Goal: Task Accomplishment & Management: Manage account settings

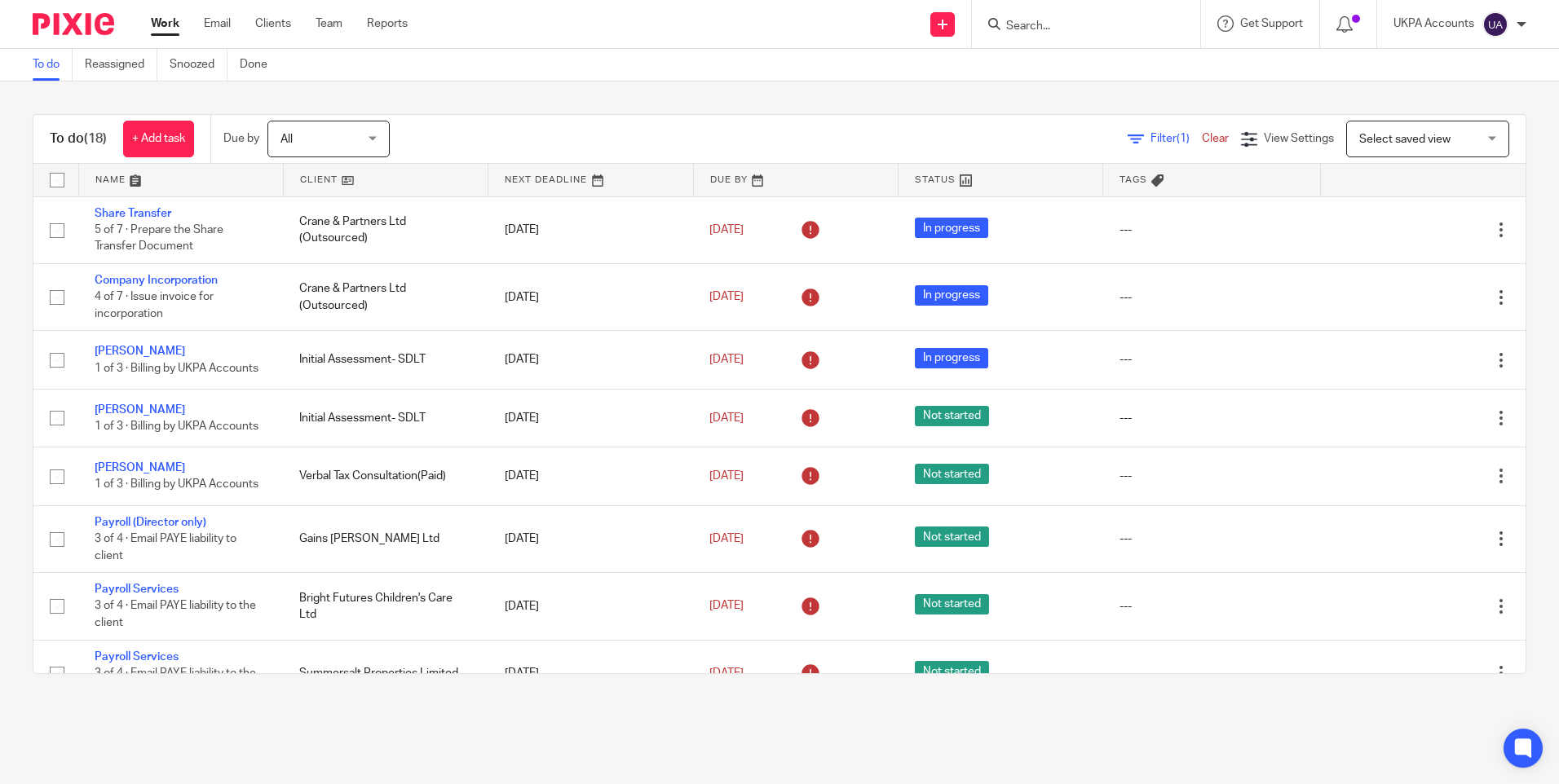
click at [1012, 34] on form at bounding box center [1091, 24] width 173 height 20
click at [1016, 26] on input "Search" at bounding box center [1078, 27] width 146 height 15
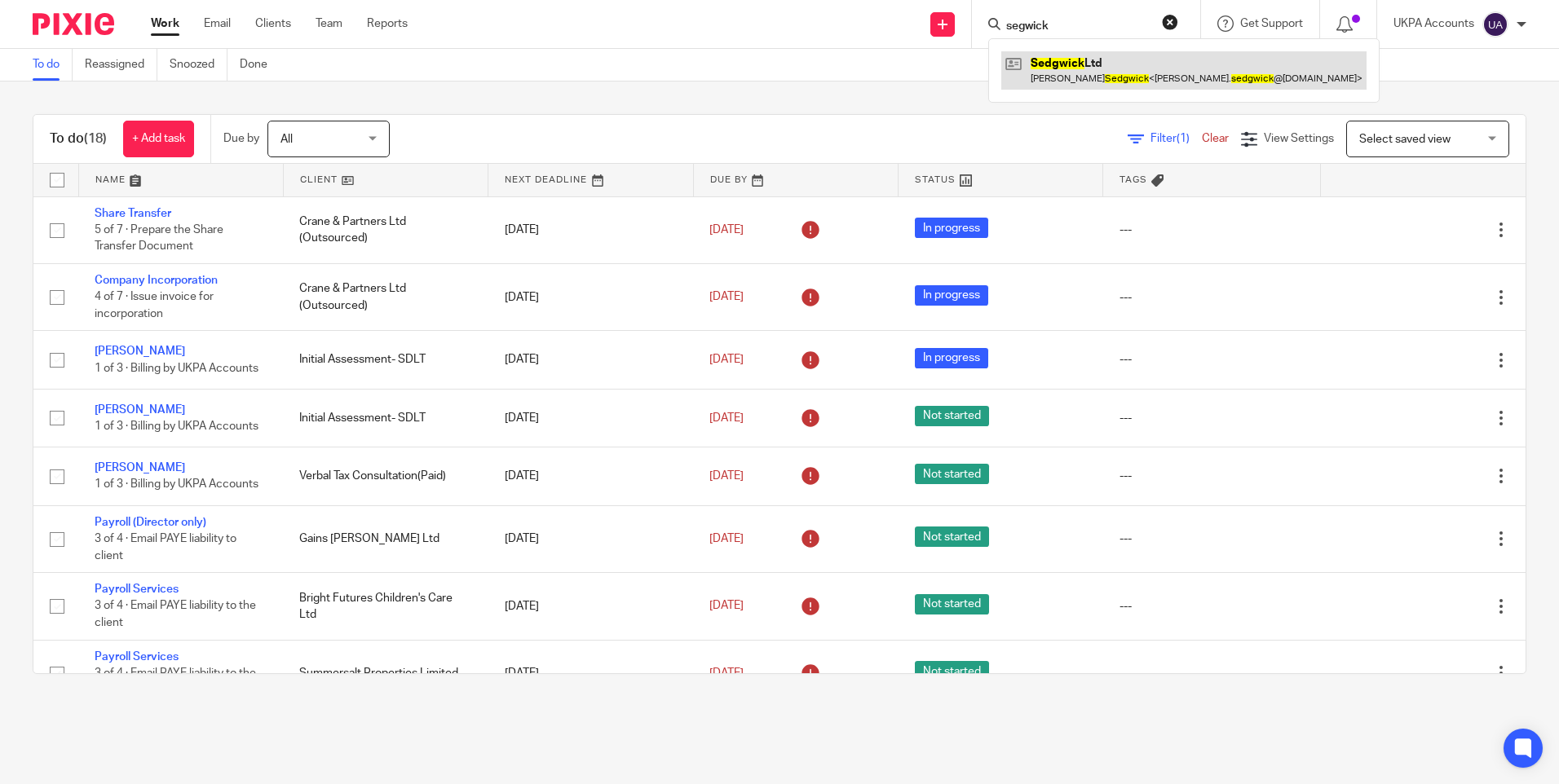
type input "segwick"
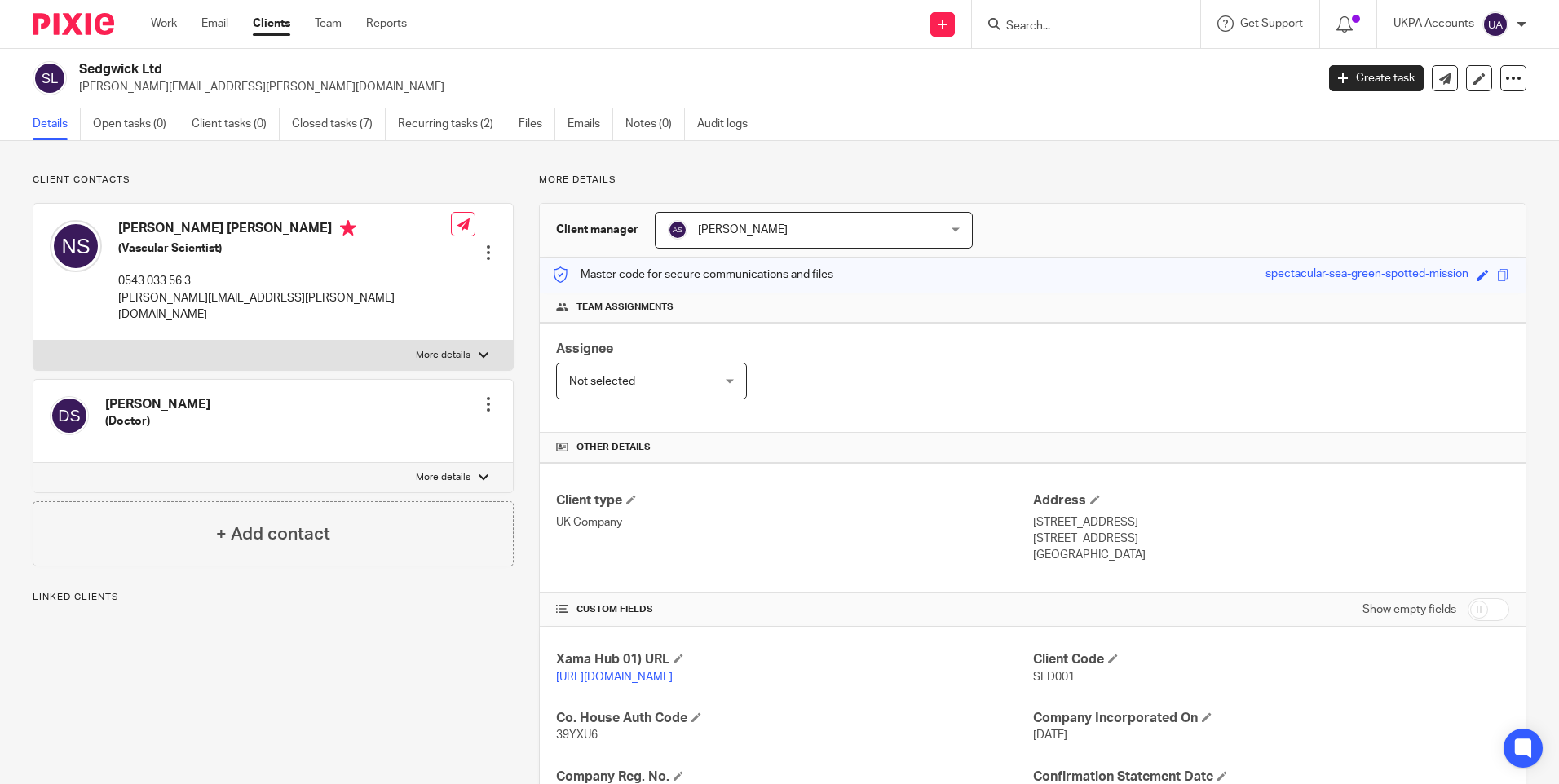
scroll to position [268, 0]
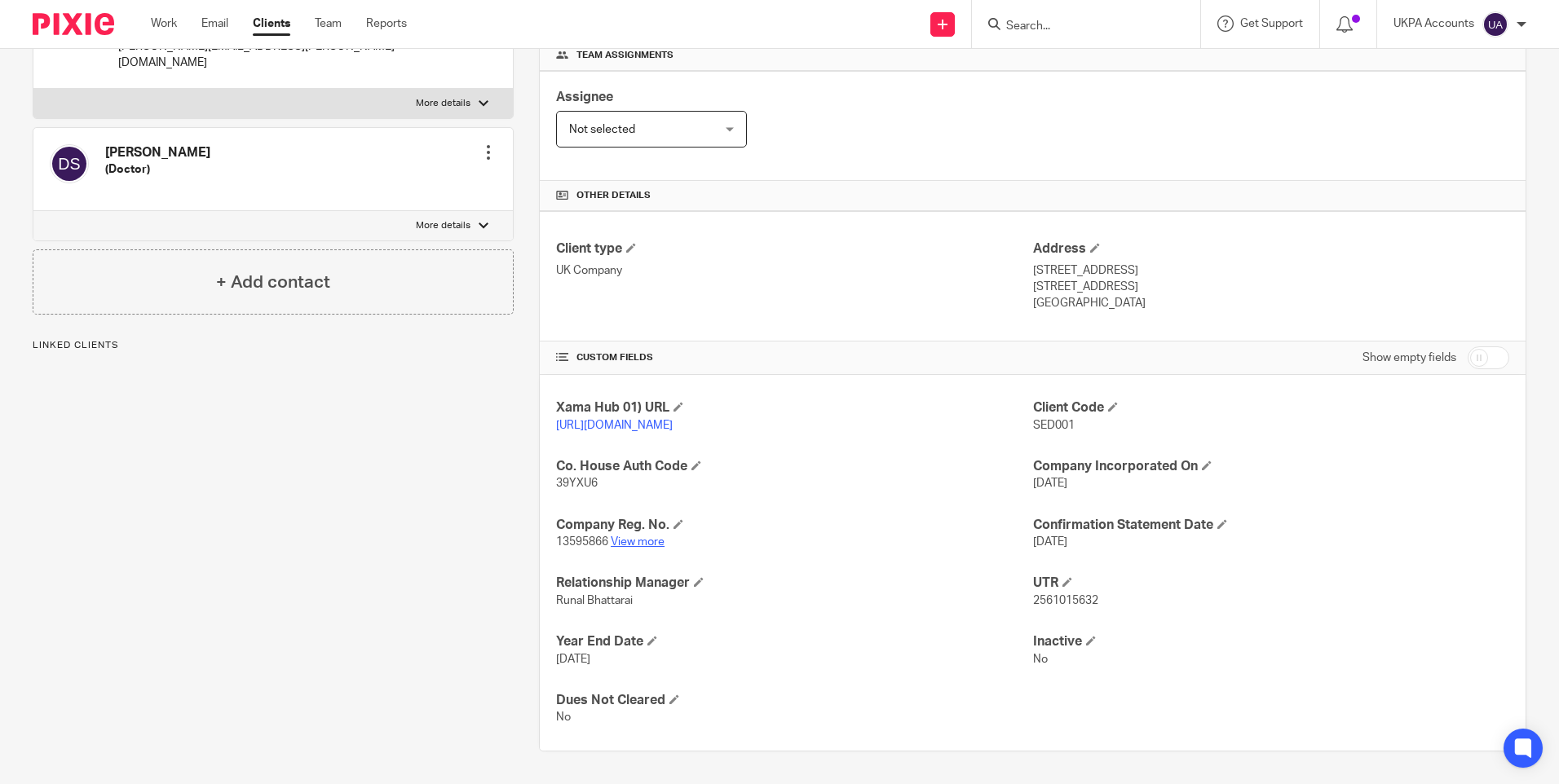
click at [645, 542] on link "View more" at bounding box center [638, 542] width 54 height 11
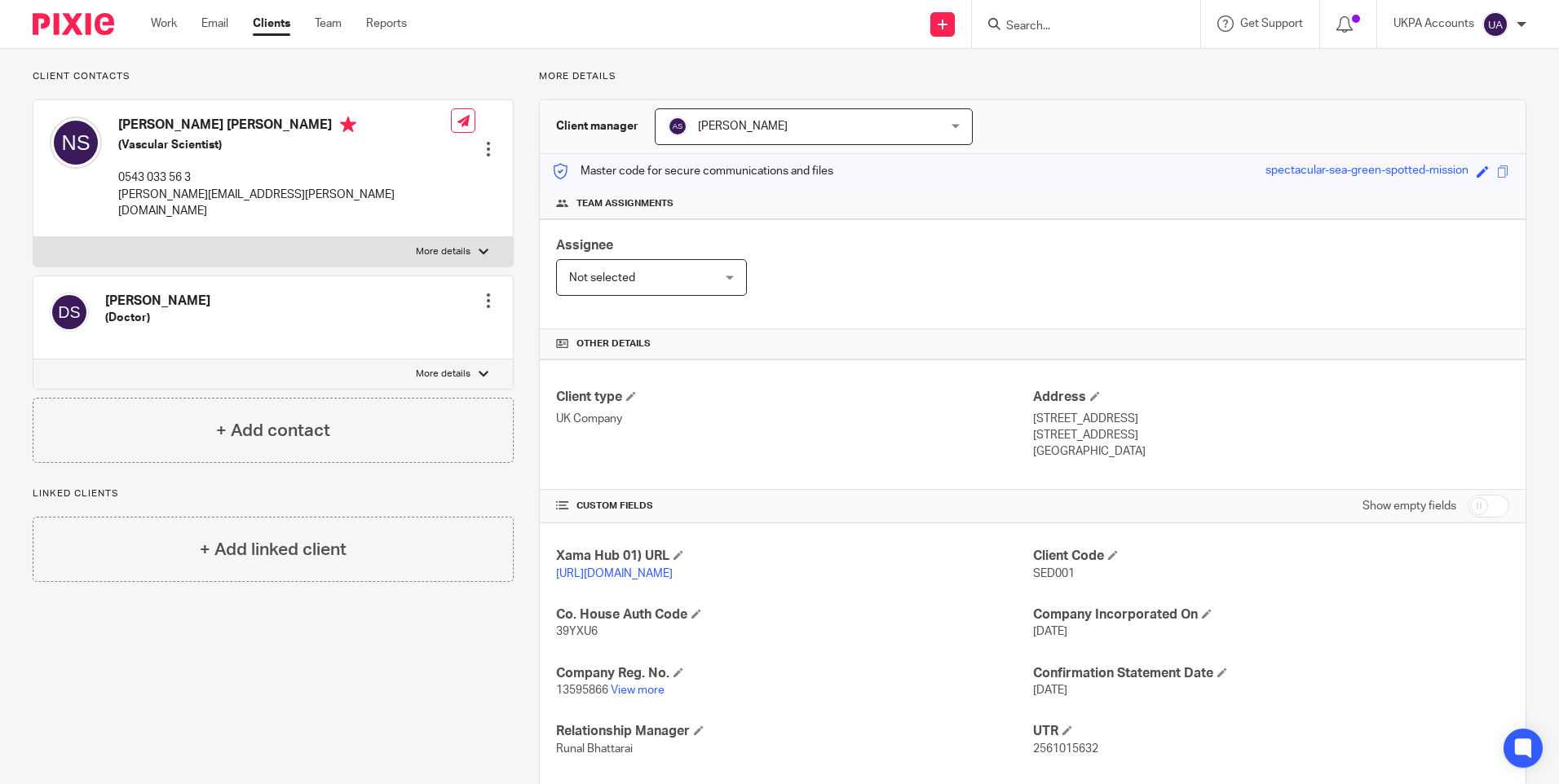
scroll to position [0, 0]
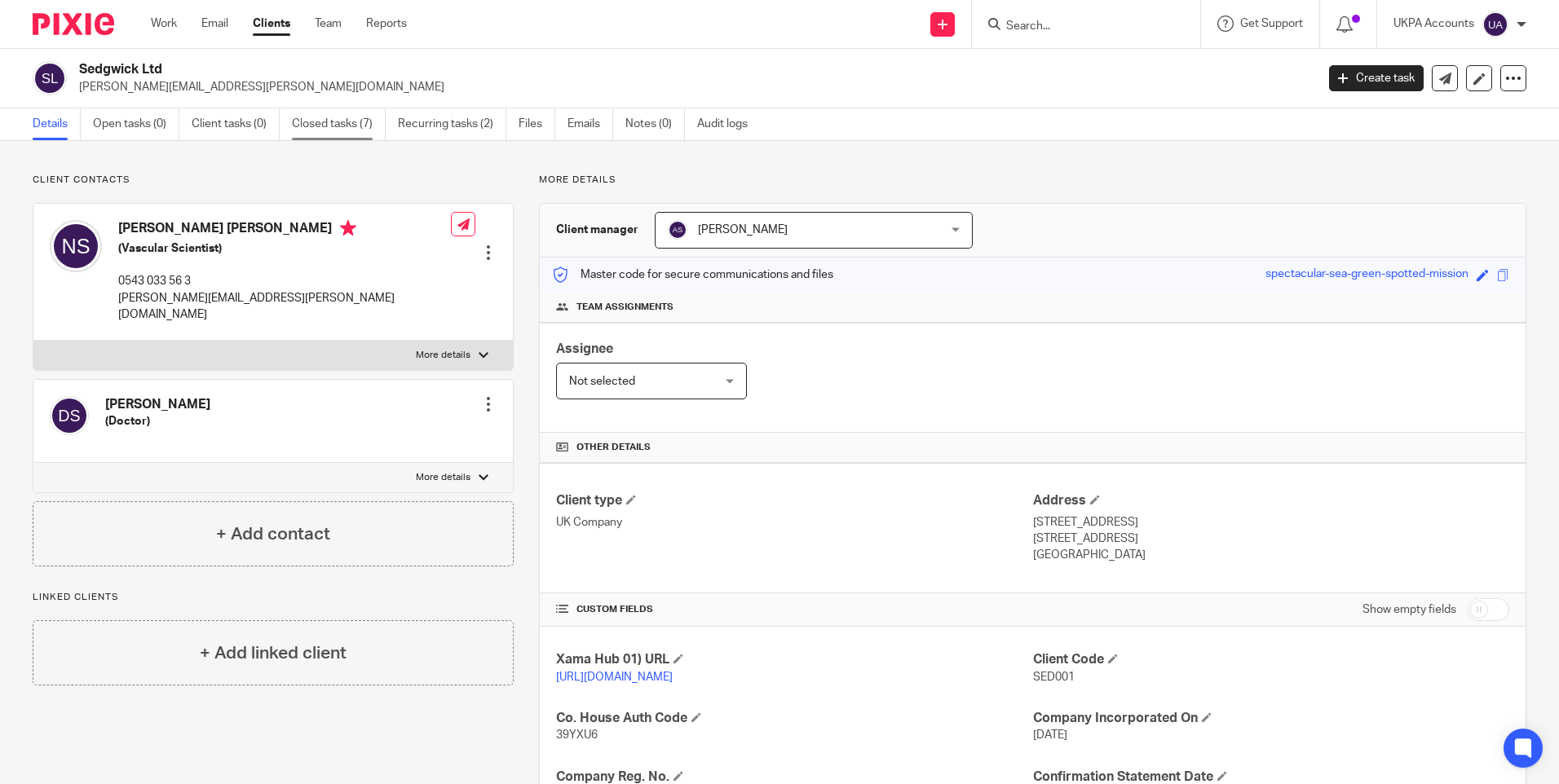
click at [308, 124] on link "Closed tasks (7)" at bounding box center [338, 124] width 94 height 32
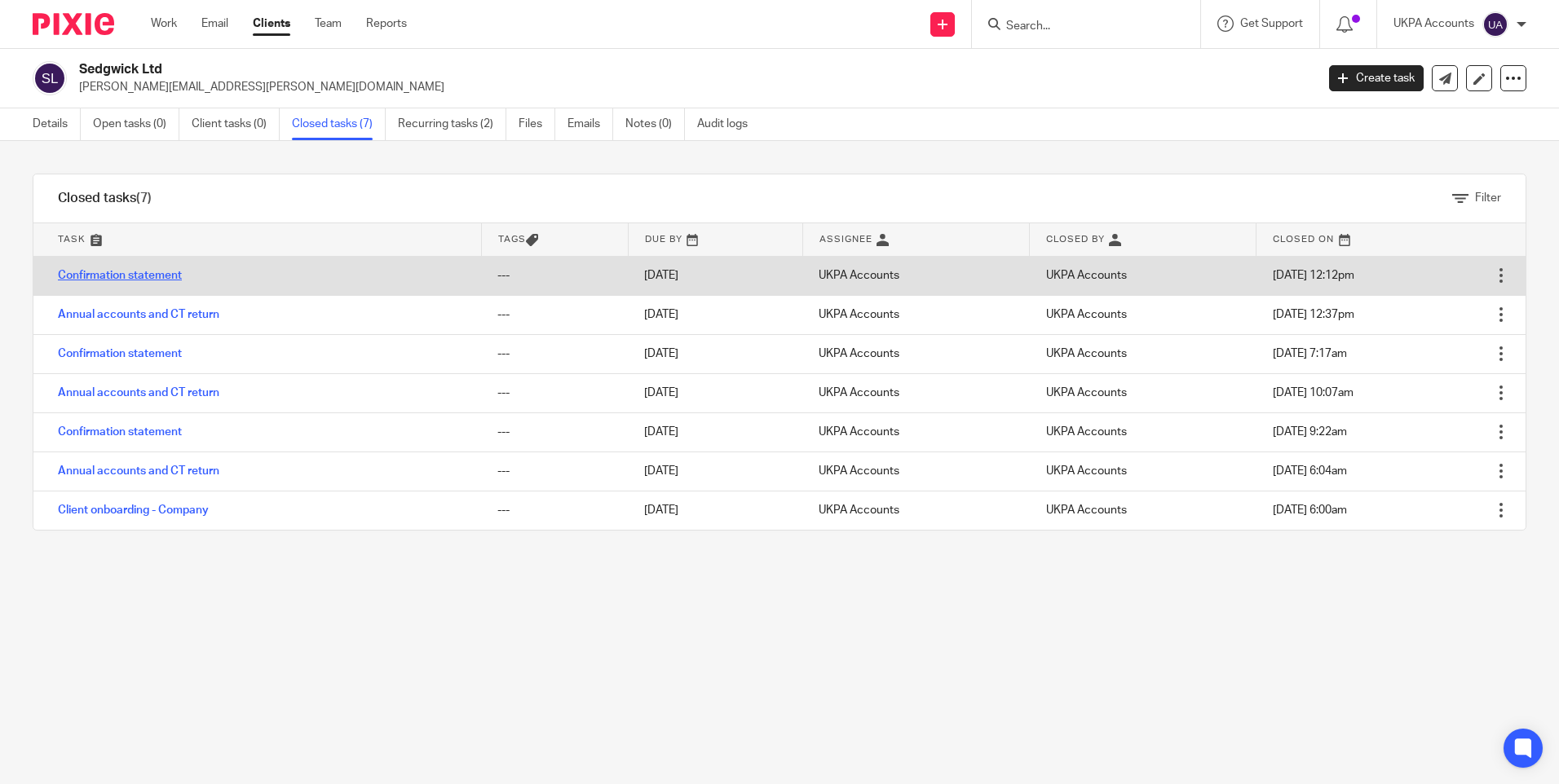
click at [163, 277] on link "Confirmation statement" at bounding box center [120, 275] width 124 height 11
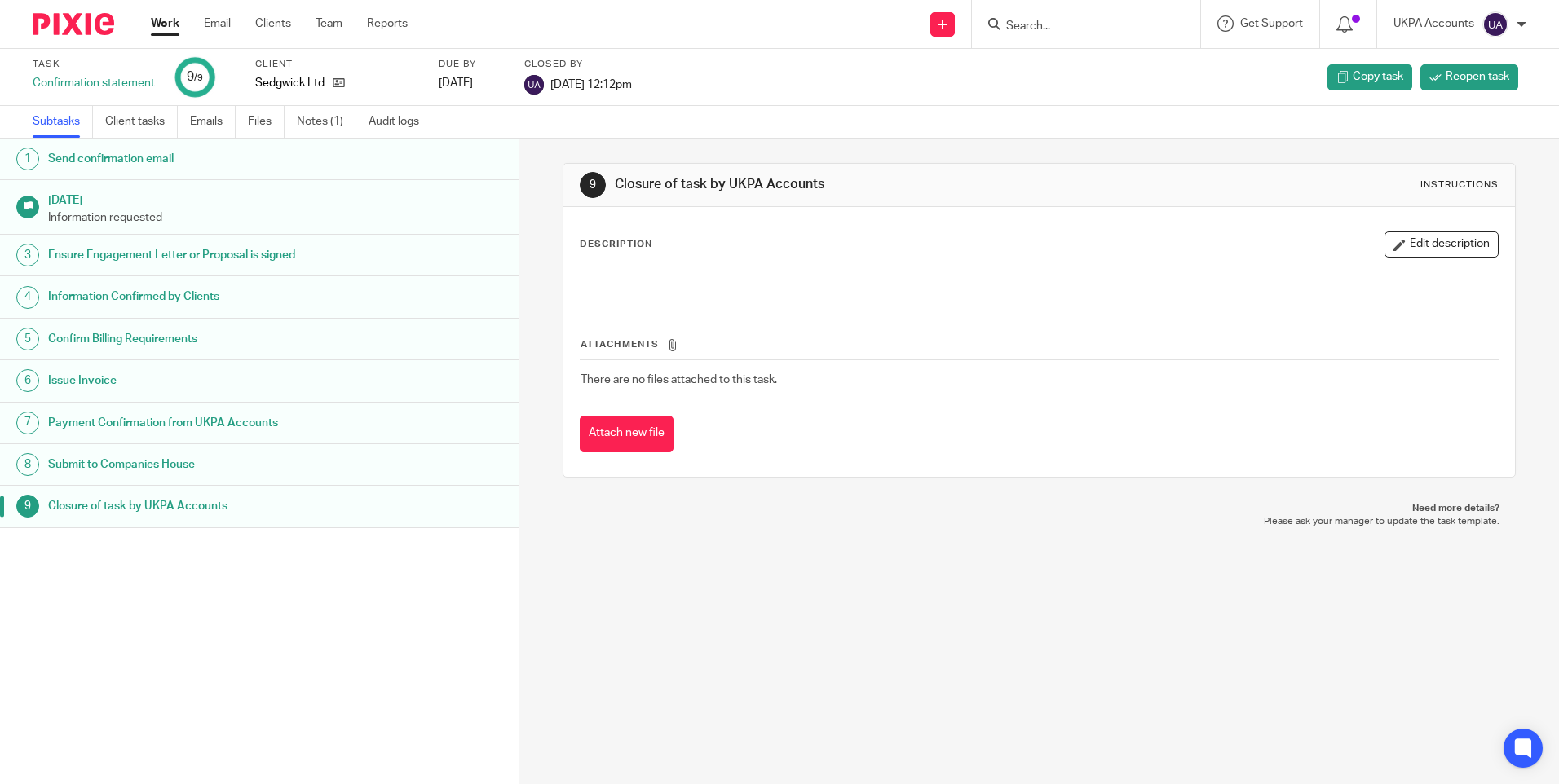
click at [631, 140] on div "9 Closure of task by UKPA Accounts Instructions Description Edit description At…" at bounding box center [1038, 321] width 952 height 363
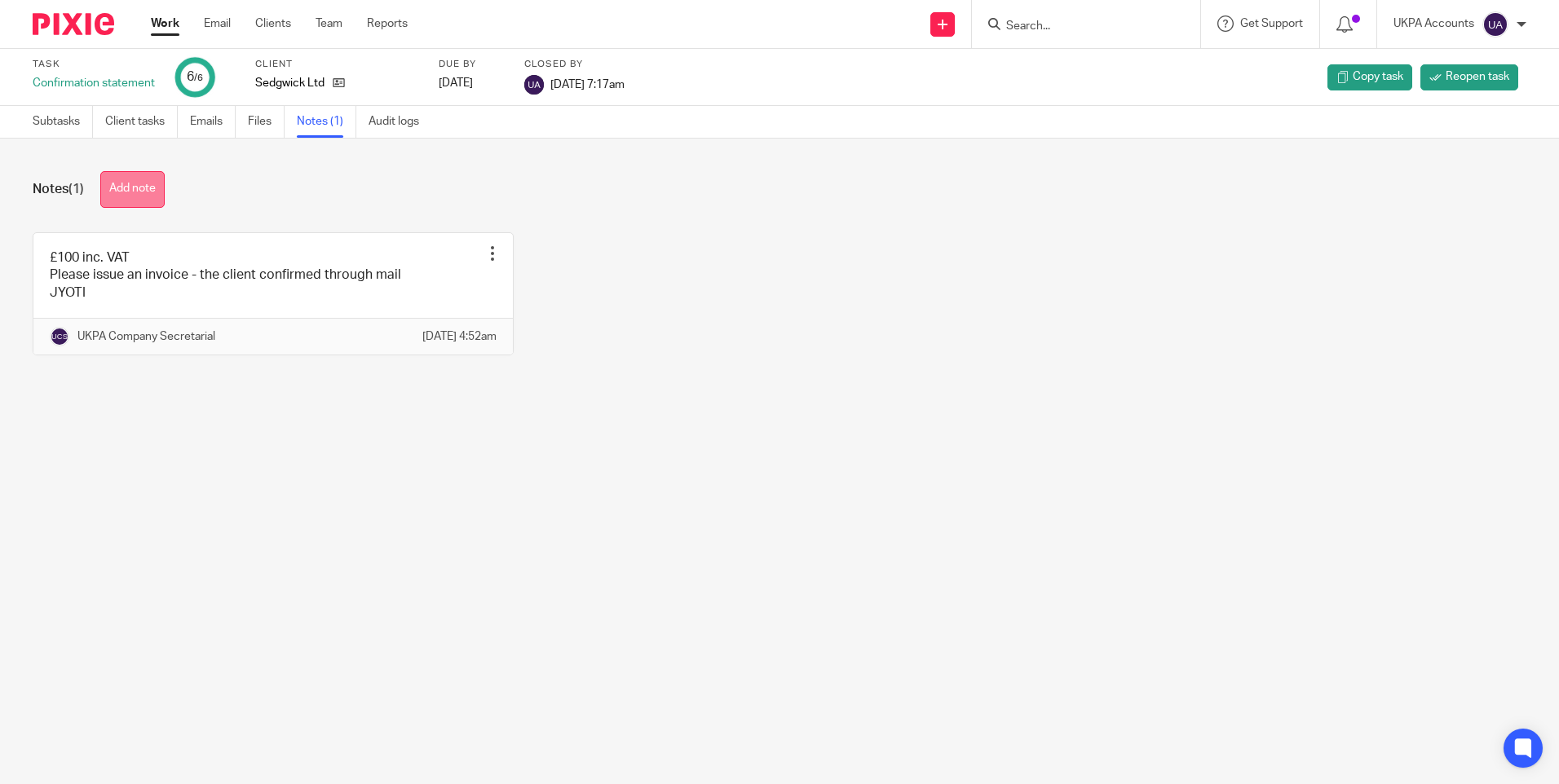
click at [146, 196] on button "Add note" at bounding box center [132, 190] width 64 height 37
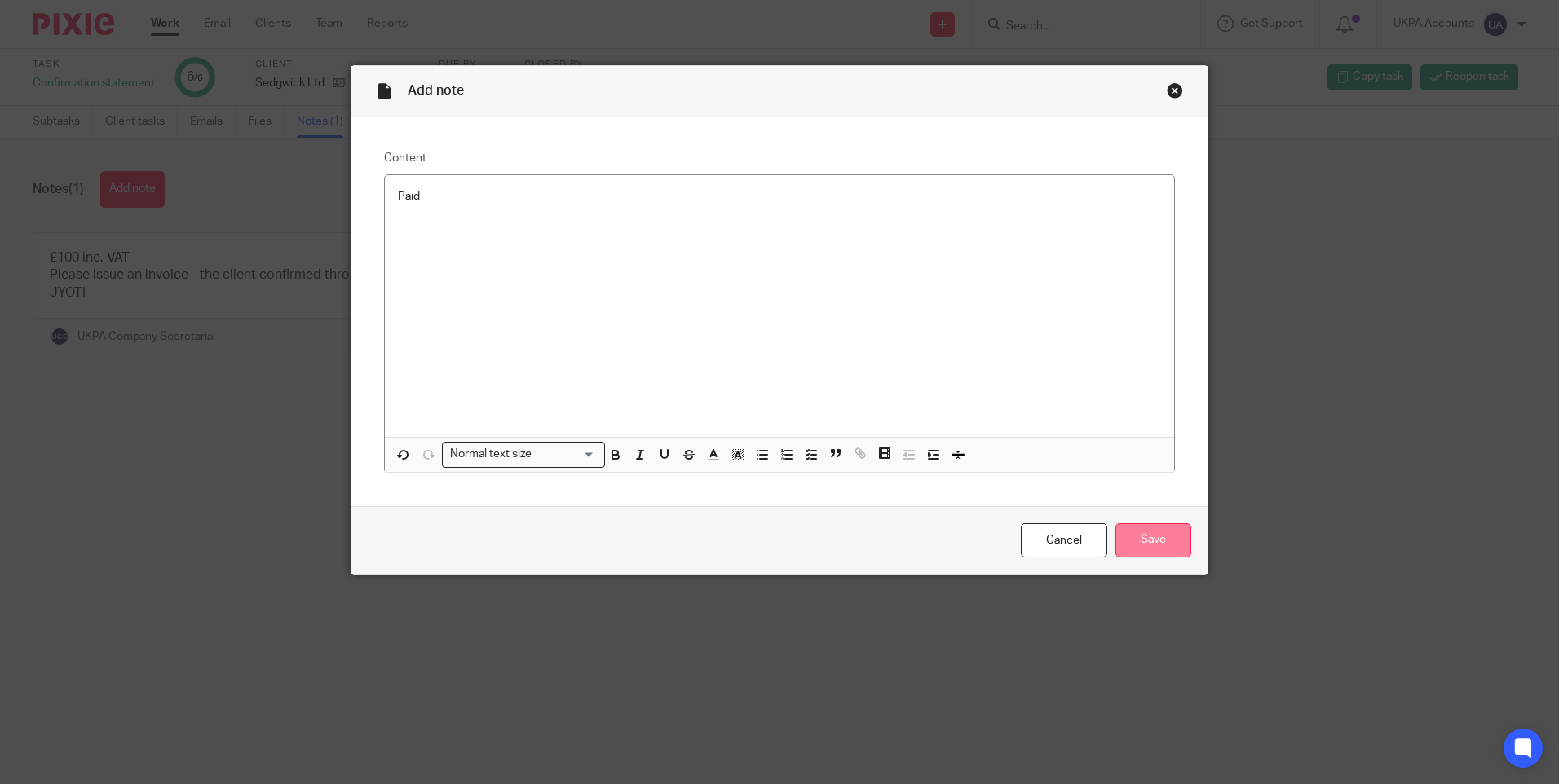
click at [1129, 532] on input "Save" at bounding box center [1153, 541] width 76 height 35
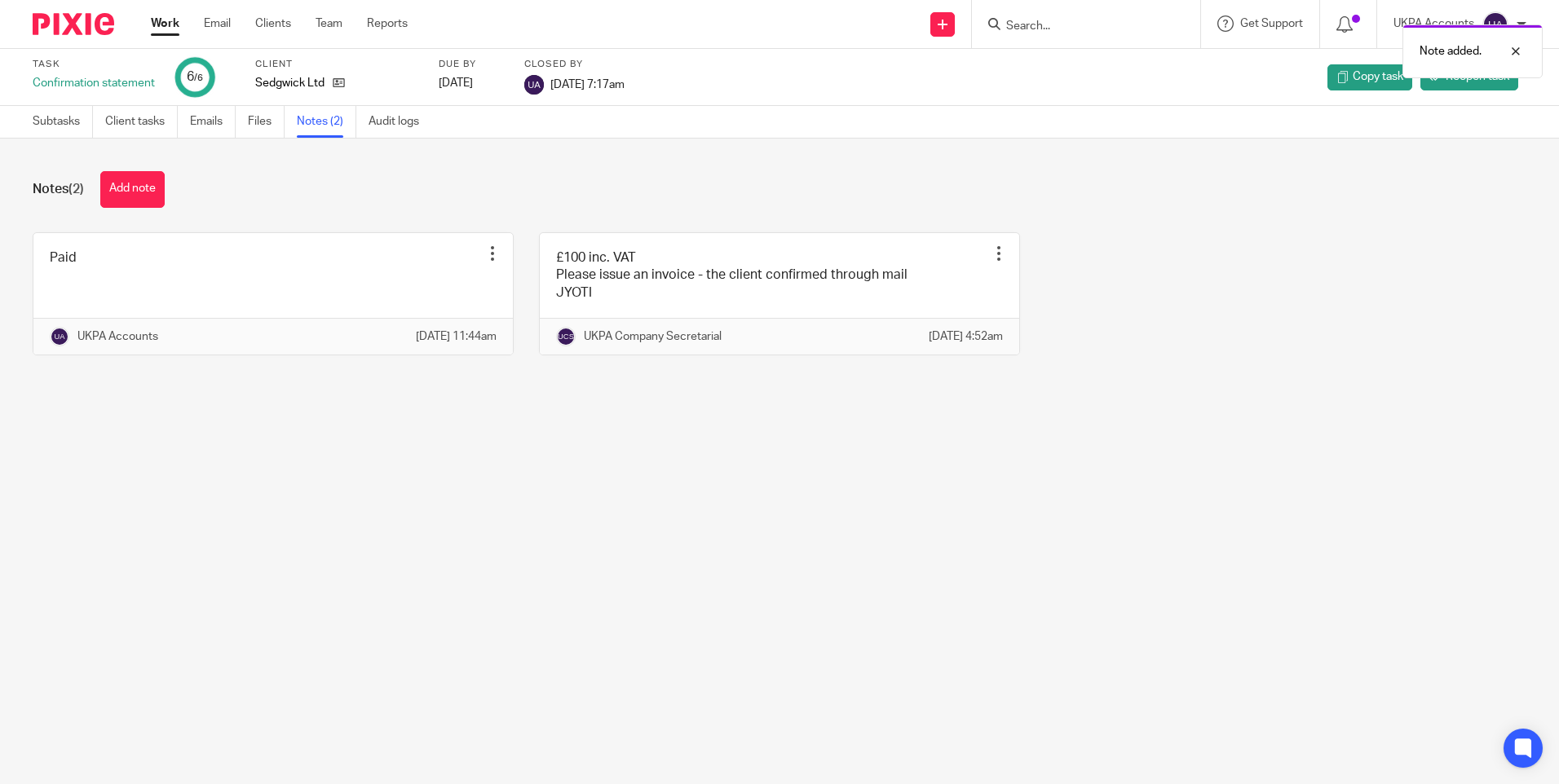
click at [637, 495] on main "Task Confirmation statement 6 /6 Client Sedgwick Ltd Due by 2024-10-31 Closed b…" at bounding box center [780, 392] width 1559 height 784
click at [974, 222] on div "Notes (2) Add note Paid Edit note Delete note UKPA Accounts 17 Sep 2025 11:44am…" at bounding box center [780, 276] width 1559 height 274
click at [743, 444] on main "Task Confirmation statement 6 /6 Client Sedgwick Ltd Due by 2024-10-31 Closed b…" at bounding box center [780, 392] width 1559 height 784
drag, startPoint x: 1158, startPoint y: 221, endPoint x: 1094, endPoint y: 10, distance: 220.5
click at [1155, 220] on div "Notes (2) Add note Paid Edit note Delete note UKPA Accounts 17 Sep 2025 11:44am…" at bounding box center [780, 276] width 1559 height 274
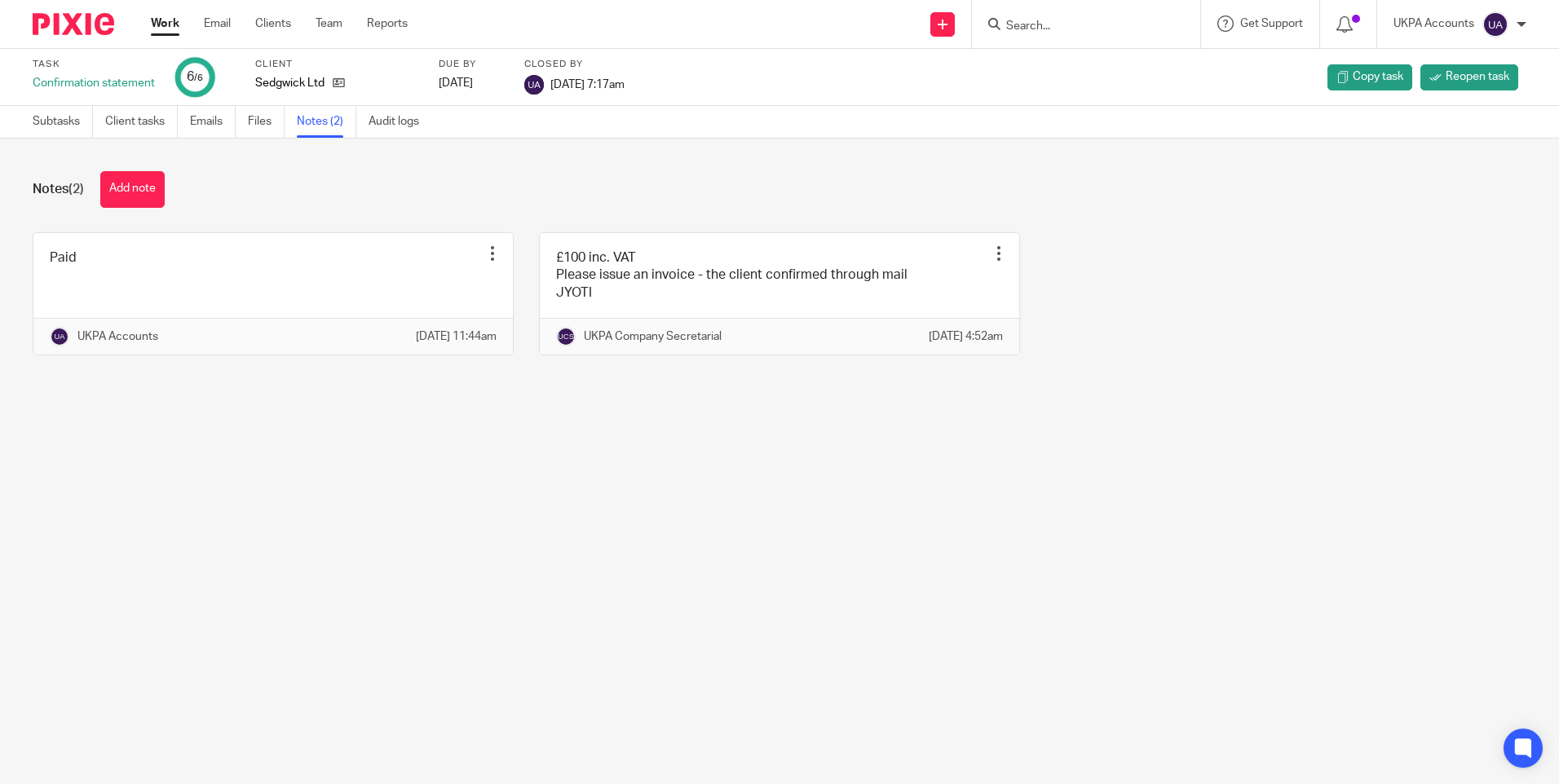
click at [717, 506] on main "Task Confirmation statement 6 /6 Client Sedgwick Ltd Due by 2024-10-31 Closed b…" at bounding box center [780, 392] width 1559 height 784
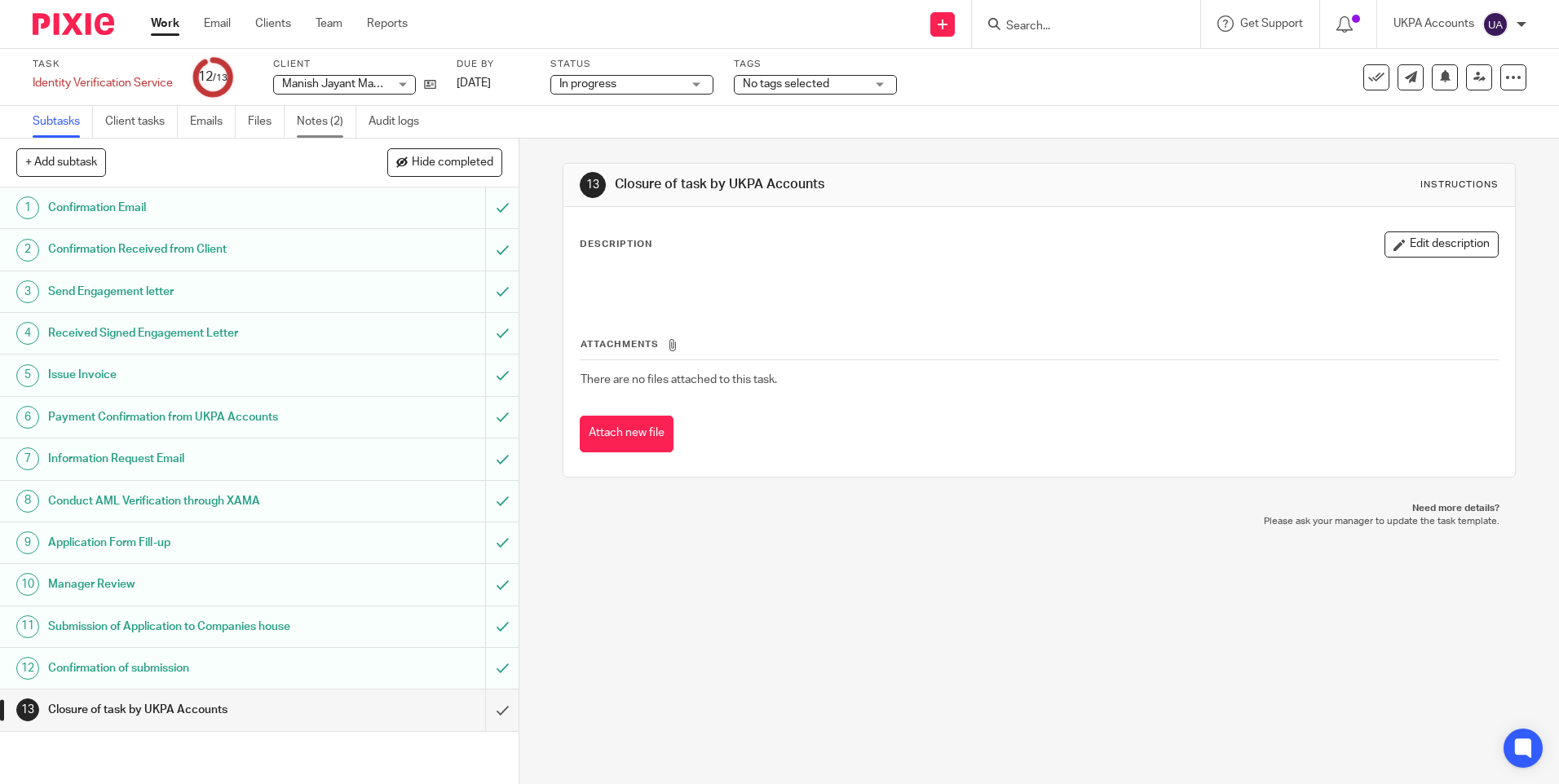
click at [331, 127] on link "Notes (2)" at bounding box center [326, 121] width 59 height 32
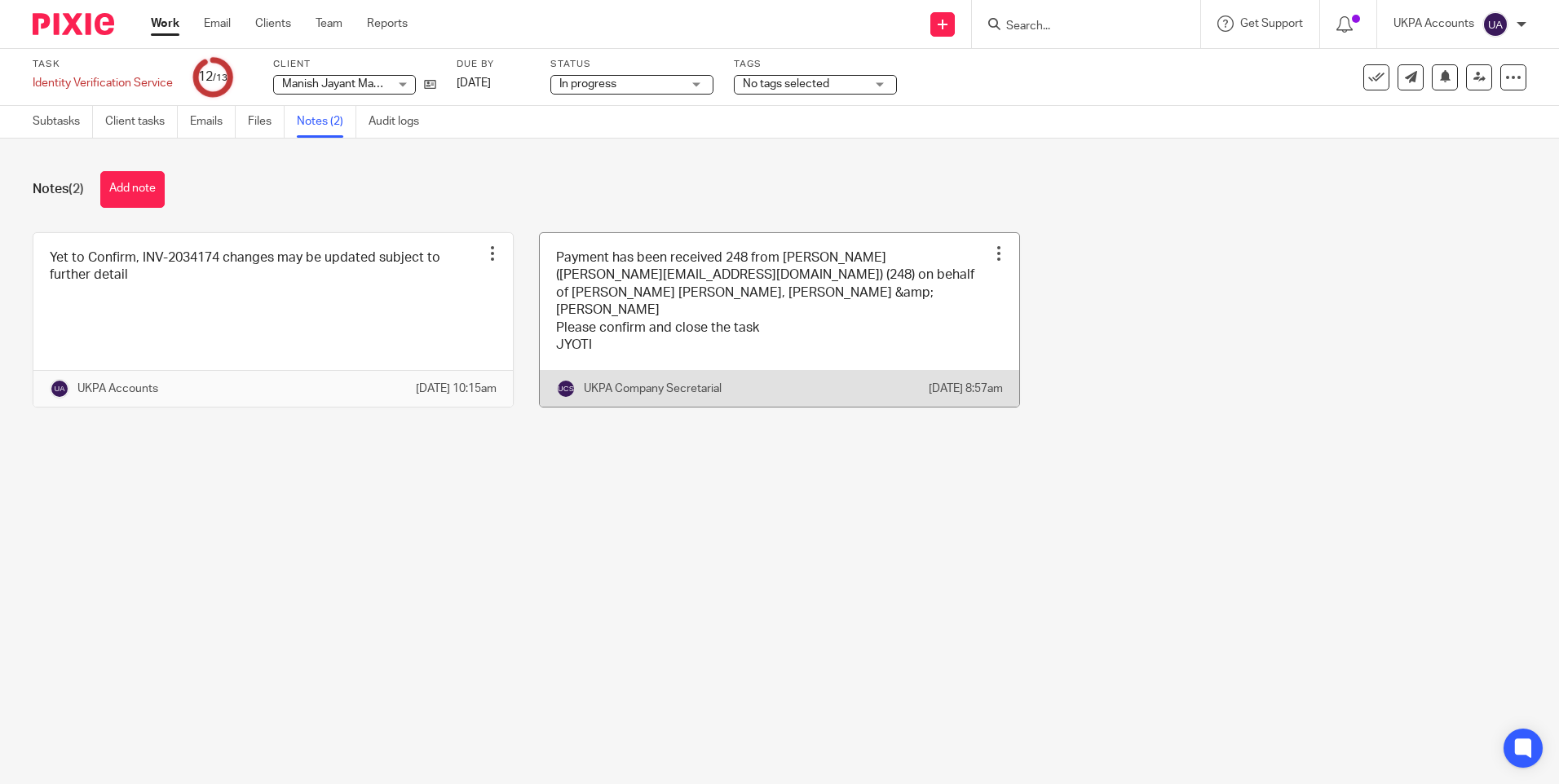
click at [991, 252] on div at bounding box center [999, 254] width 17 height 17
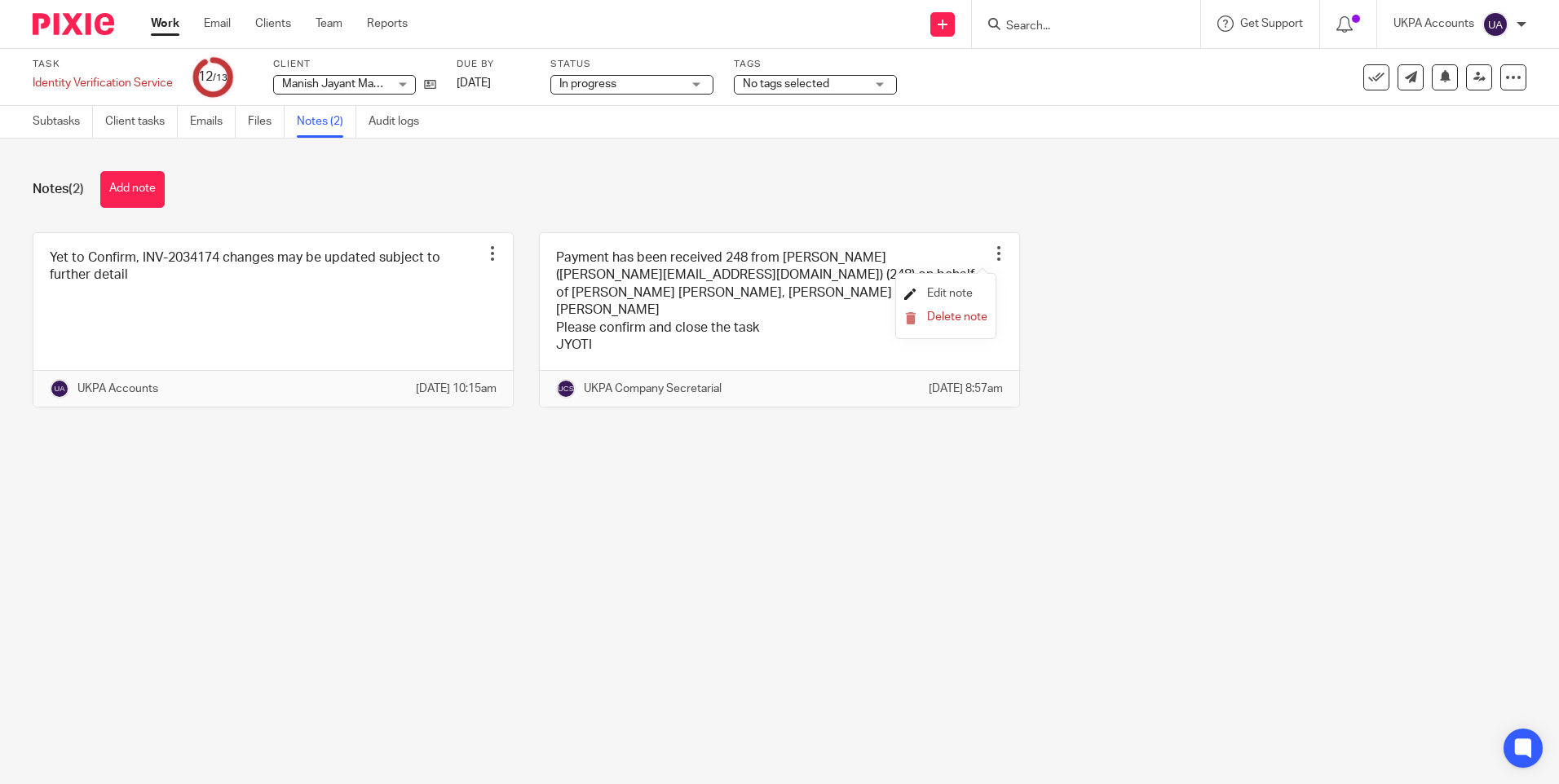
click at [948, 290] on span "Edit note" at bounding box center [949, 293] width 45 height 11
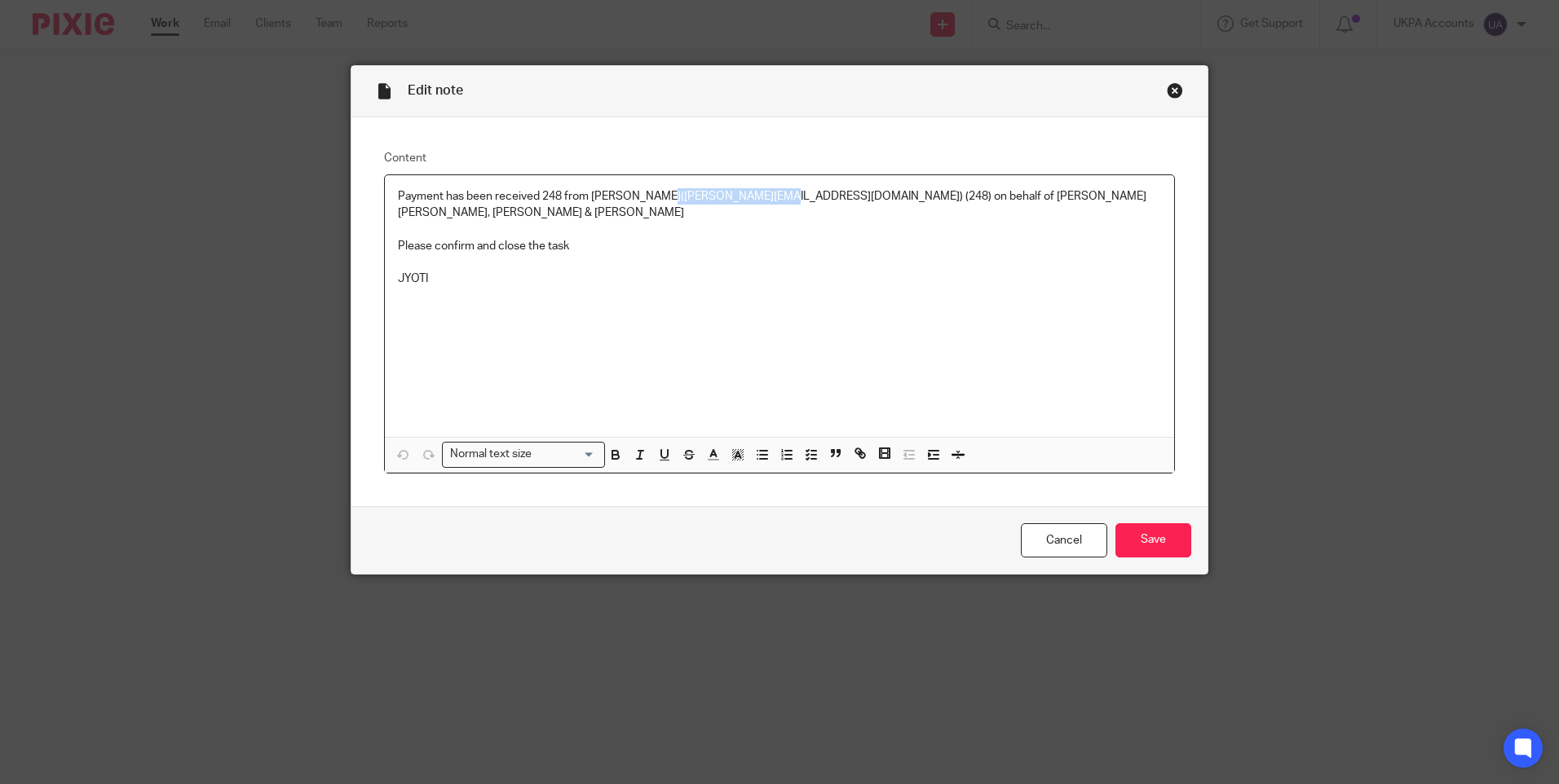
click at [650, 196] on p "Payment has been received 248 from [PERSON_NAME]([PERSON_NAME][EMAIL_ADDRESS][D…" at bounding box center [779, 205] width 763 height 33
click at [1170, 86] on div "Close this dialog window" at bounding box center [1175, 91] width 17 height 17
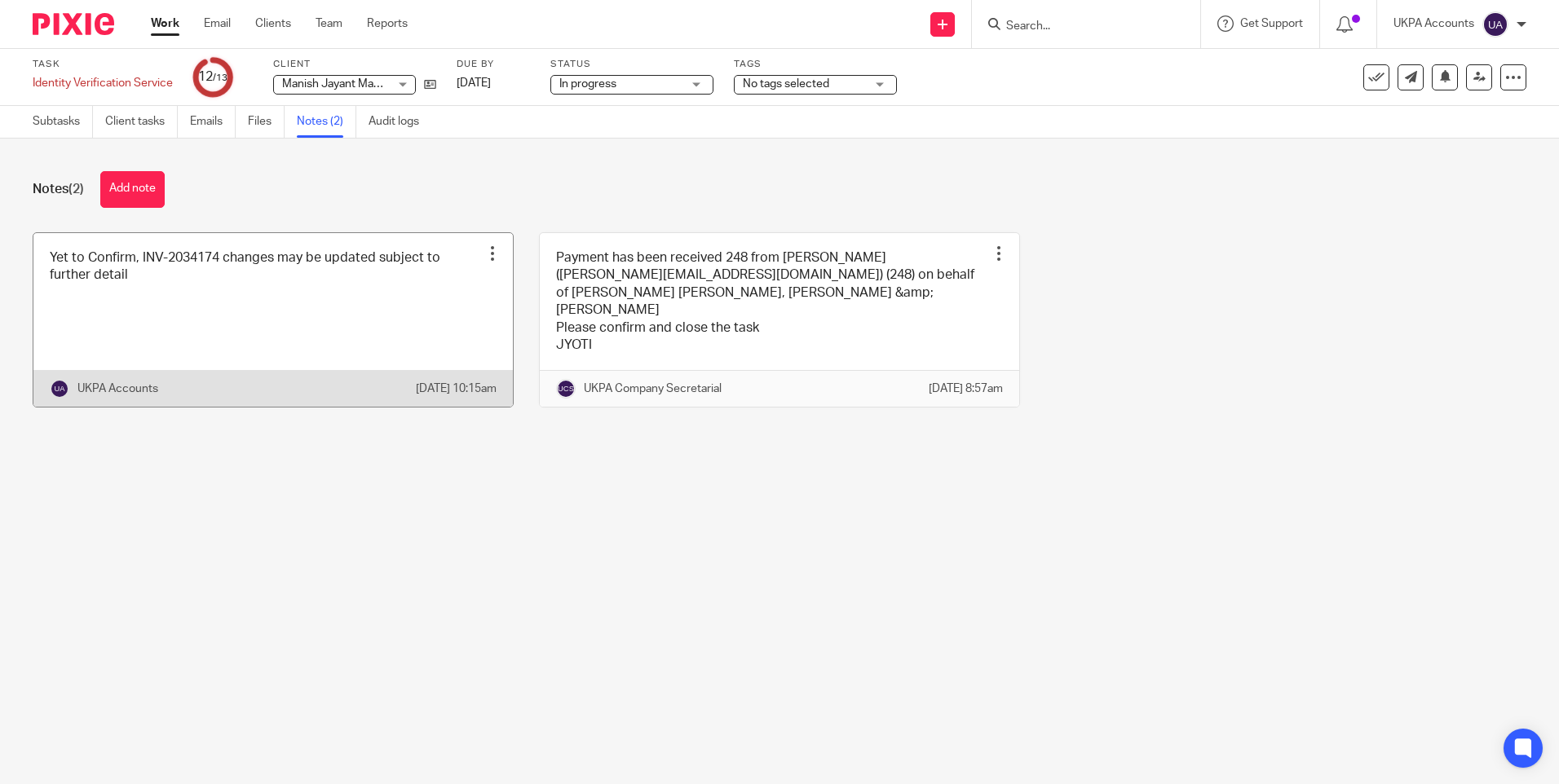
click at [486, 250] on div at bounding box center [492, 254] width 17 height 17
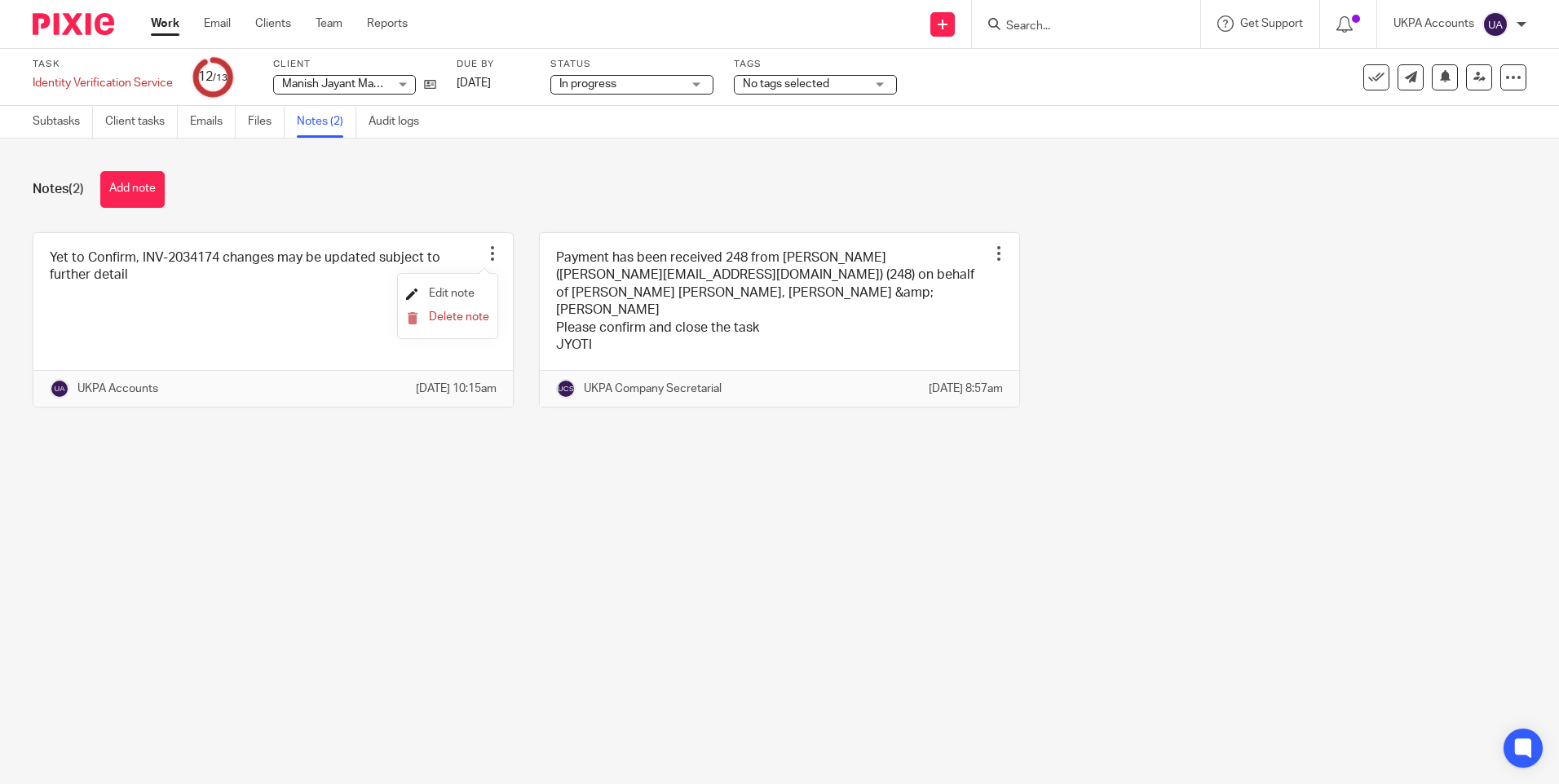
click at [467, 289] on span "Edit note" at bounding box center [451, 293] width 45 height 11
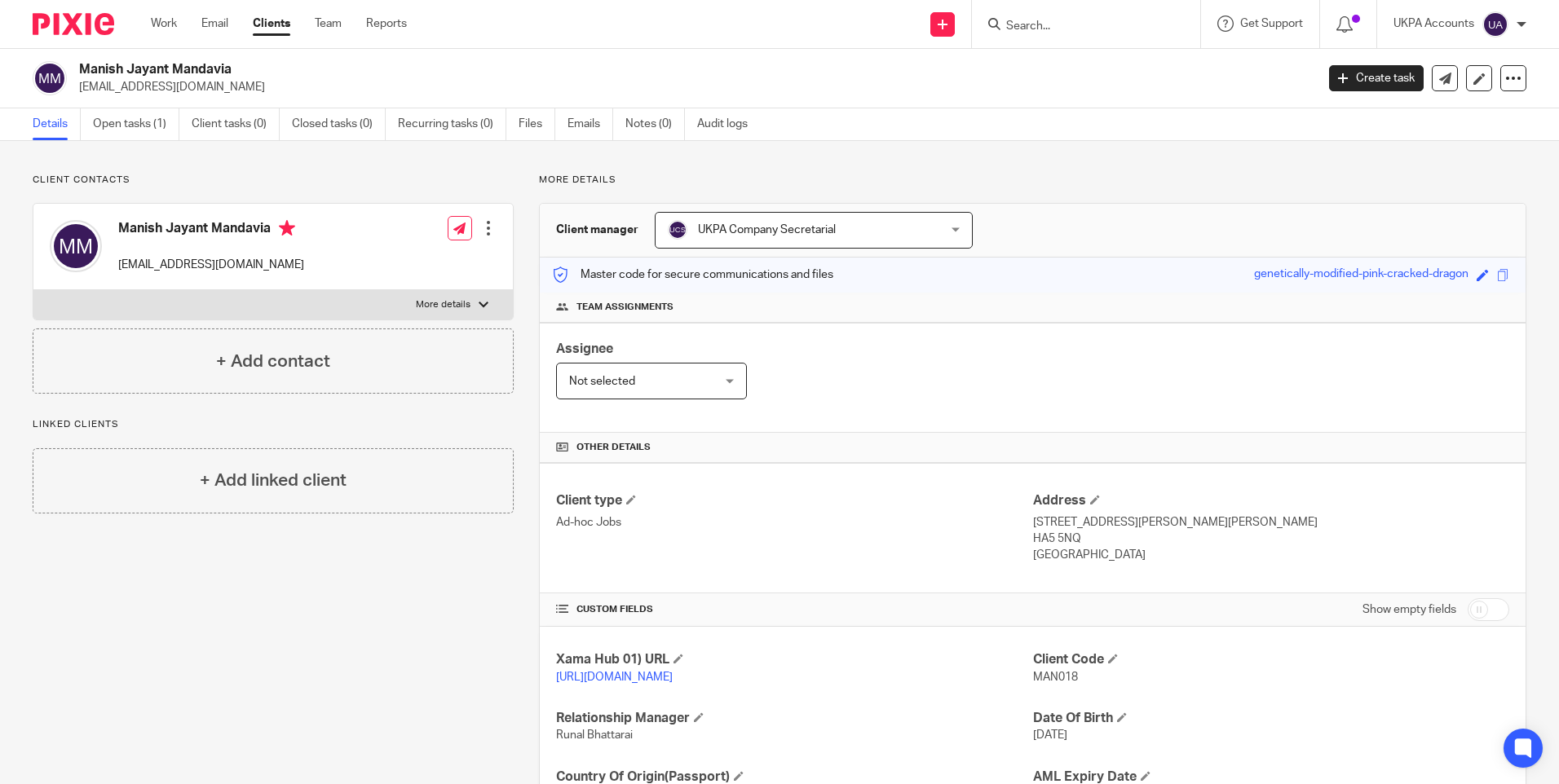
click at [1054, 27] on input "Search" at bounding box center [1078, 27] width 146 height 15
paste input "[PERSON_NAME] [PERSON_NAME]"
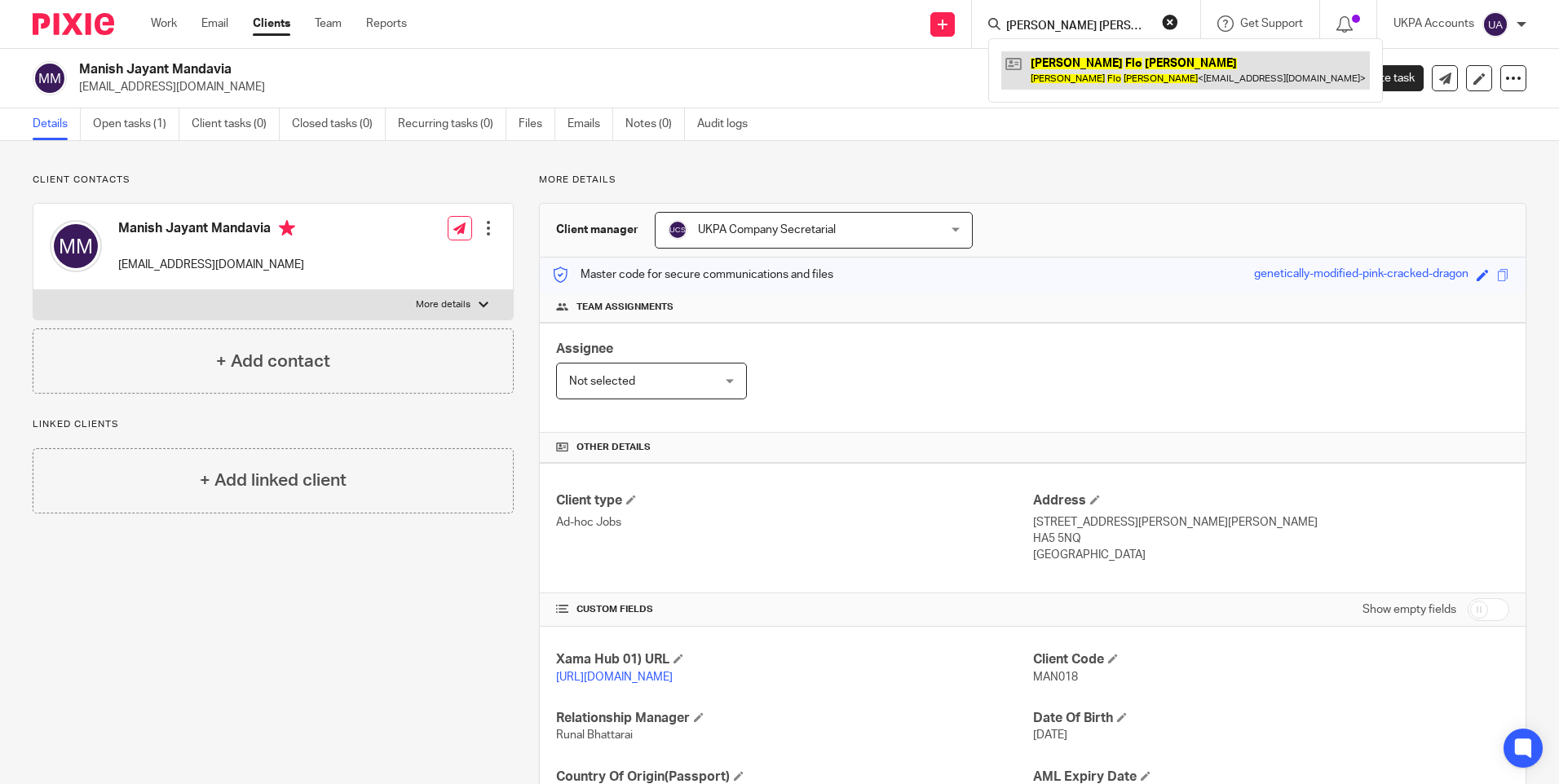
type input "[PERSON_NAME] [PERSON_NAME]"
click at [1073, 59] on link at bounding box center [1185, 70] width 369 height 37
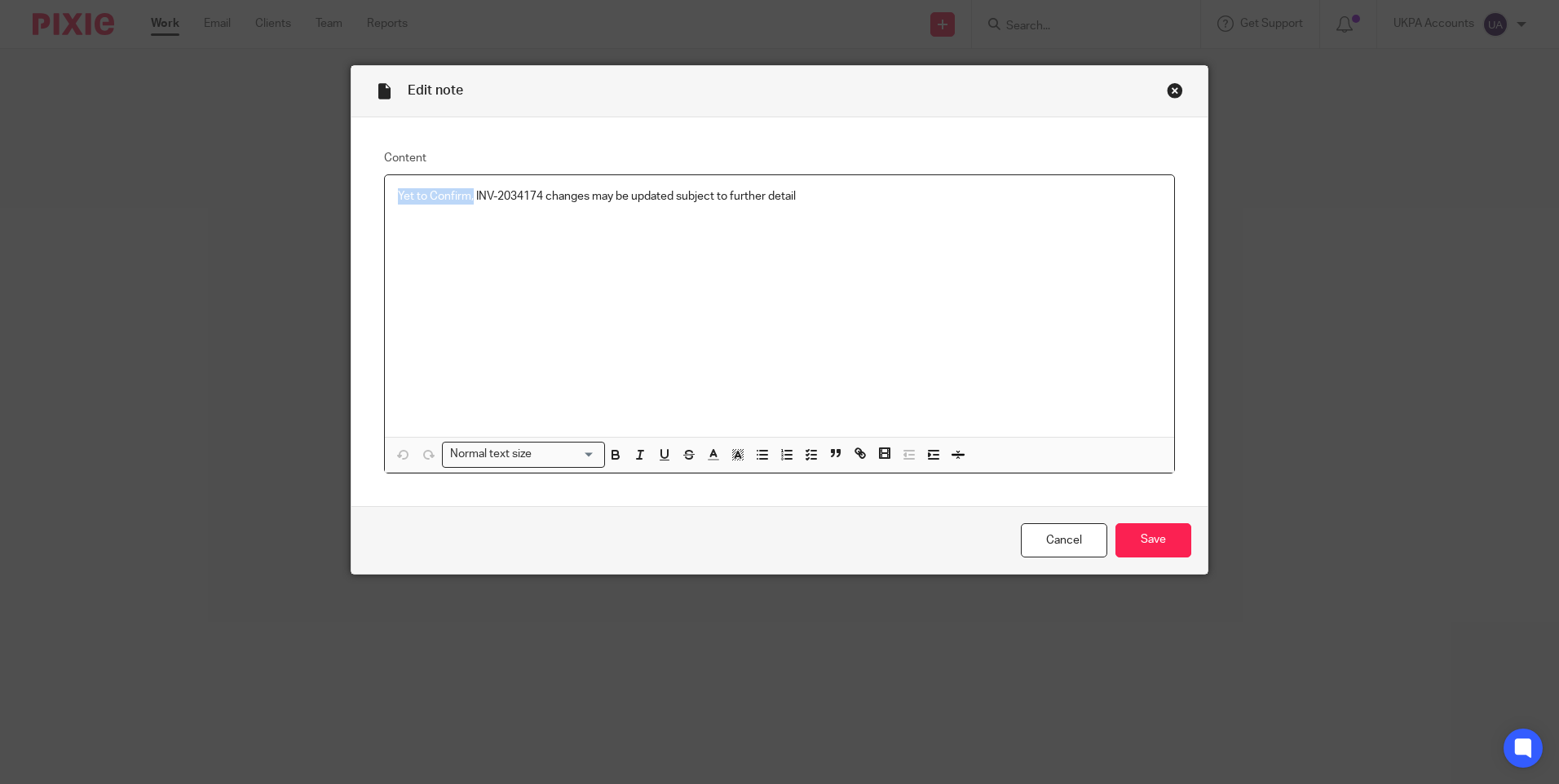
click at [243, 200] on div "Edit note Content Yet to Confirm, INV-2034174 changes may be updated subject to…" at bounding box center [780, 392] width 1559 height 784
drag, startPoint x: 464, startPoint y: 195, endPoint x: 911, endPoint y: 211, distance: 447.3
click at [911, 211] on div "INV-2034174 changes may be updated subject to further detail" at bounding box center [779, 306] width 789 height 261
click at [477, 197] on p "INV-2034174" at bounding box center [779, 196] width 763 height 17
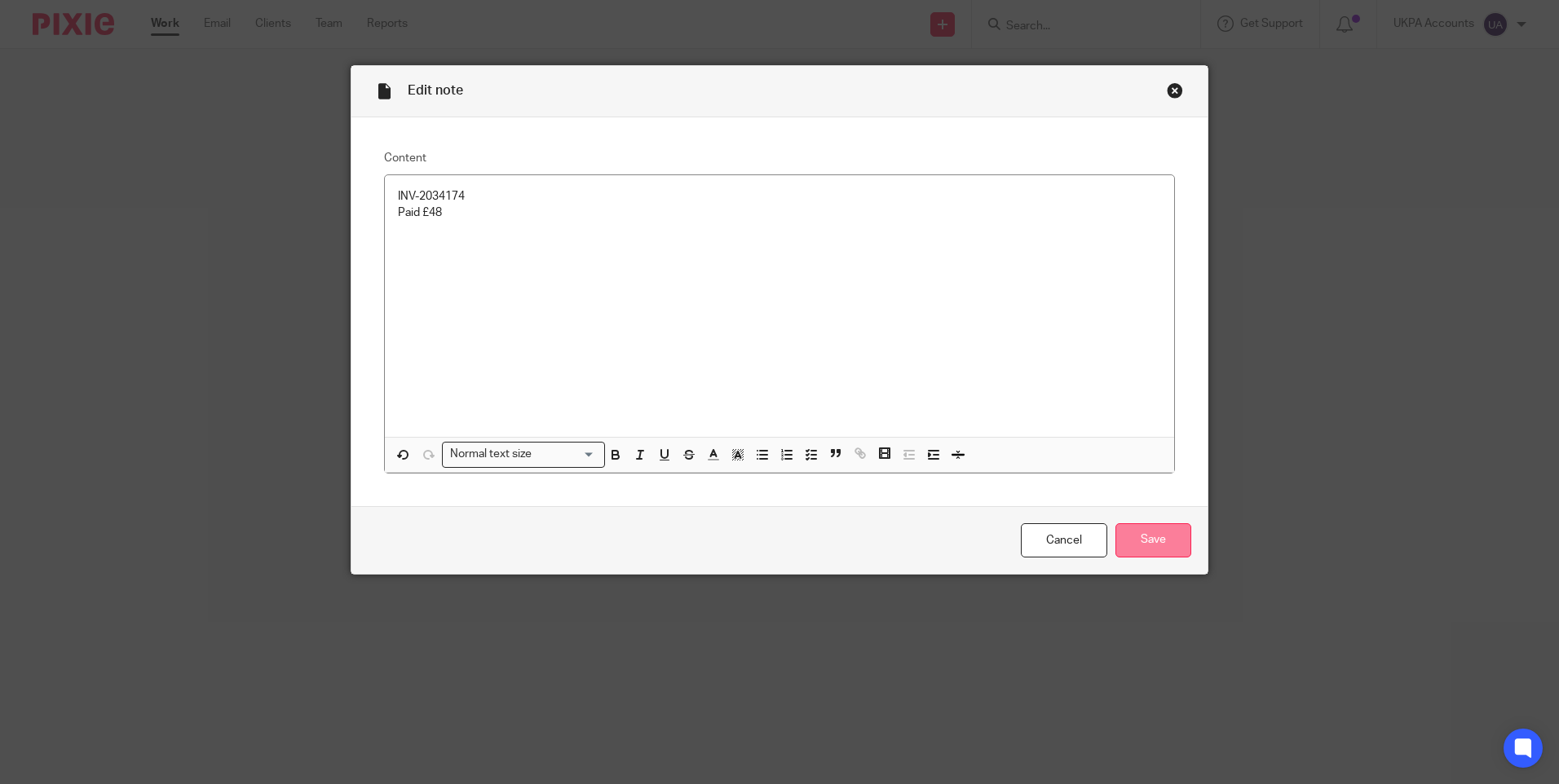
click at [1157, 544] on input "Save" at bounding box center [1153, 541] width 76 height 35
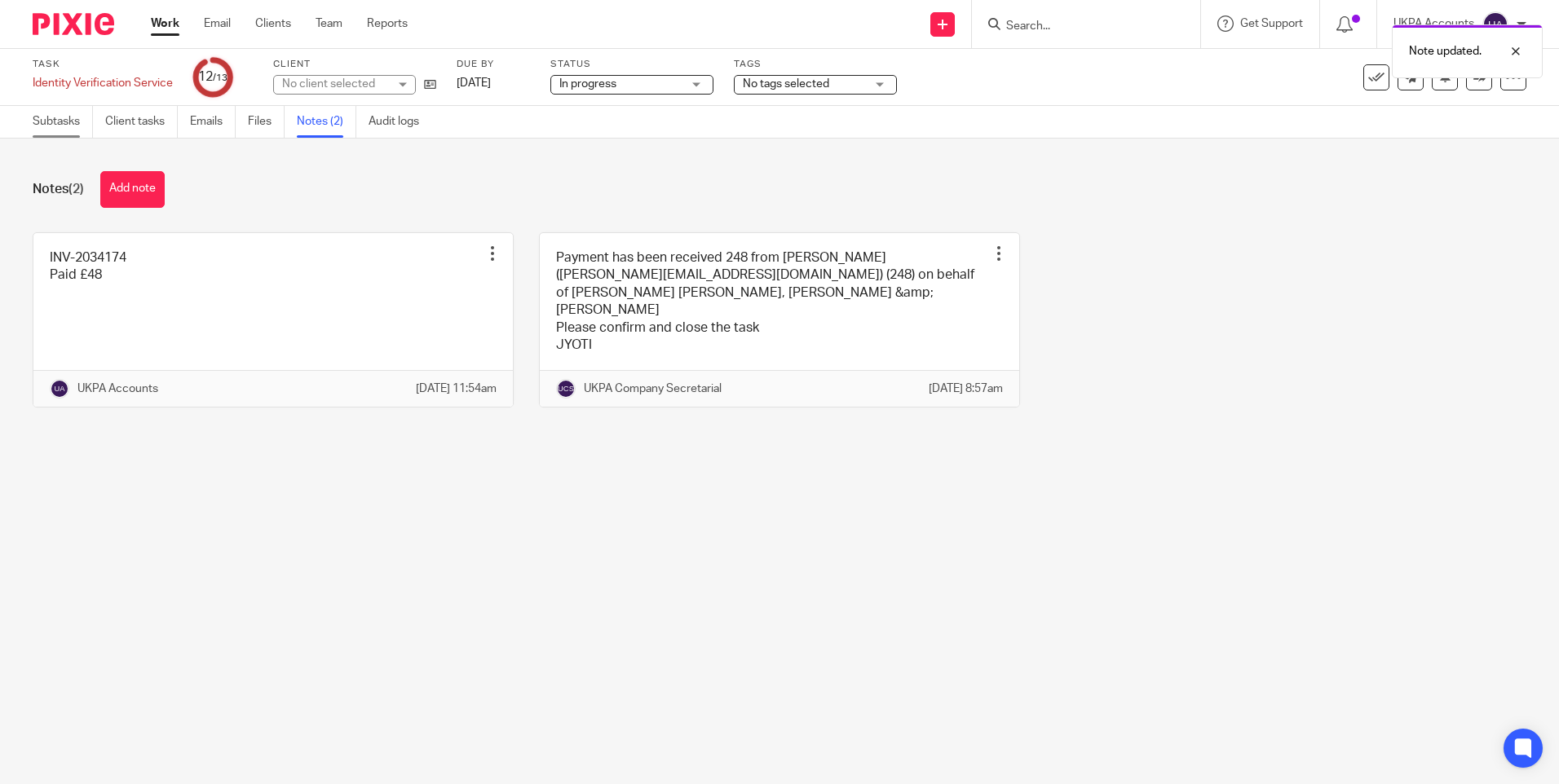
click at [52, 121] on link "Subtasks" at bounding box center [62, 121] width 60 height 32
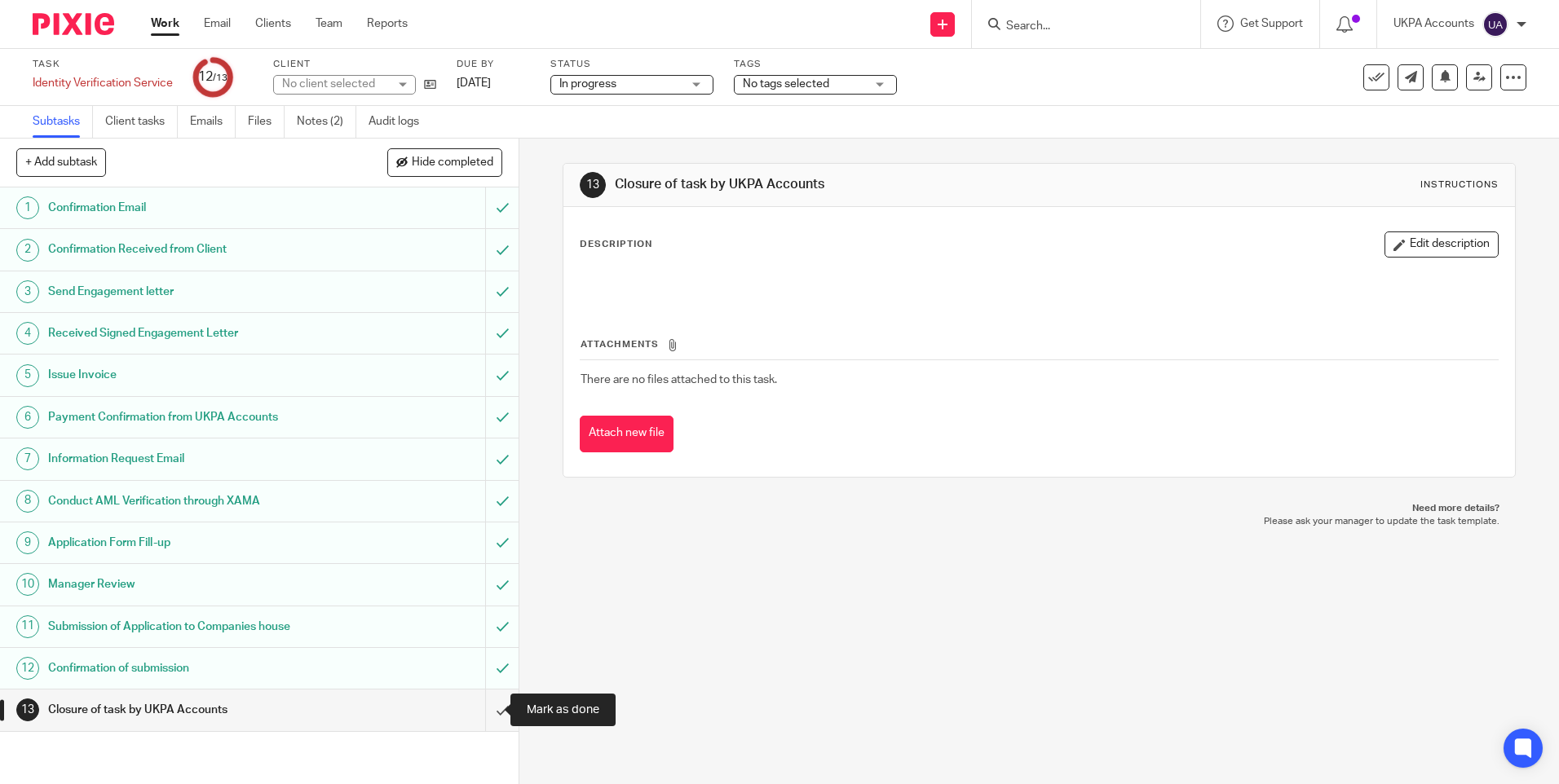
click at [490, 706] on input "submit" at bounding box center [259, 710] width 518 height 41
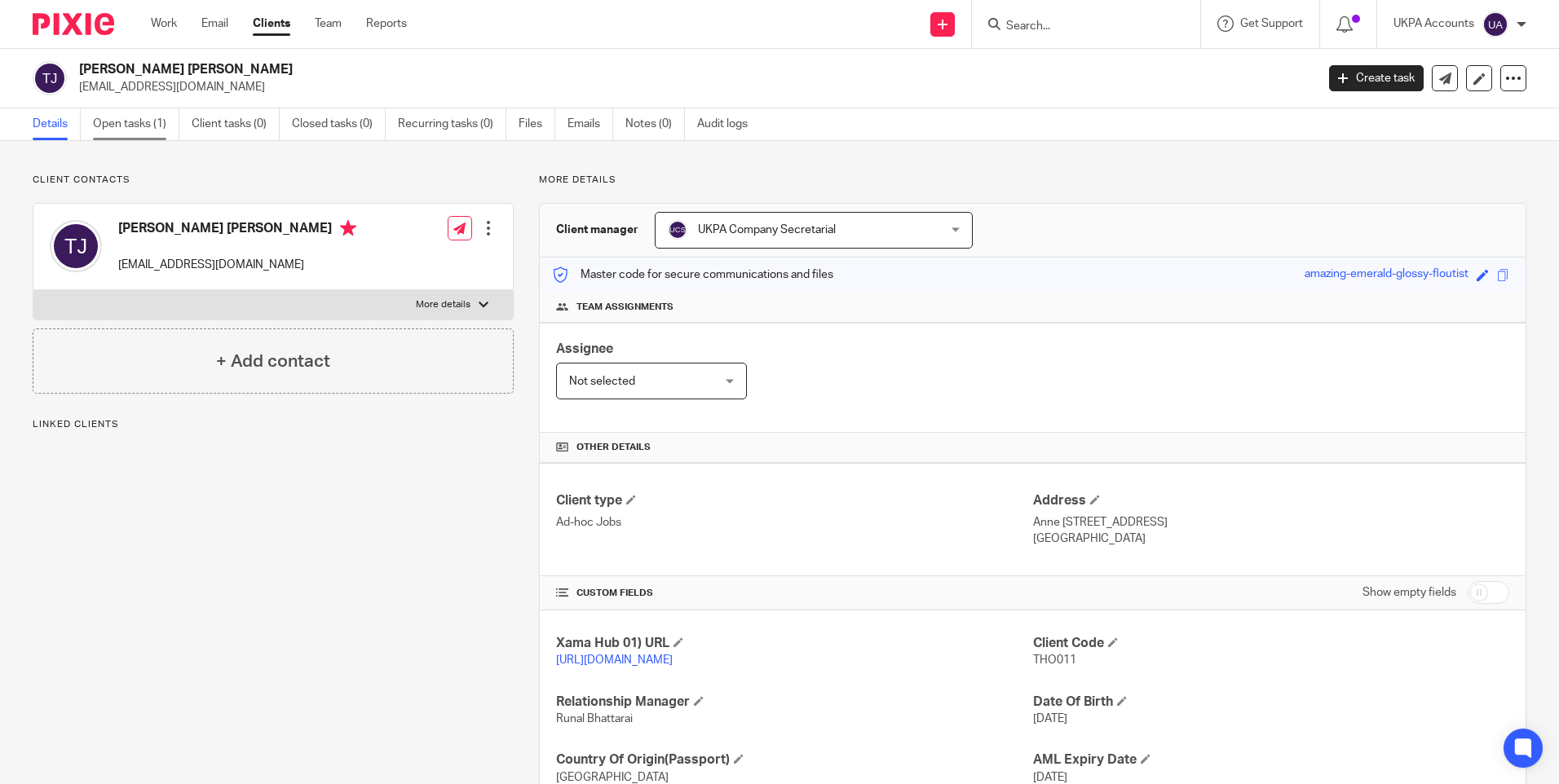
click at [152, 125] on link "Open tasks (1)" at bounding box center [135, 124] width 86 height 32
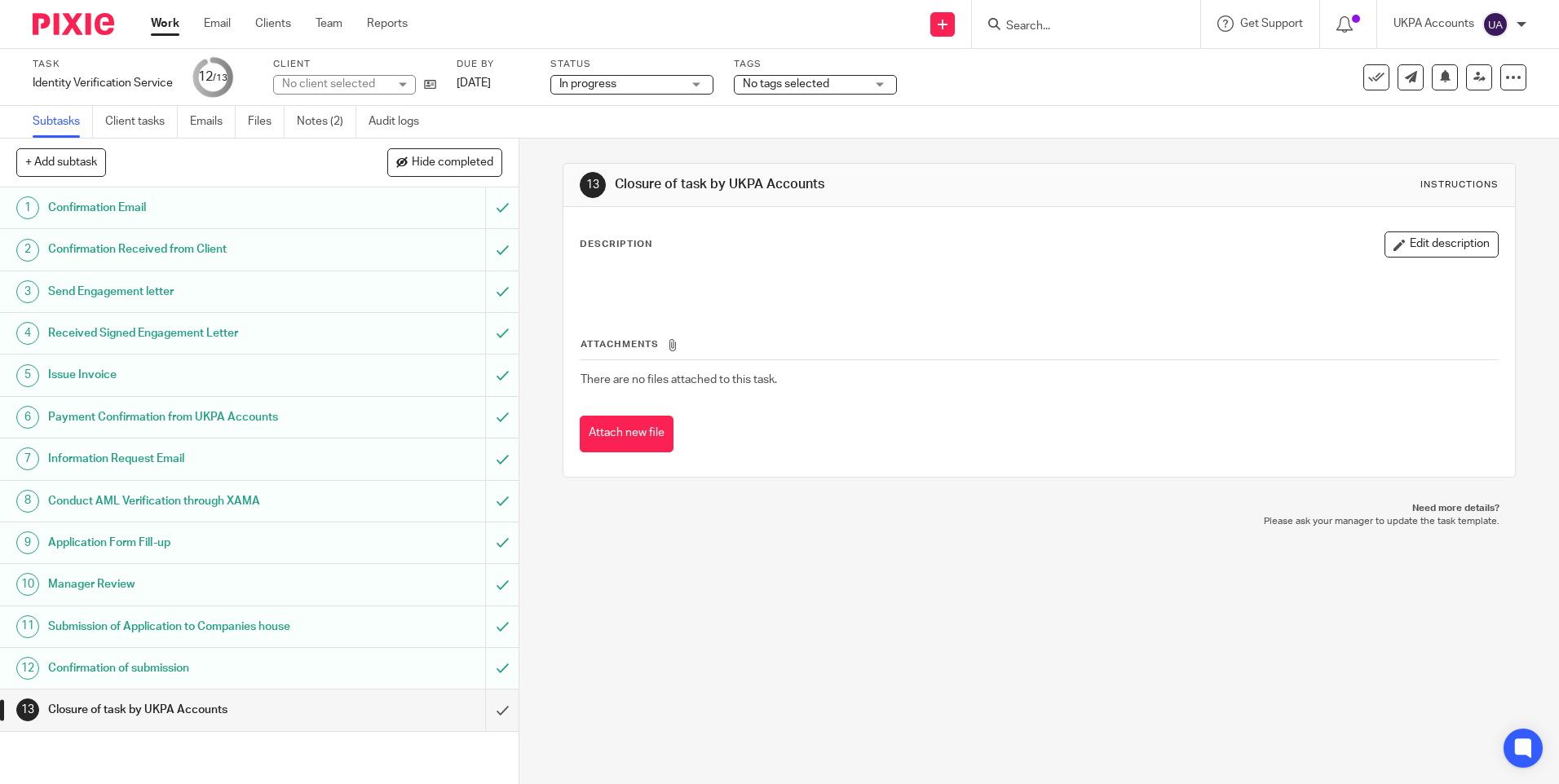
click at [336, 127] on link "Notes (2)" at bounding box center [326, 121] width 59 height 32
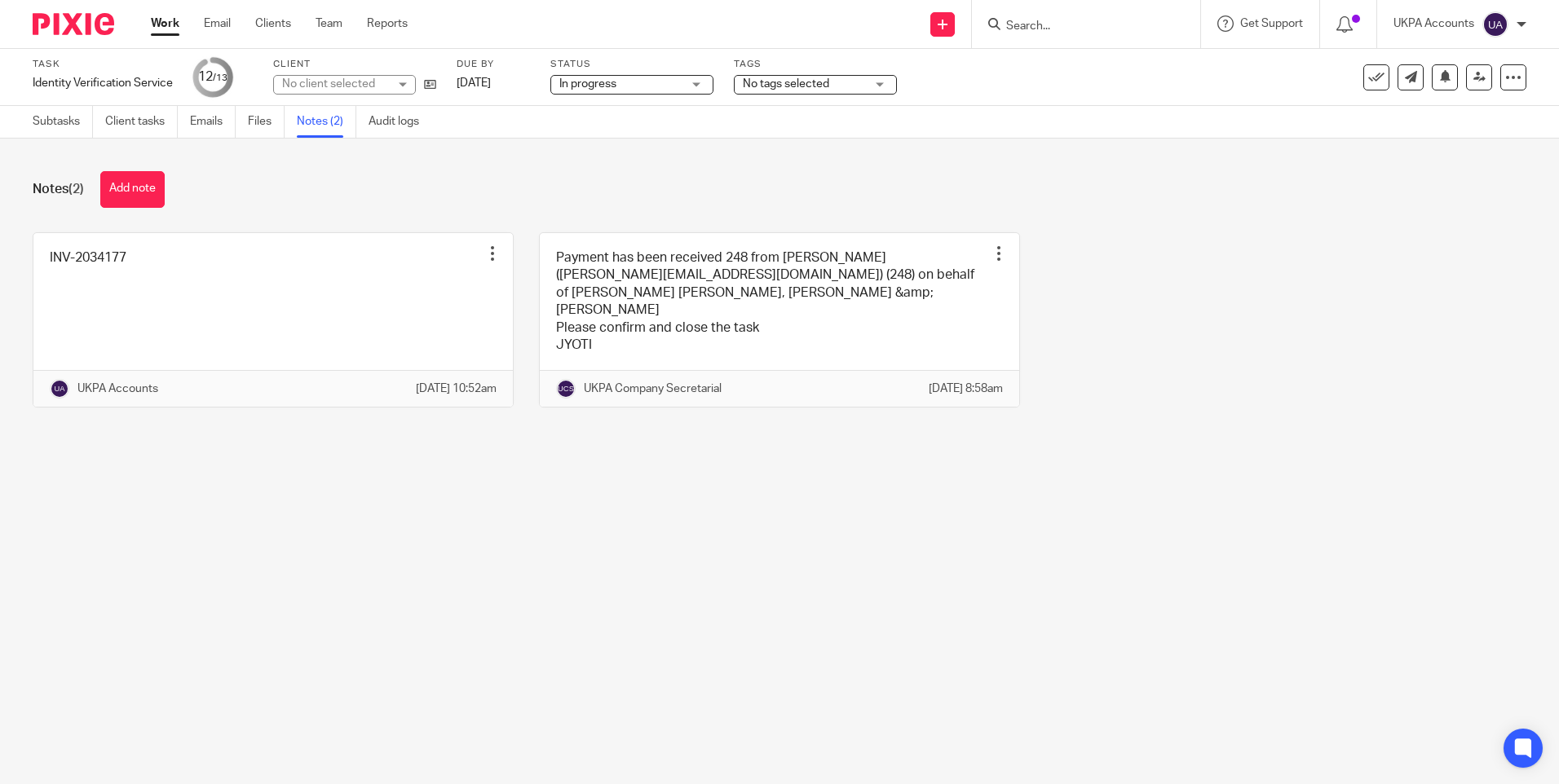
click at [431, 565] on main "Task Identity Verification Service Save Identity Verification Service 12 /13 Cl…" at bounding box center [780, 392] width 1559 height 784
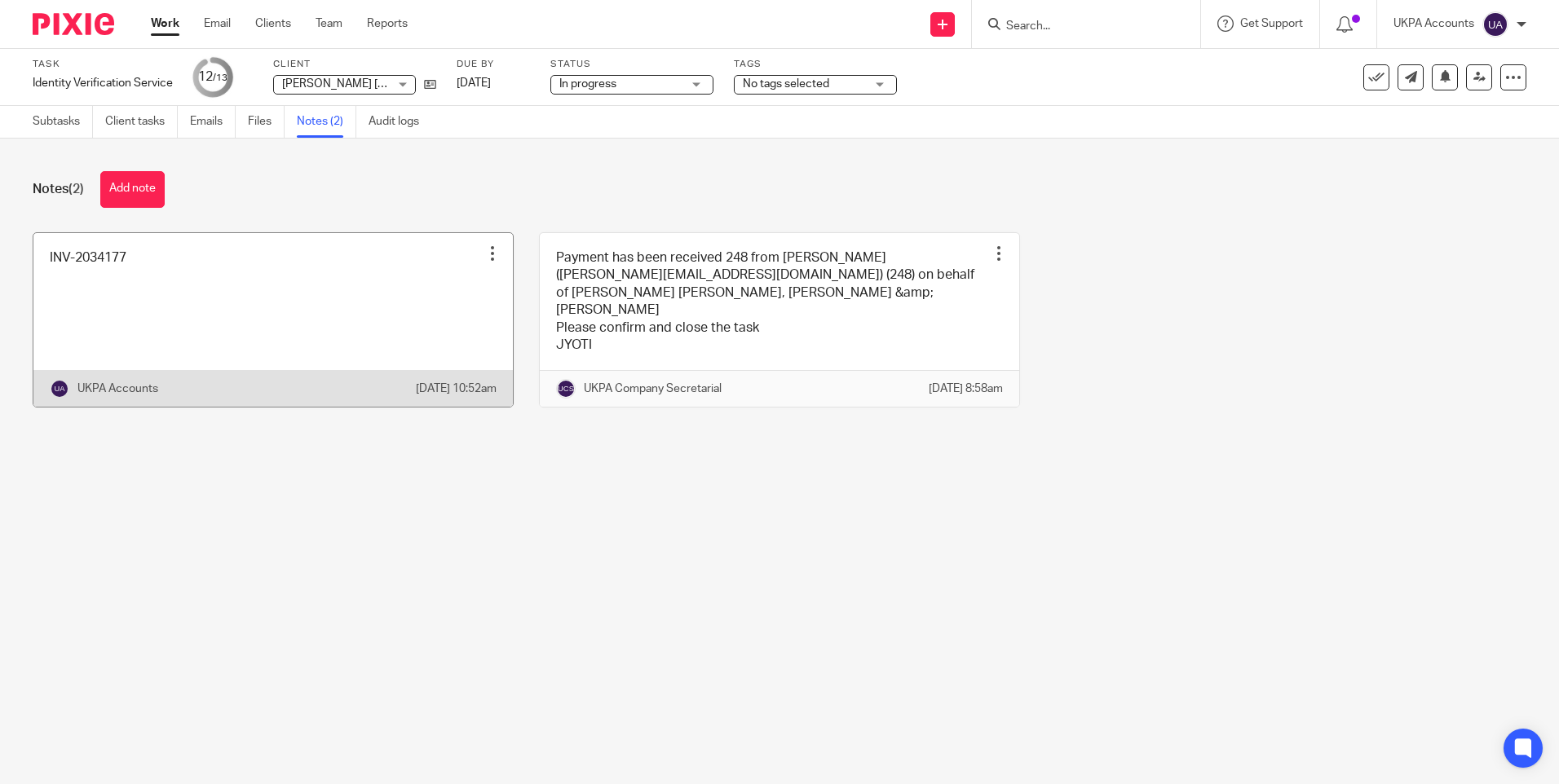
click at [484, 247] on div at bounding box center [492, 254] width 17 height 17
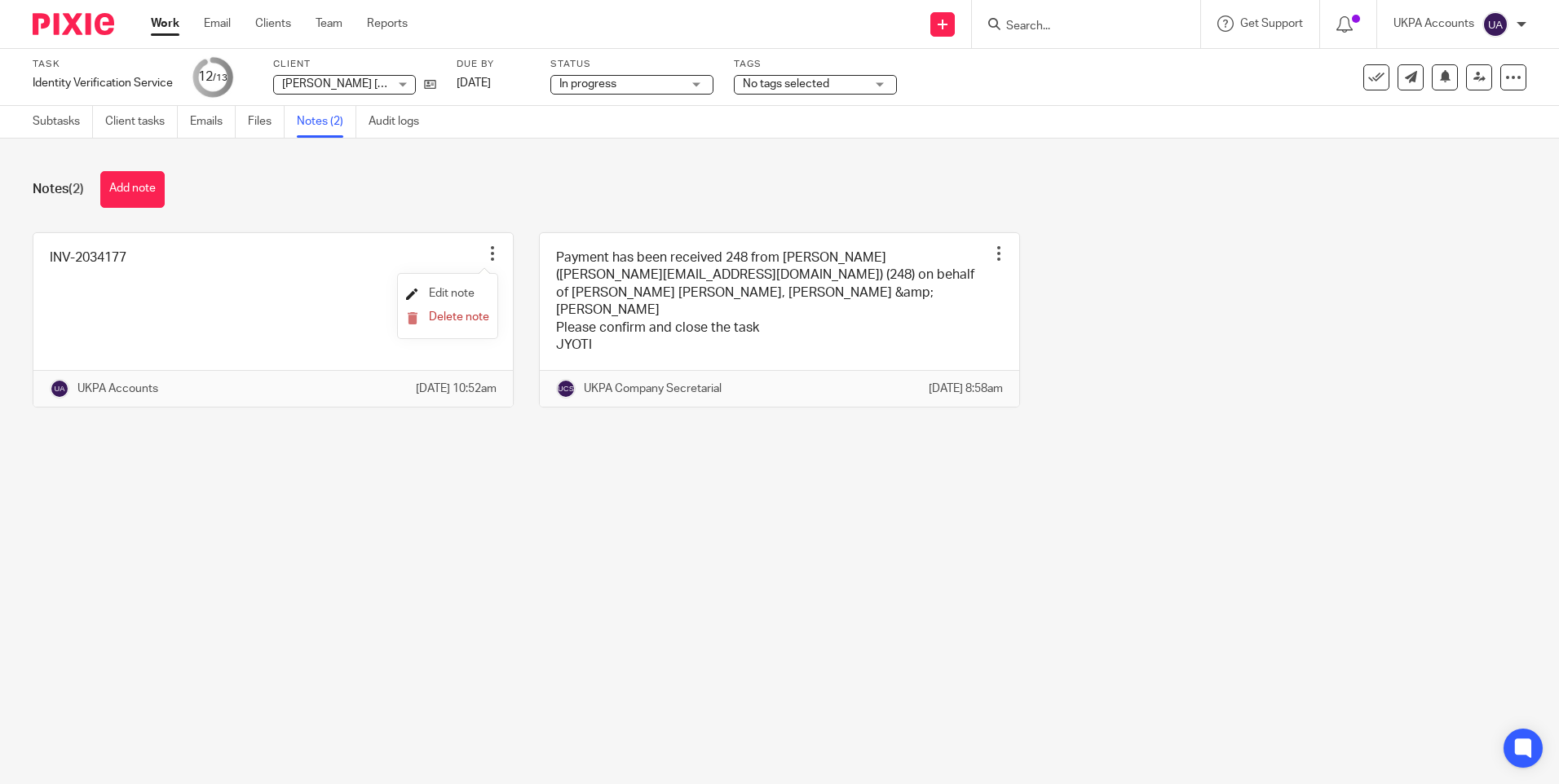
click at [457, 293] on span "Edit note" at bounding box center [451, 293] width 45 height 11
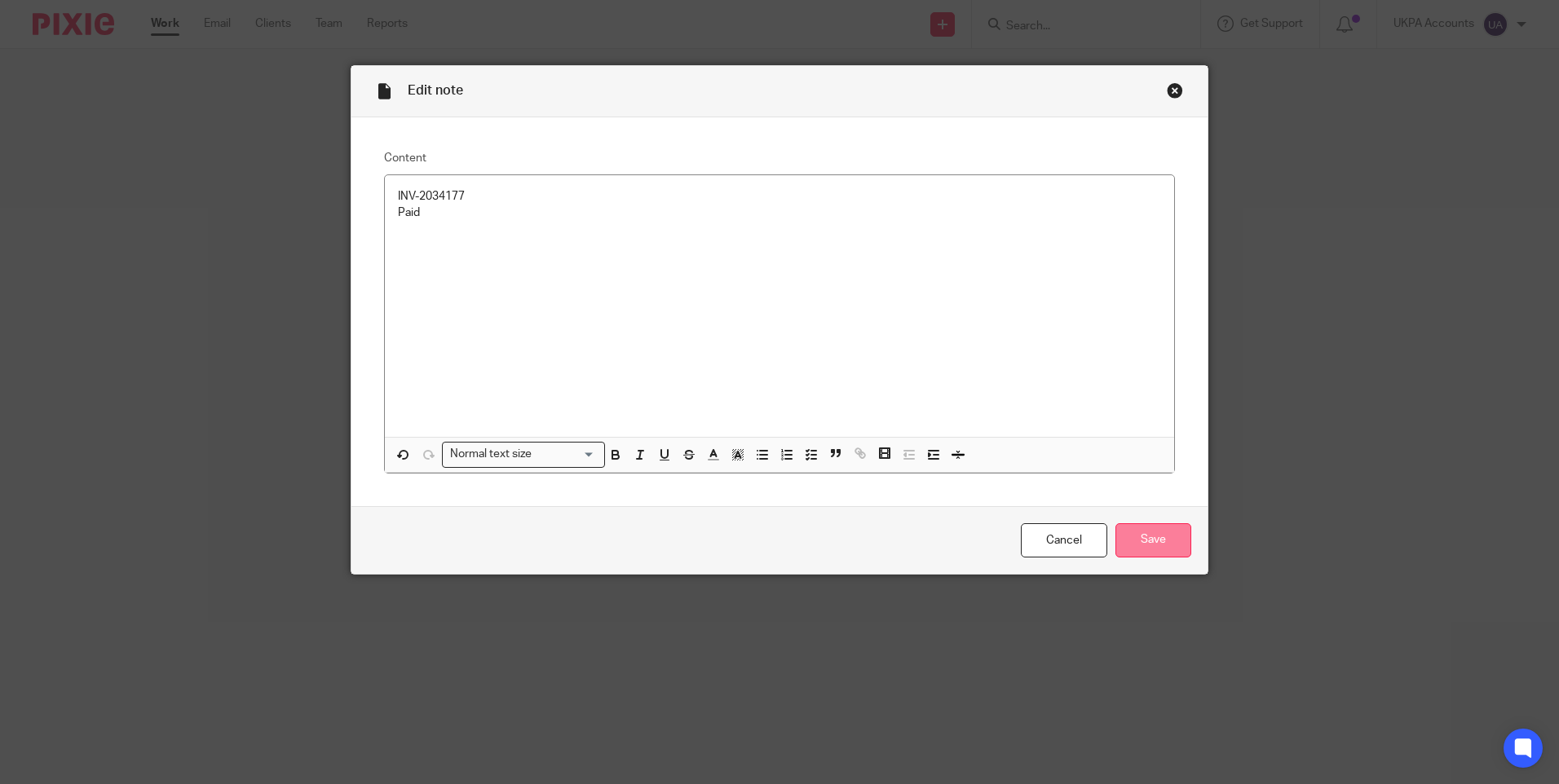
click at [1144, 538] on input "Save" at bounding box center [1153, 541] width 76 height 35
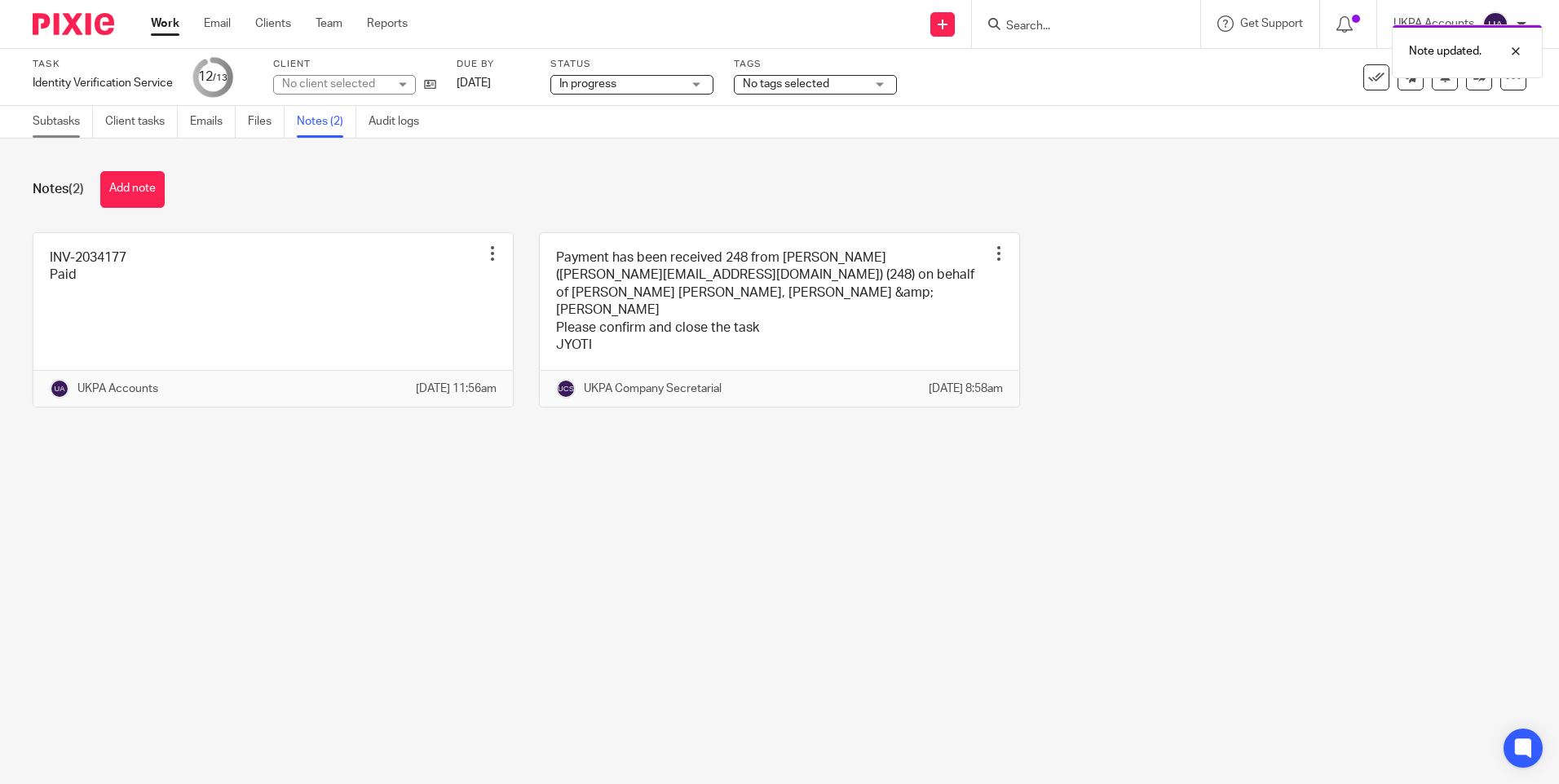
click at [58, 121] on link "Subtasks" at bounding box center [62, 121] width 60 height 32
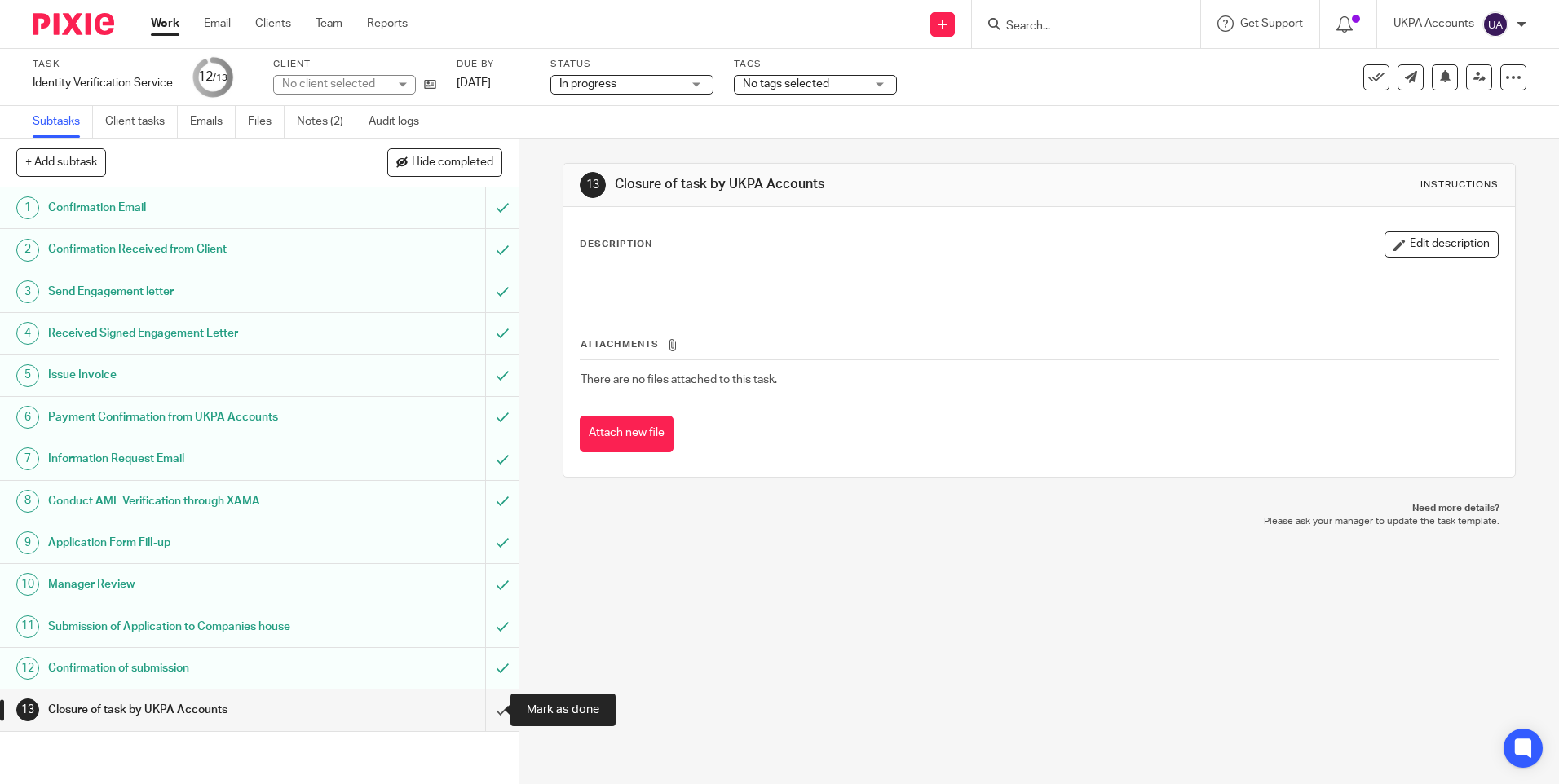
click at [485, 709] on input "submit" at bounding box center [259, 710] width 518 height 41
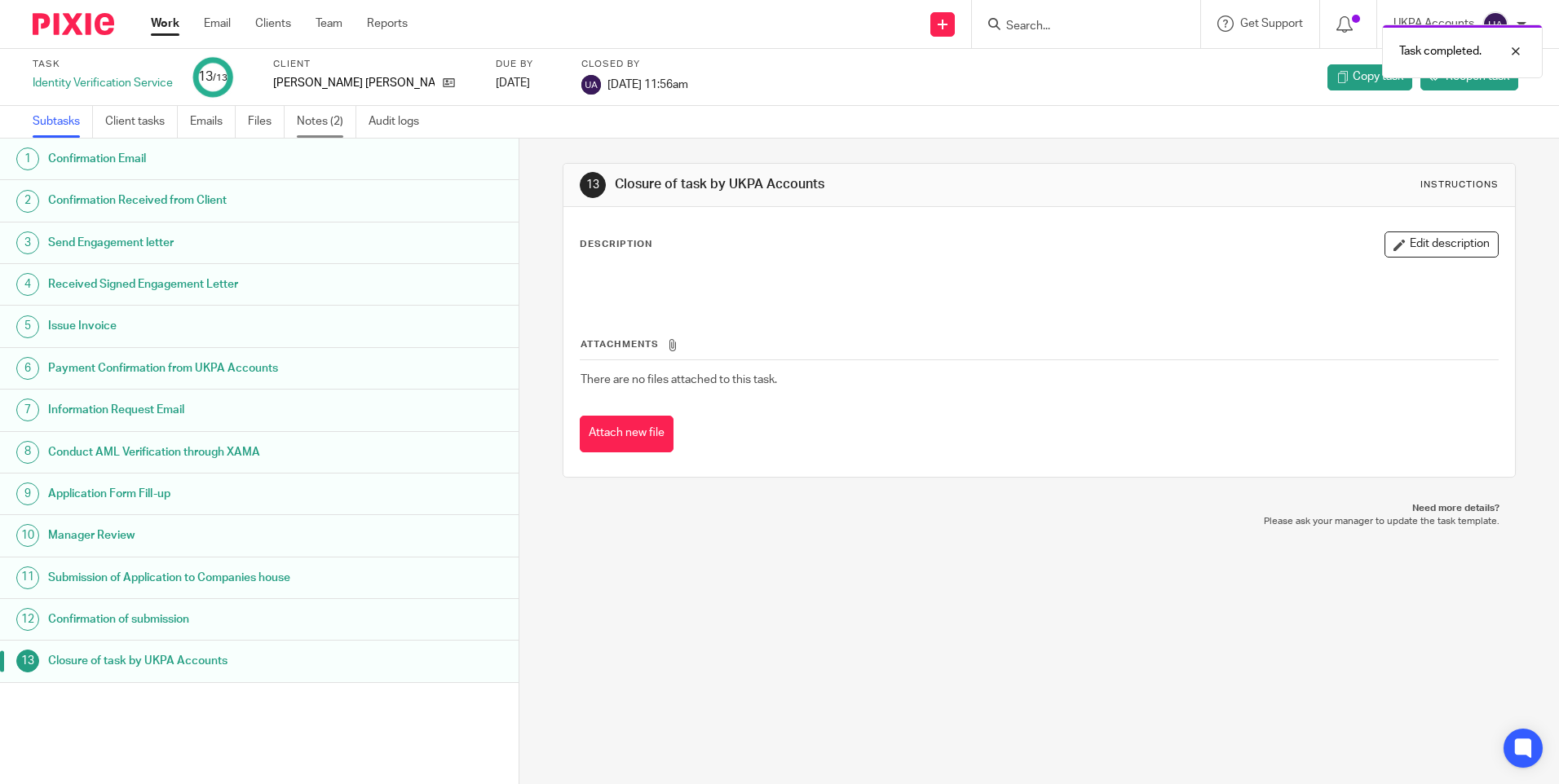
click at [338, 119] on link "Notes (2)" at bounding box center [326, 121] width 59 height 32
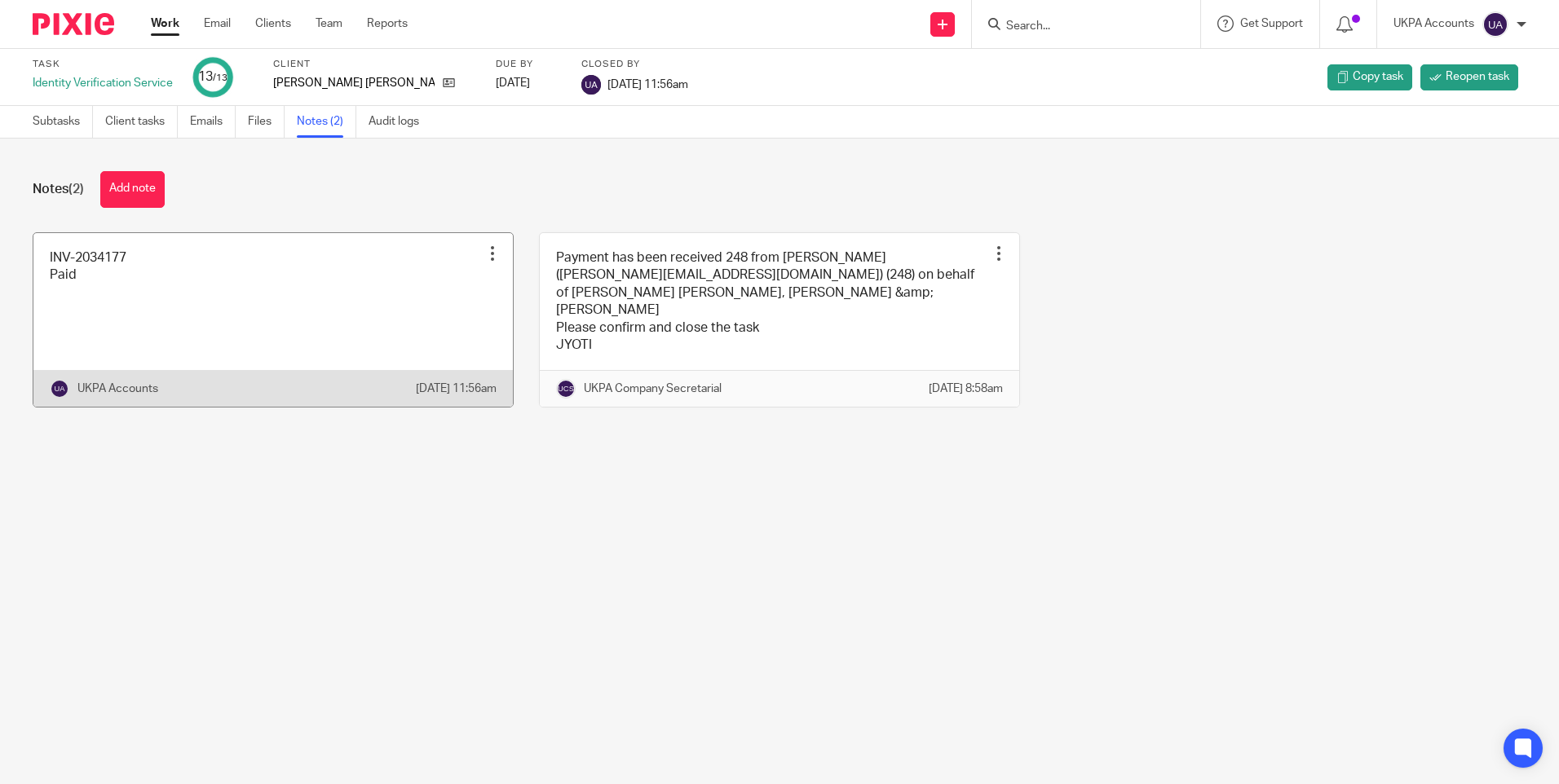
click at [484, 253] on div at bounding box center [492, 254] width 17 height 17
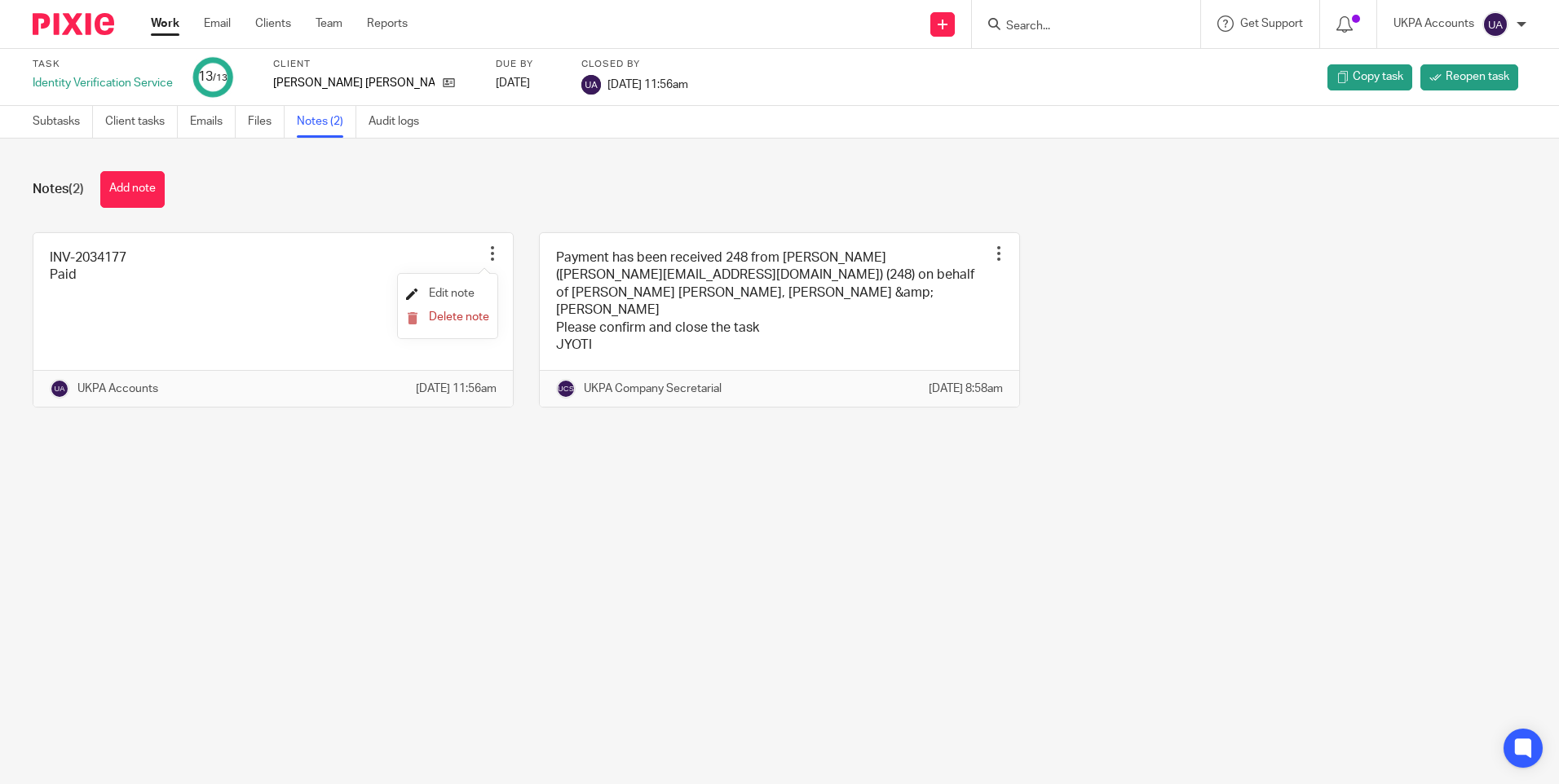
click at [462, 294] on span "Edit note" at bounding box center [451, 293] width 45 height 11
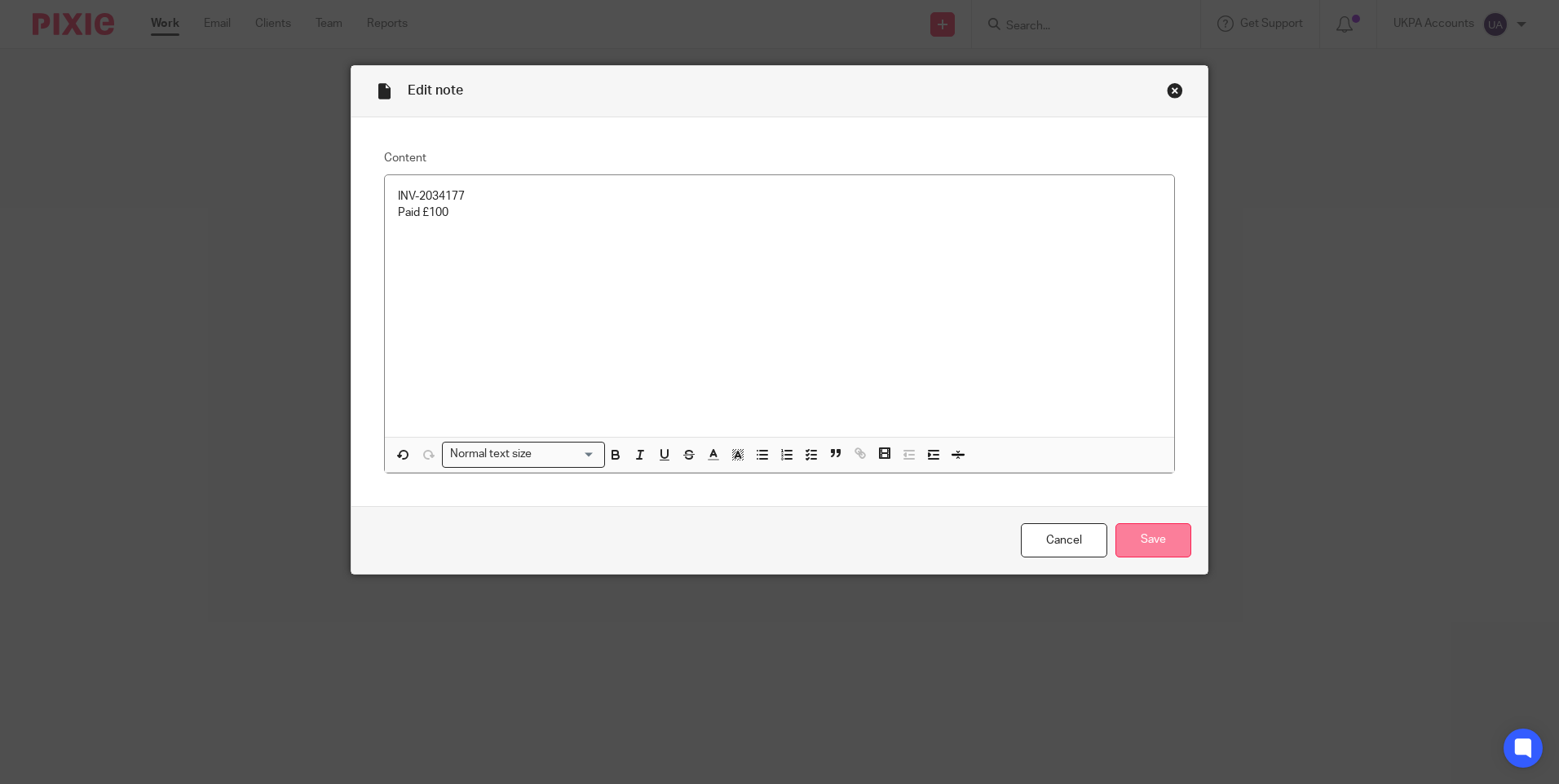
click at [1148, 538] on input "Save" at bounding box center [1153, 541] width 76 height 35
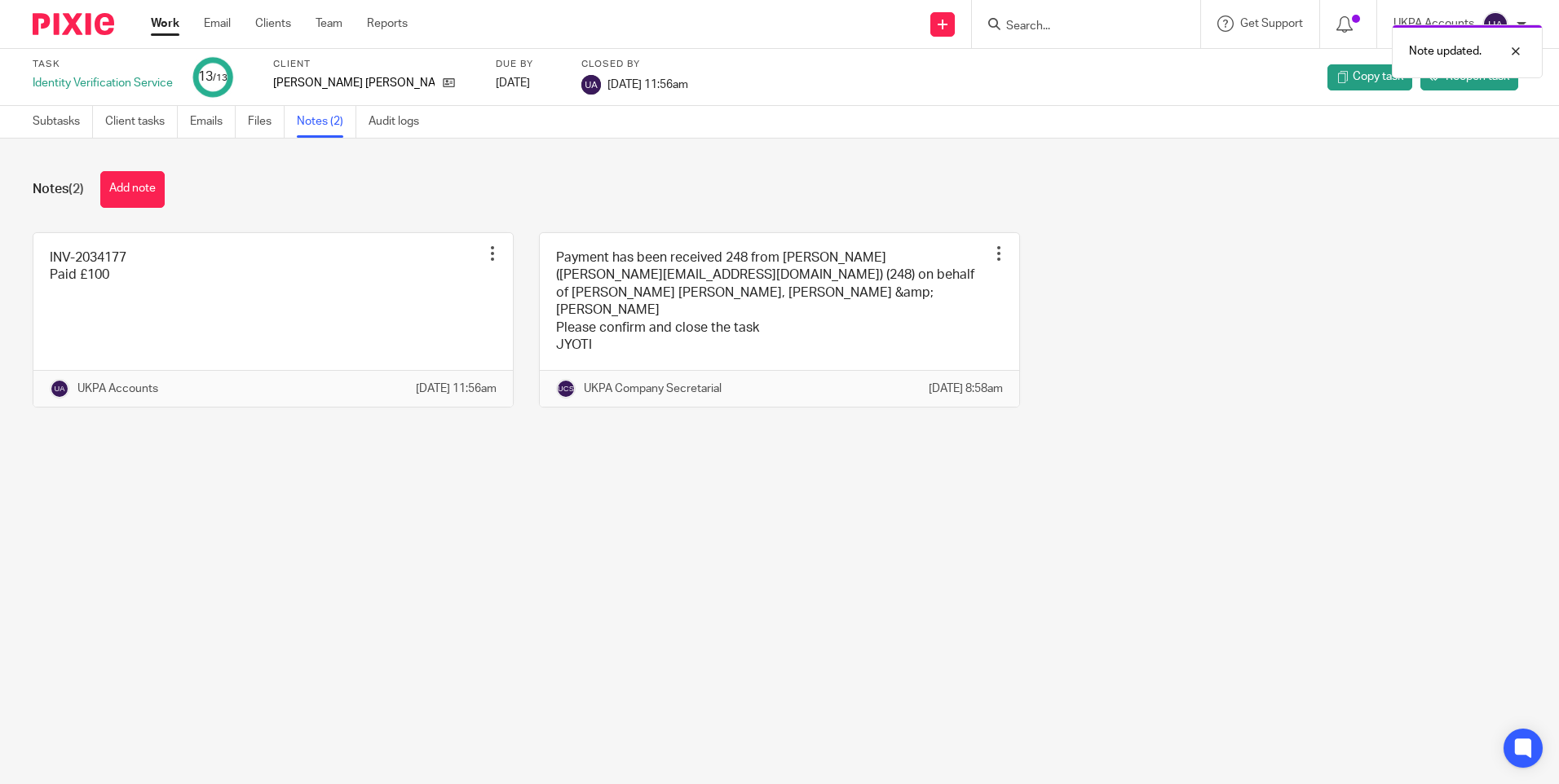
click at [169, 25] on link "Work" at bounding box center [165, 24] width 29 height 17
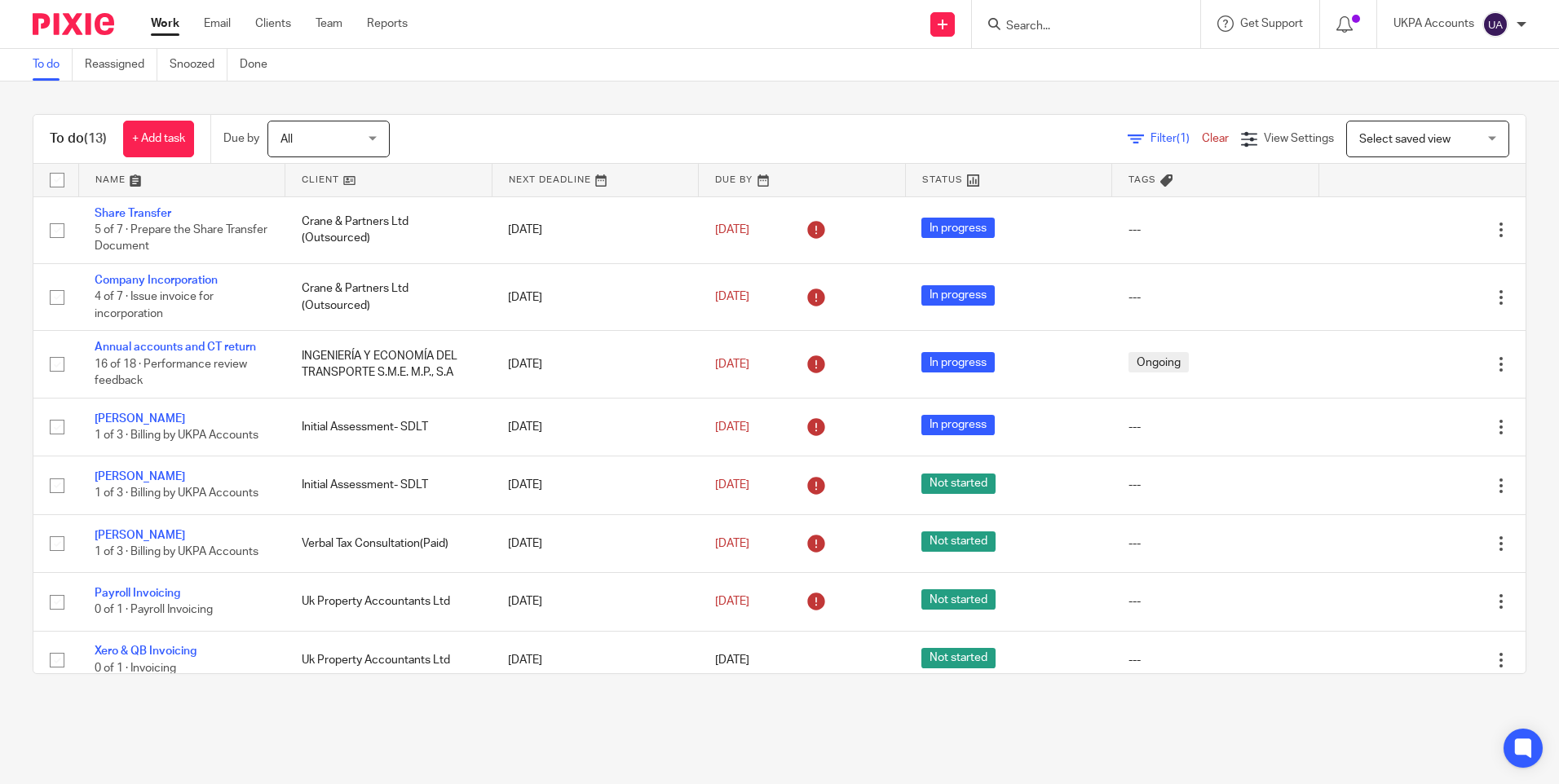
click at [51, 63] on link "To do" at bounding box center [52, 65] width 40 height 32
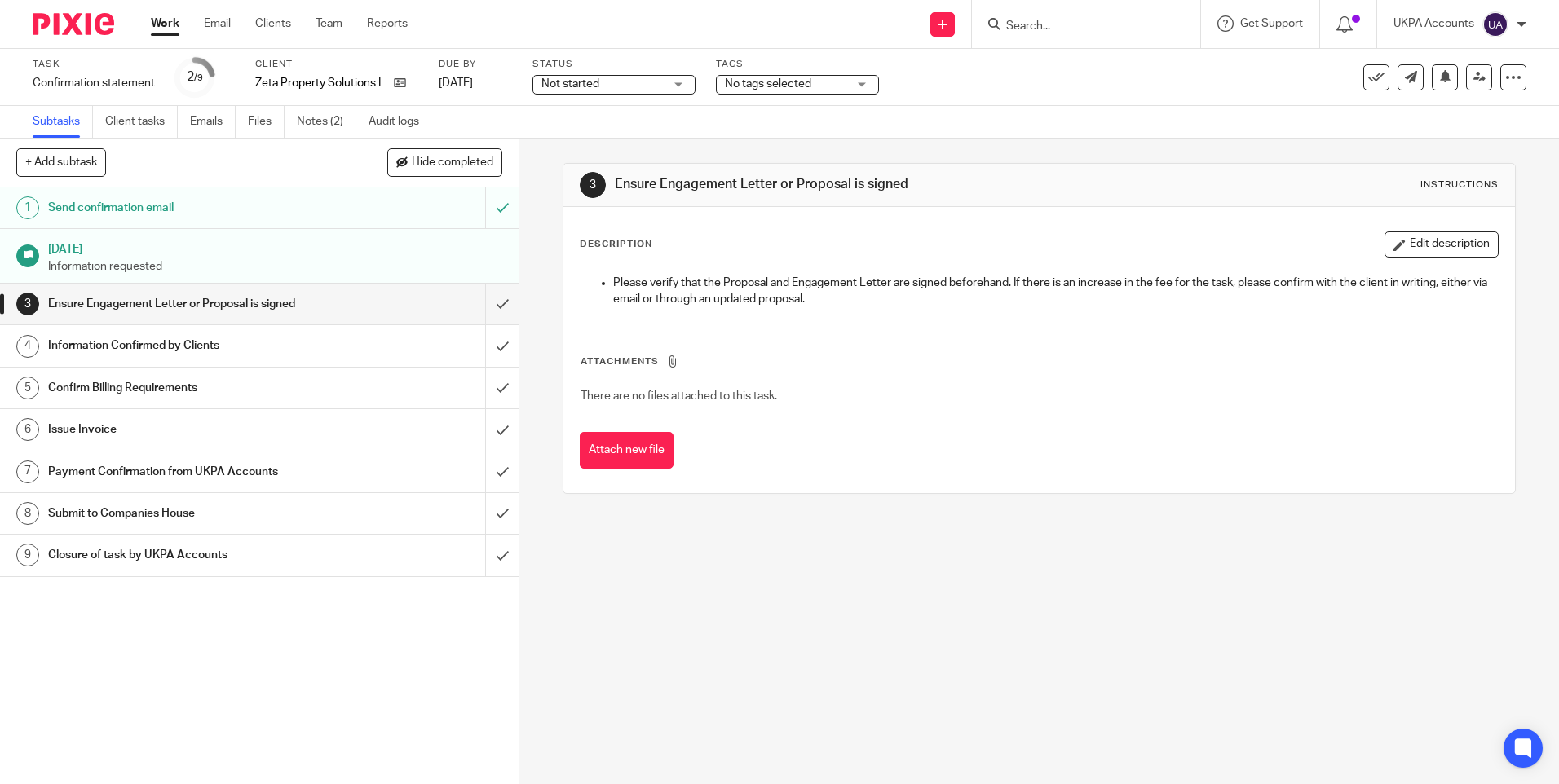
drag, startPoint x: 826, startPoint y: 696, endPoint x: 807, endPoint y: 688, distance: 20.6
click at [822, 696] on div "3 Ensure Engagement Letter or Proposal is signed Instructions Description Edit …" at bounding box center [1038, 462] width 1039 height 646
click at [484, 430] on input "submit" at bounding box center [259, 430] width 518 height 41
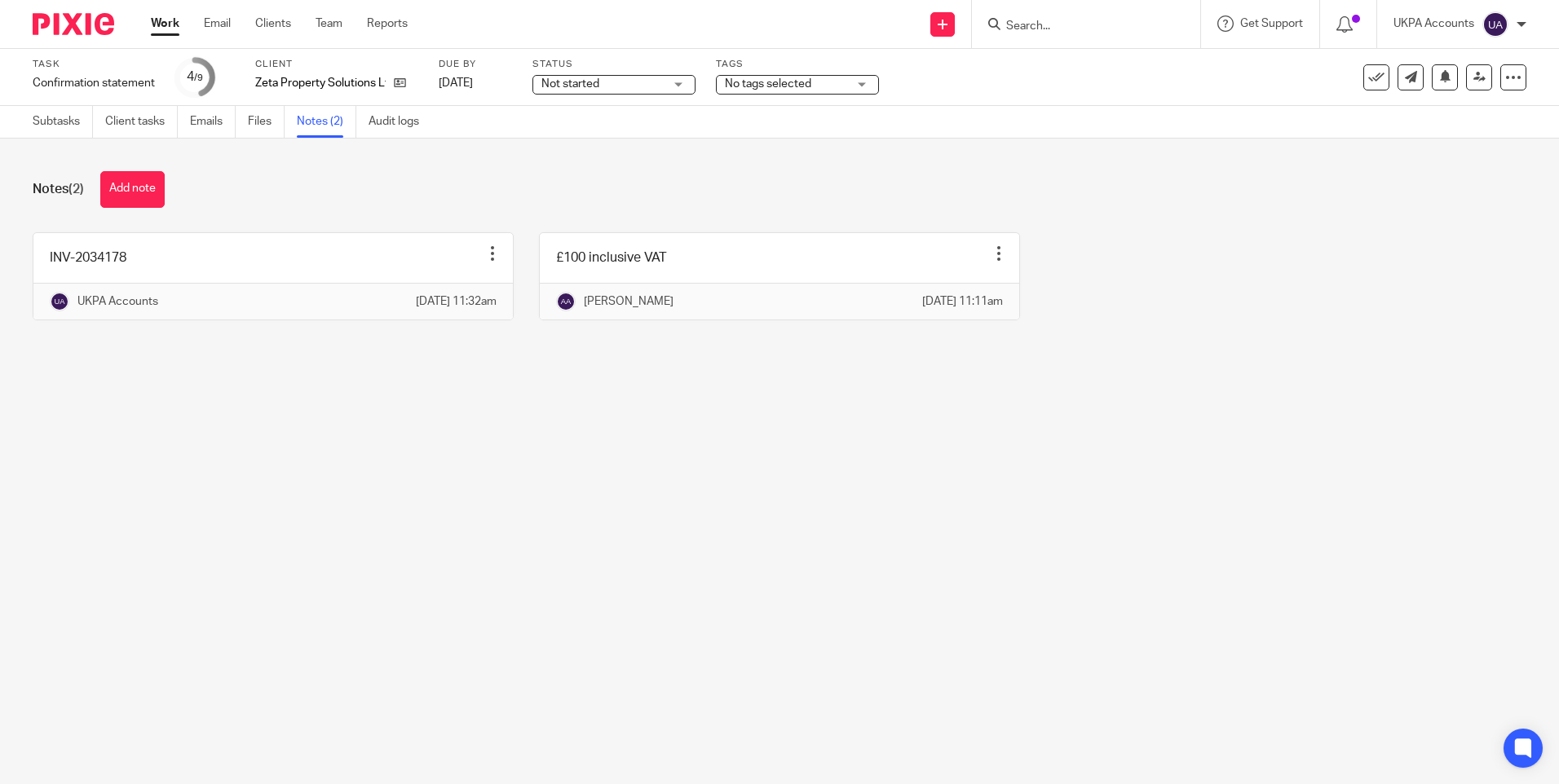
click at [467, 438] on main "Task Confirmation statement Save Confirmation statement 4 /9 Client Zeta Proper…" at bounding box center [780, 392] width 1559 height 784
click at [64, 111] on link "Subtasks" at bounding box center [62, 121] width 60 height 32
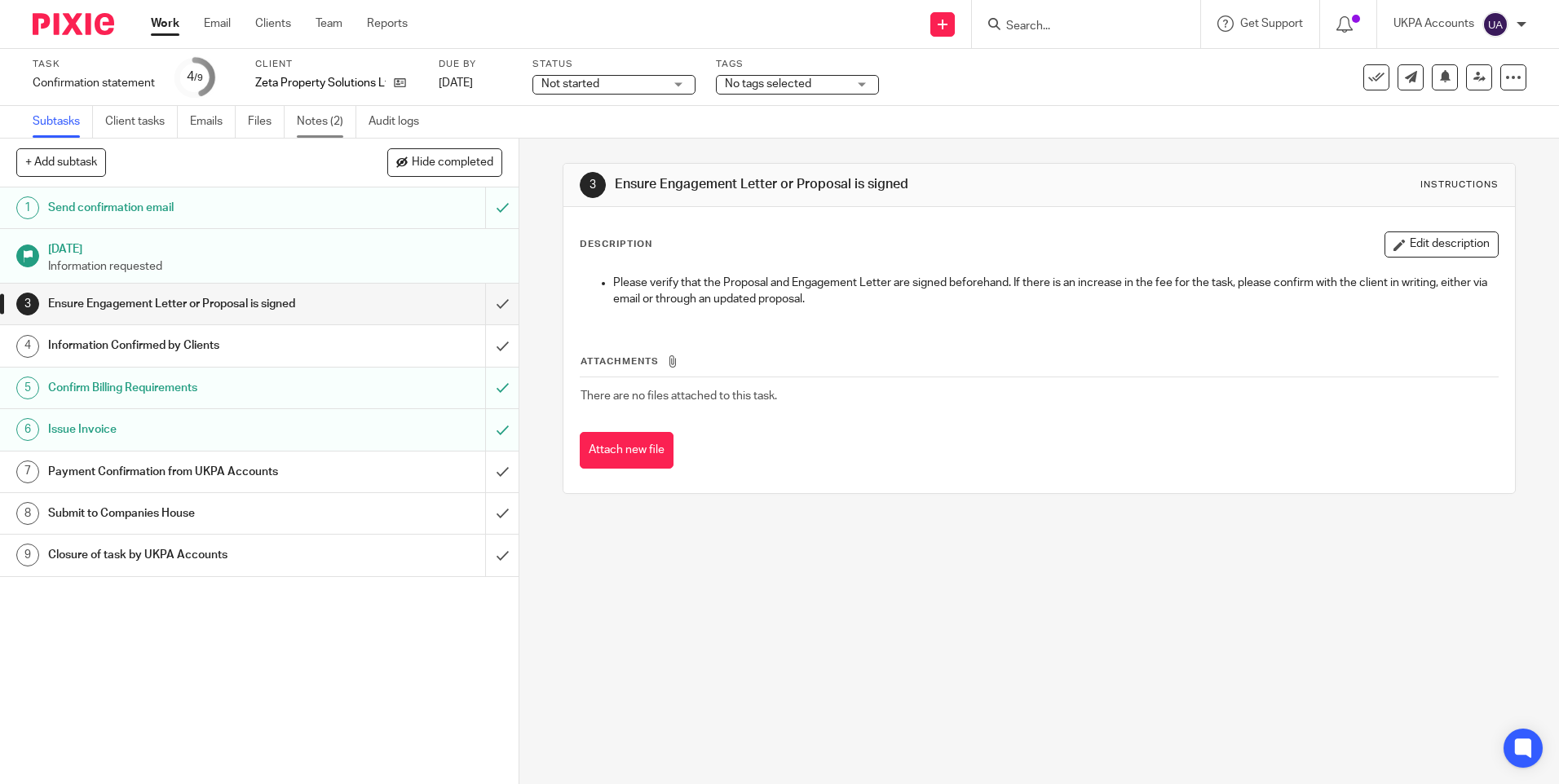
click at [329, 128] on link "Notes (2)" at bounding box center [326, 121] width 59 height 32
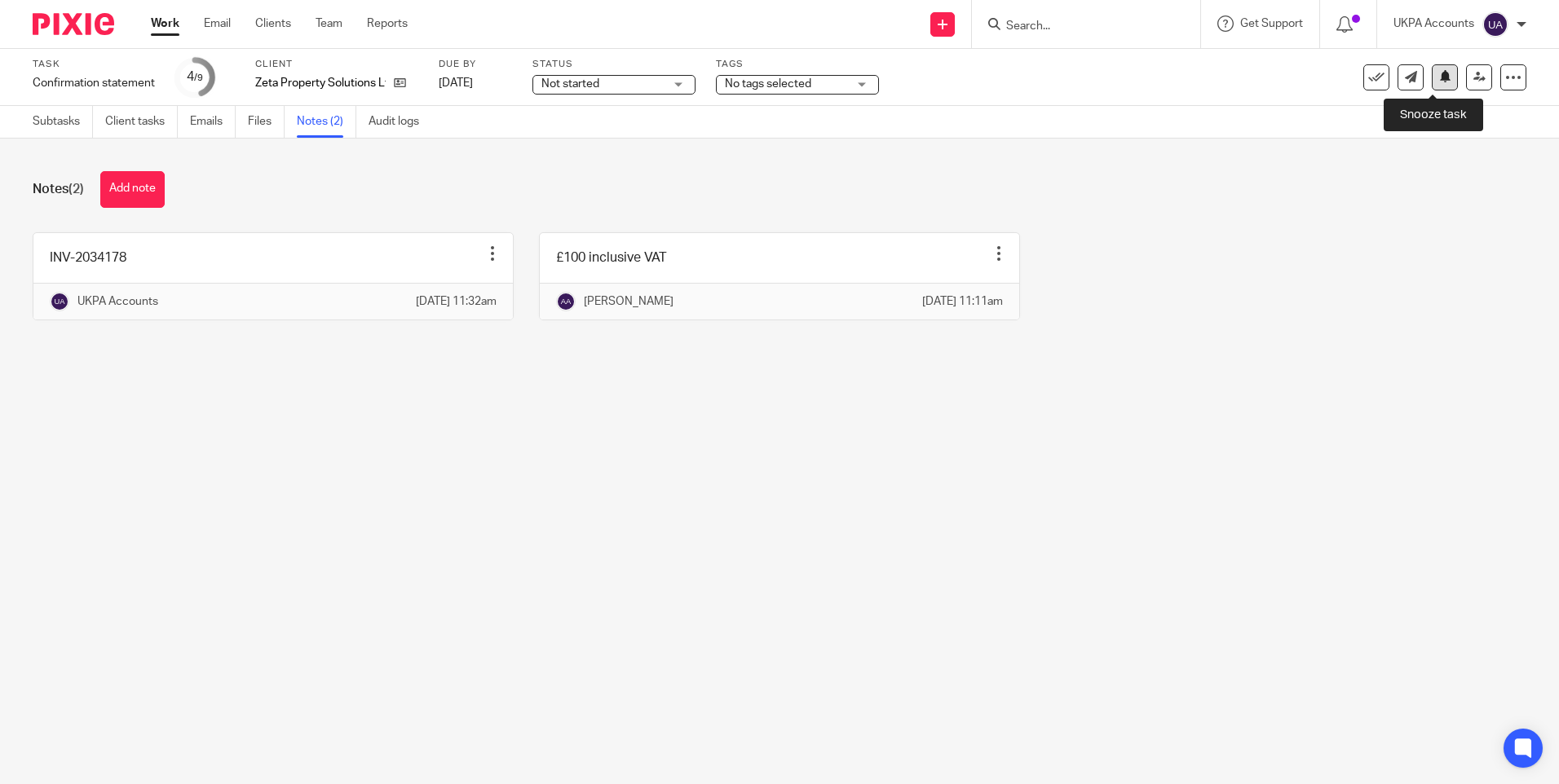
click at [1439, 81] on icon at bounding box center [1444, 76] width 12 height 12
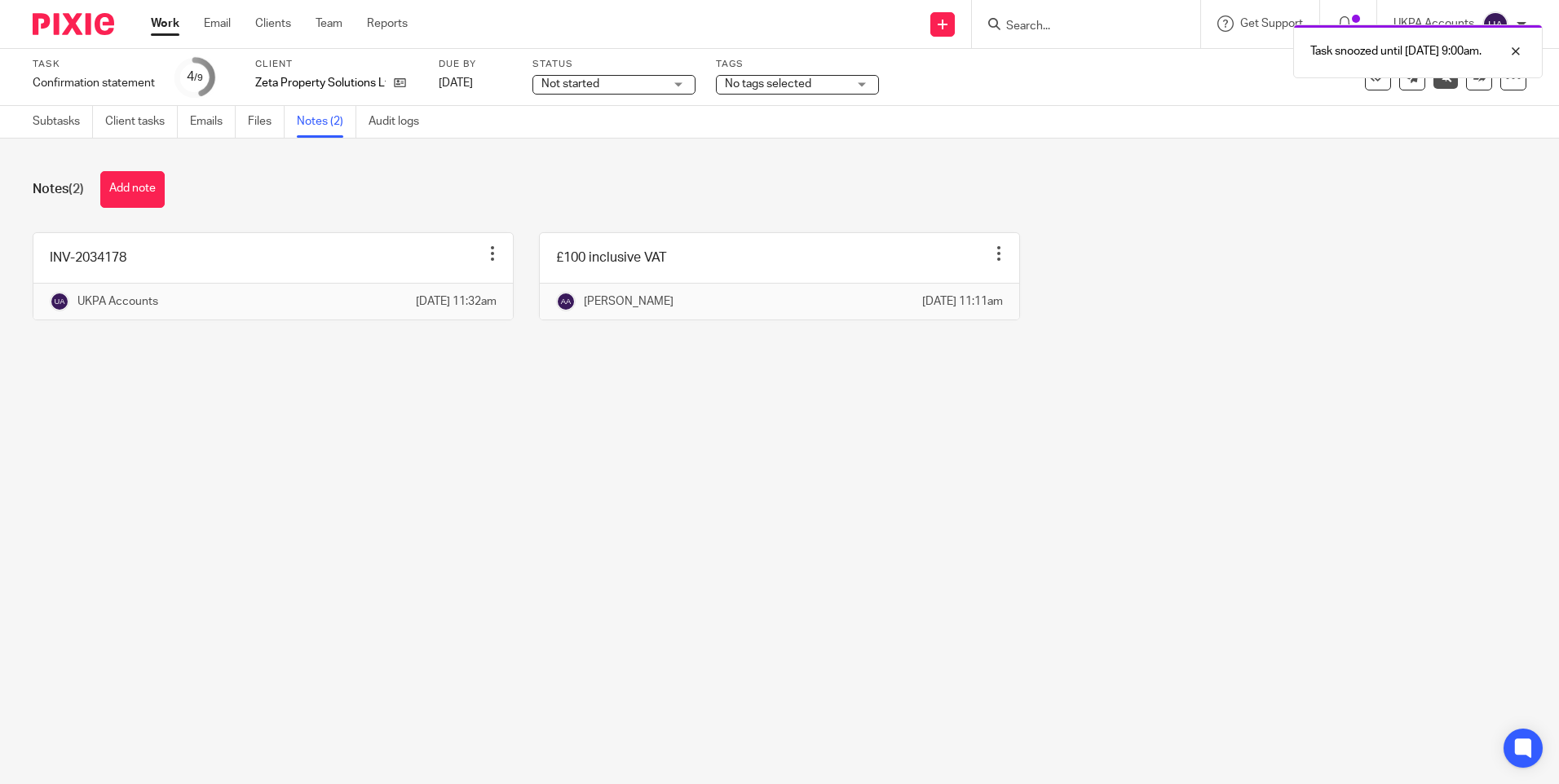
click at [168, 27] on link "Work" at bounding box center [165, 24] width 29 height 17
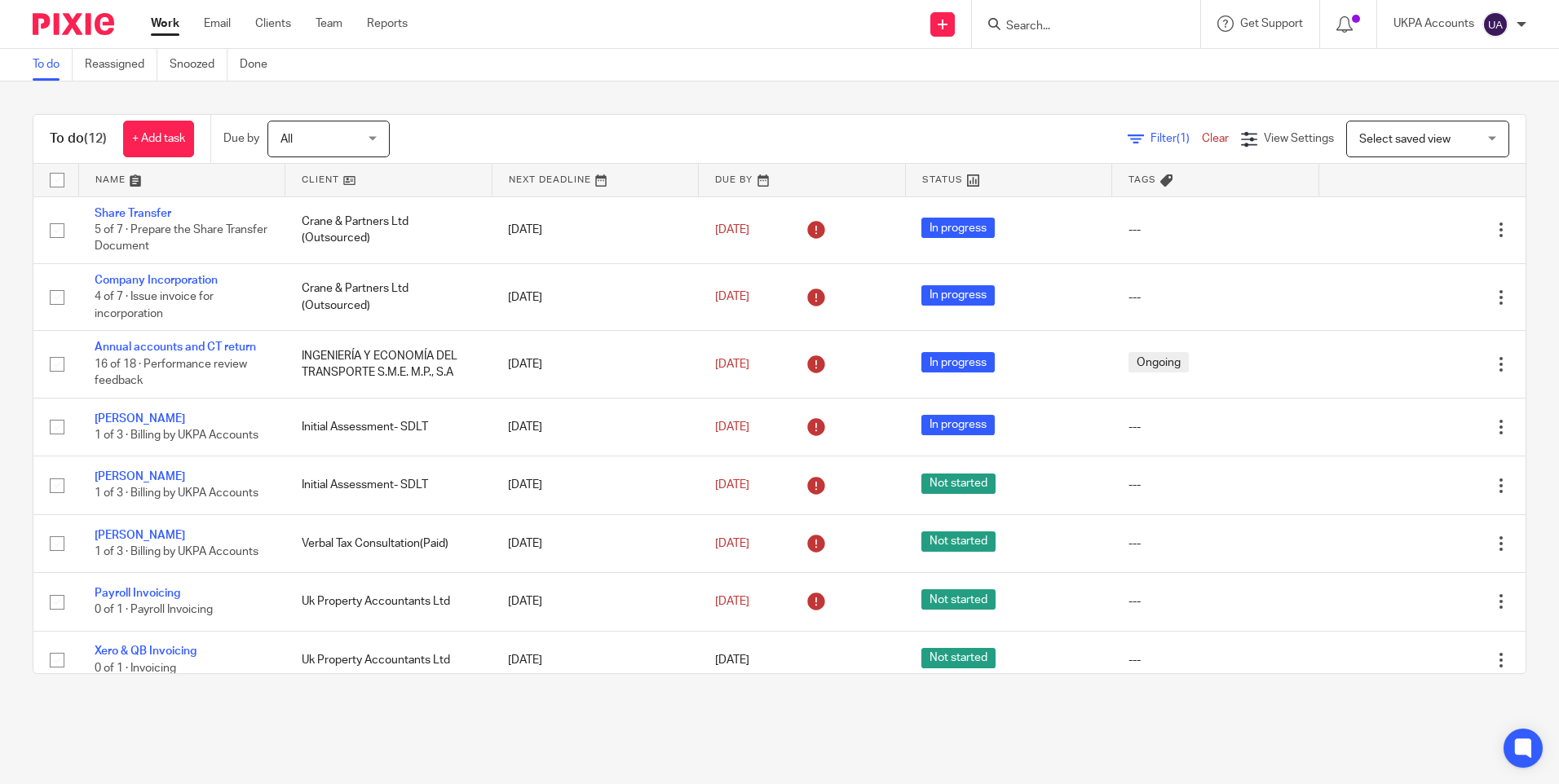
click at [904, 98] on div "To do (12) + Add task Due by All All Today Tomorrow This week Next week This mo…" at bounding box center [780, 394] width 1559 height 626
click at [1070, 21] on input "Search" at bounding box center [1078, 27] width 146 height 15
click at [1044, 24] on input "Search" at bounding box center [1078, 27] width 146 height 15
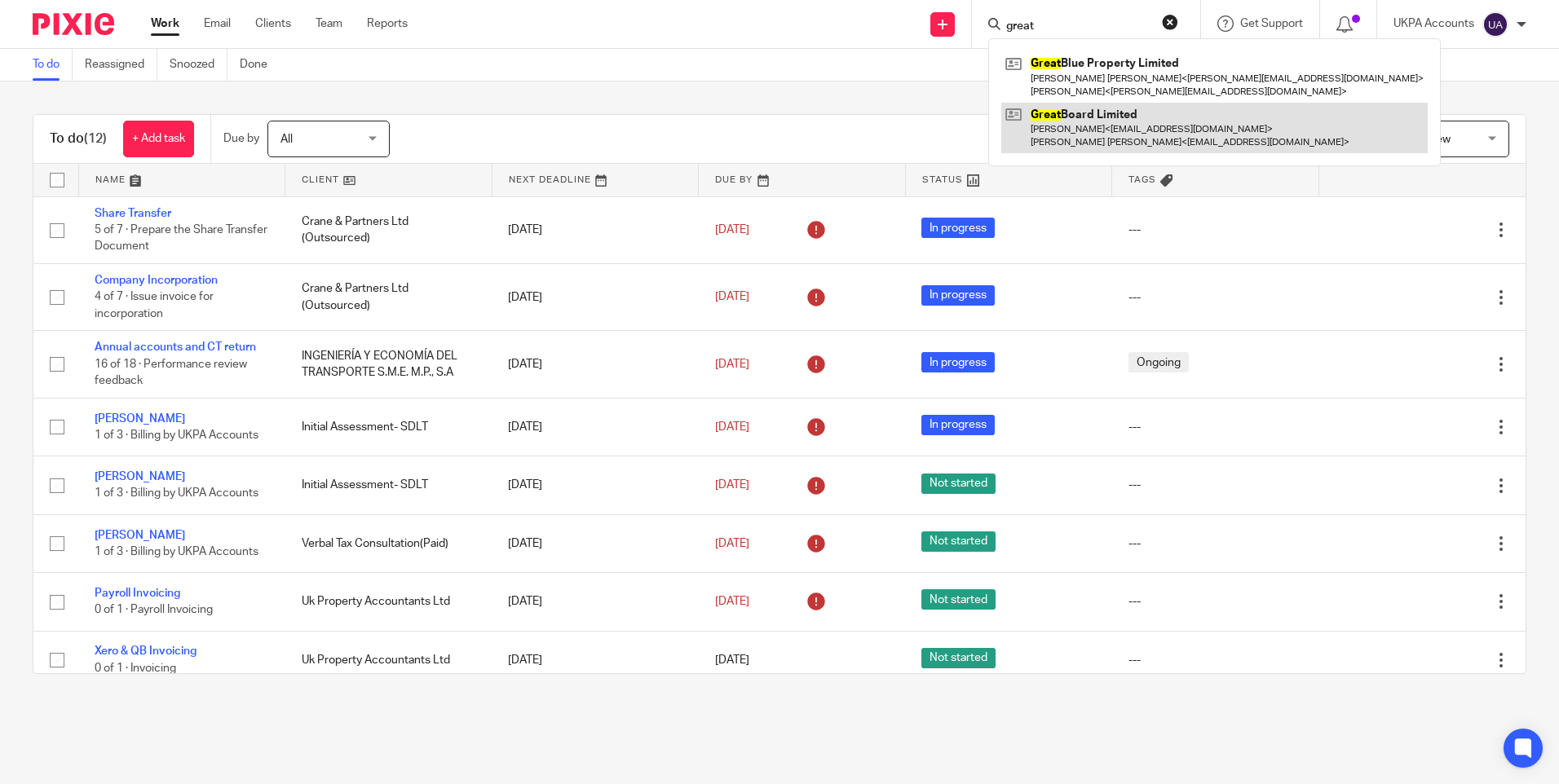
type input "great"
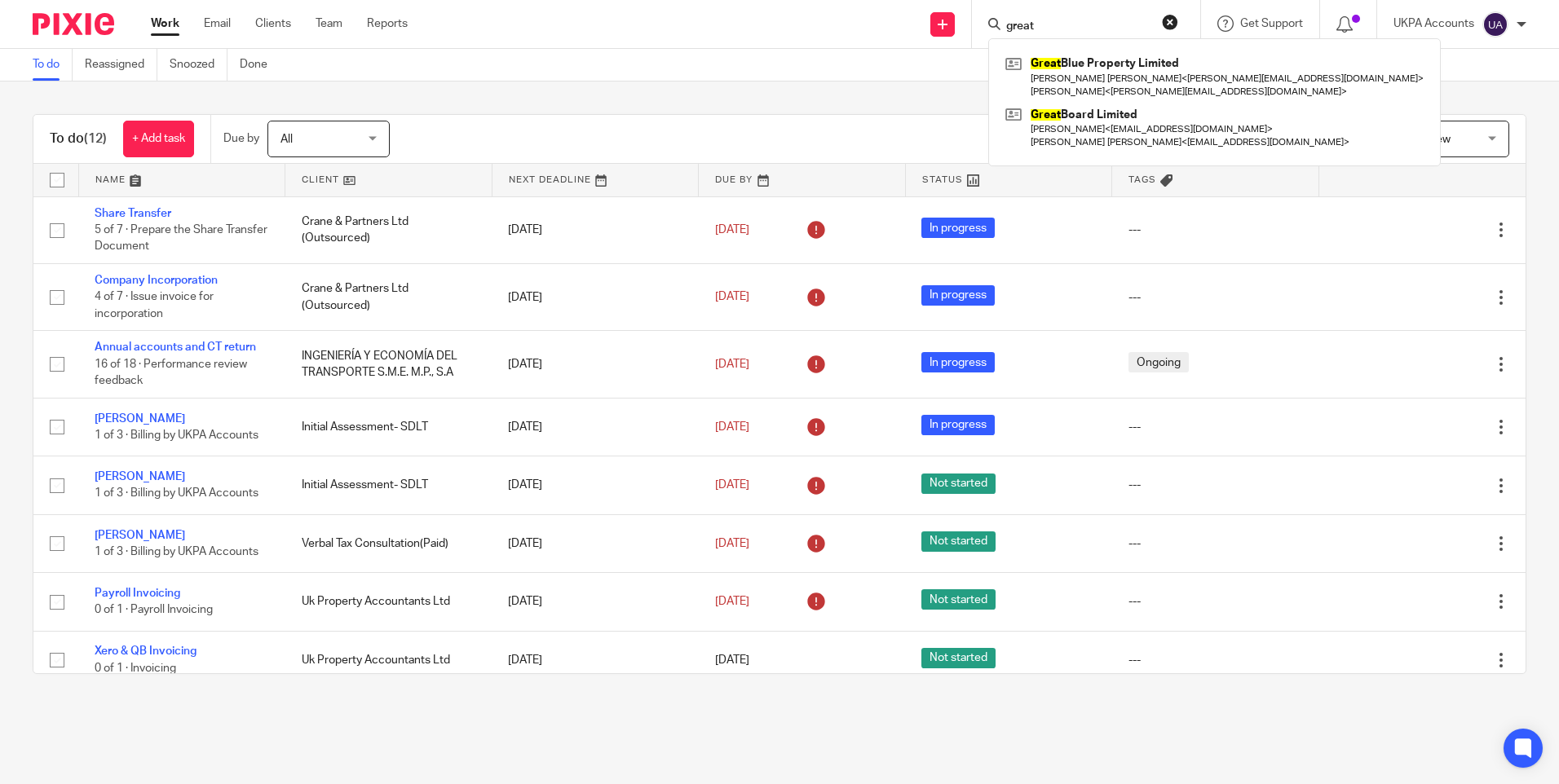
click at [54, 61] on link "To do" at bounding box center [52, 65] width 40 height 32
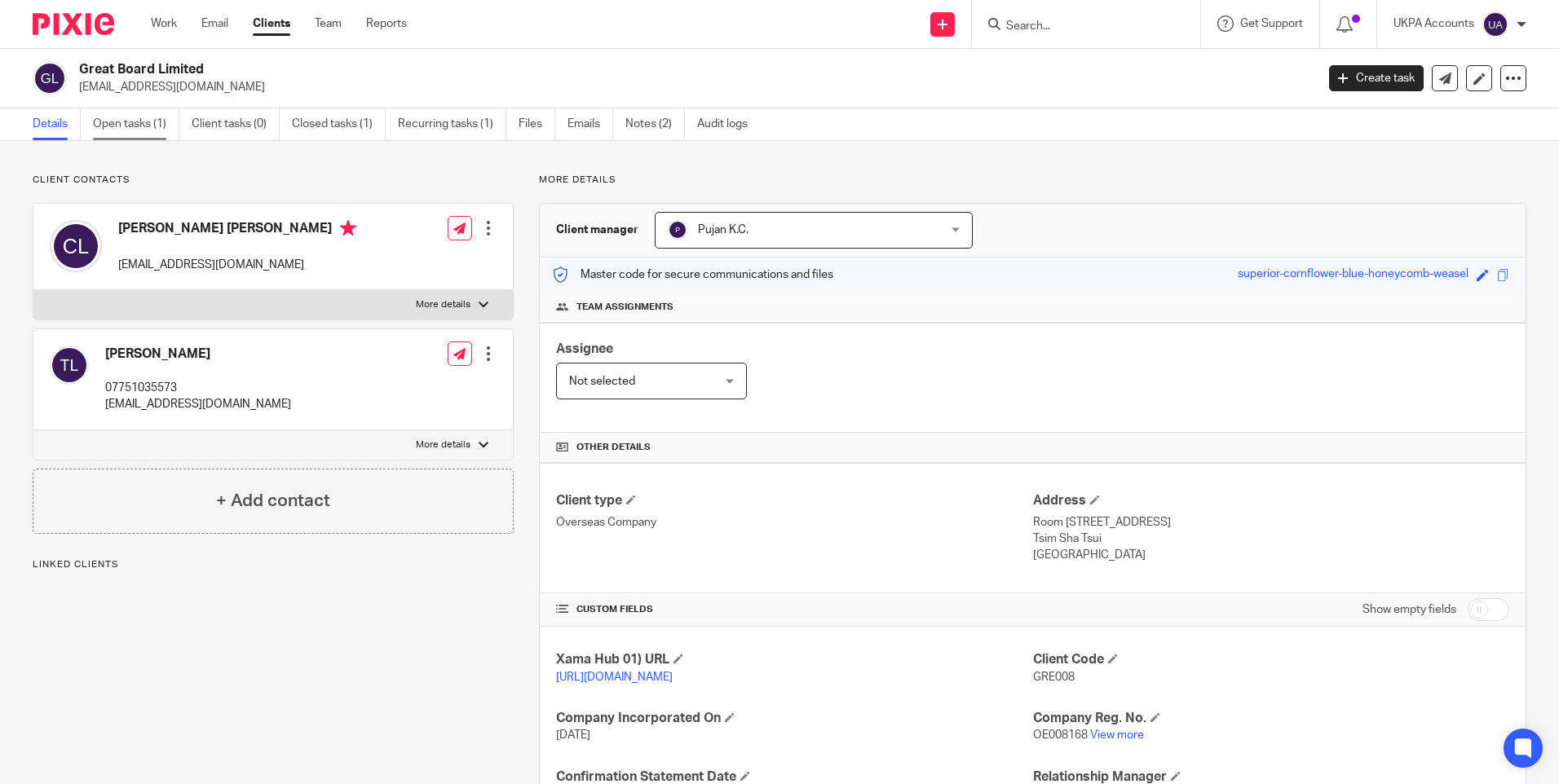
click at [122, 119] on link "Open tasks (1)" at bounding box center [135, 124] width 86 height 32
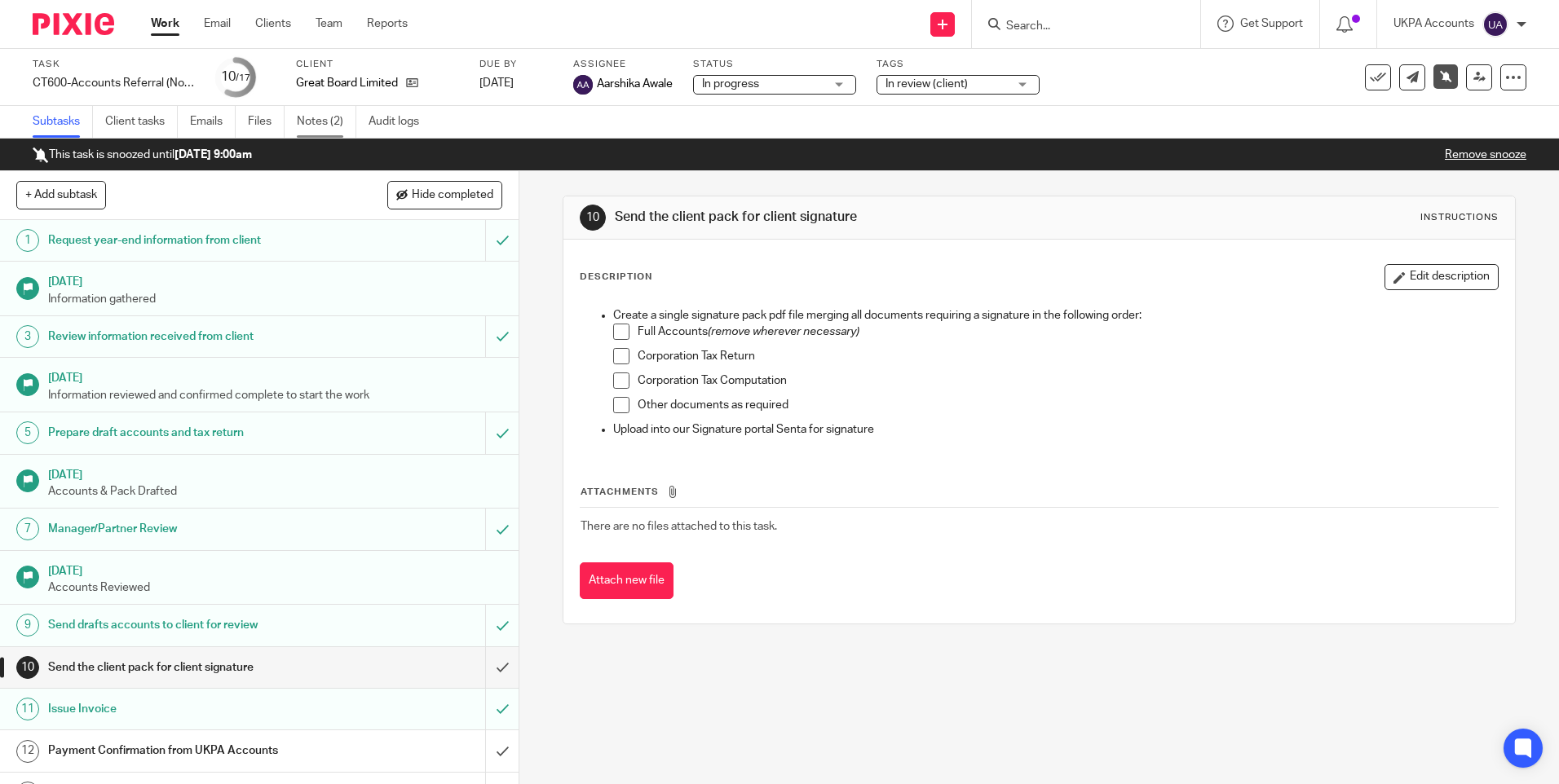
click at [336, 119] on link "Notes (2)" at bounding box center [326, 121] width 59 height 32
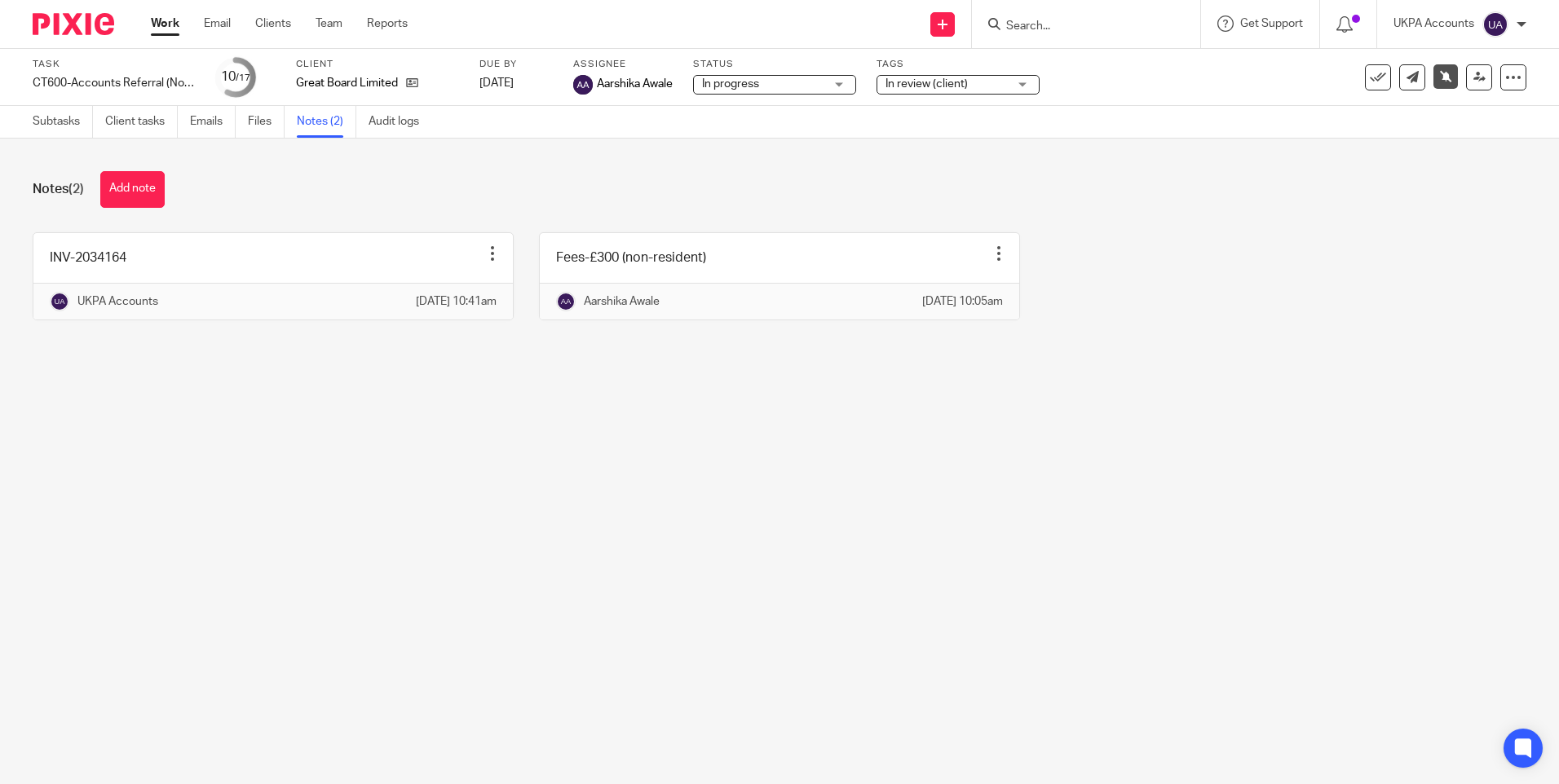
click at [604, 537] on main "Task CT600-Accounts Referral (Non-Resident)-Current Save CT600-Accounts Referra…" at bounding box center [780, 392] width 1559 height 784
click at [635, 189] on div "Notes (2) Add note" at bounding box center [779, 190] width 1493 height 37
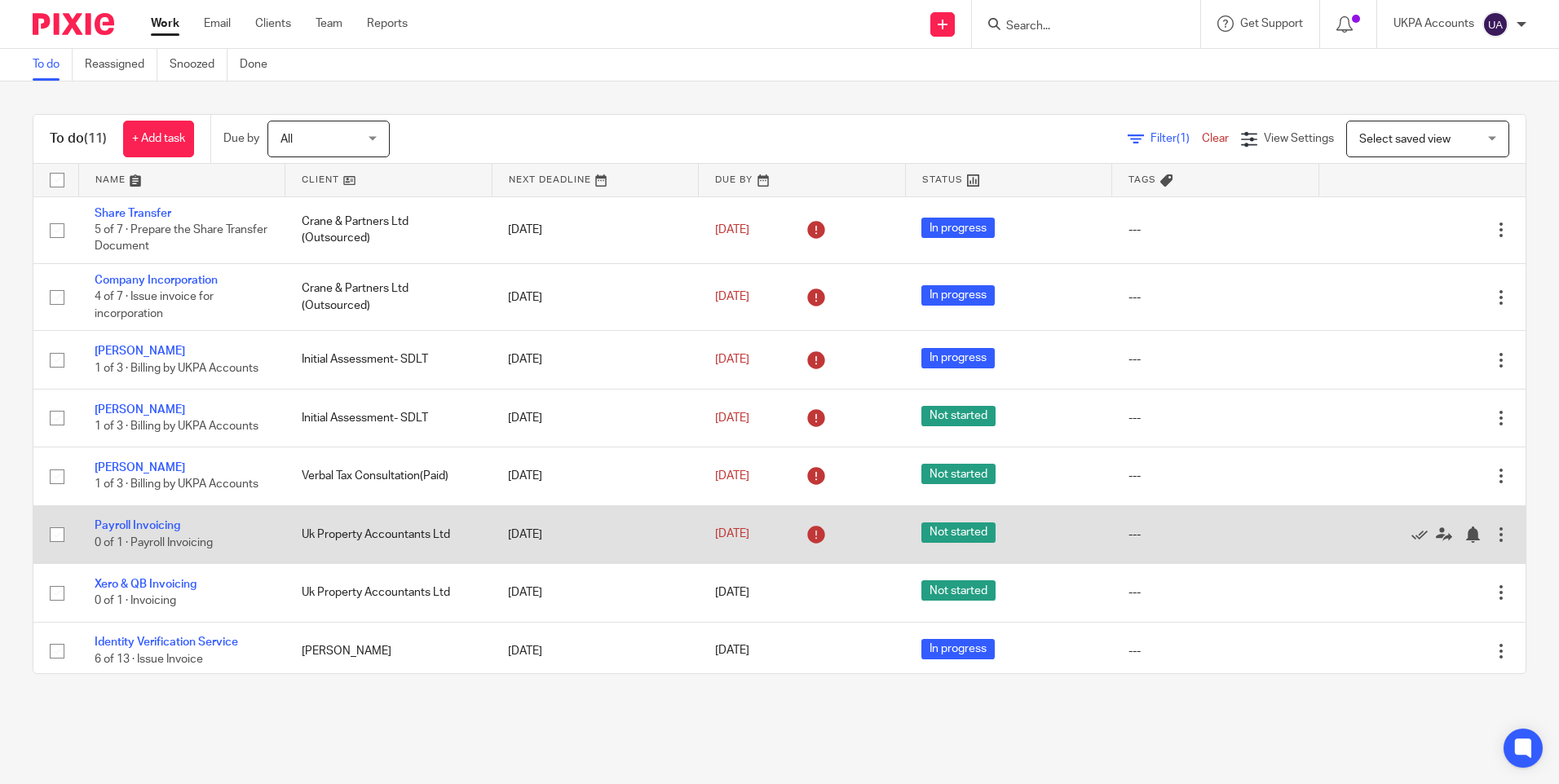
scroll to position [199, 0]
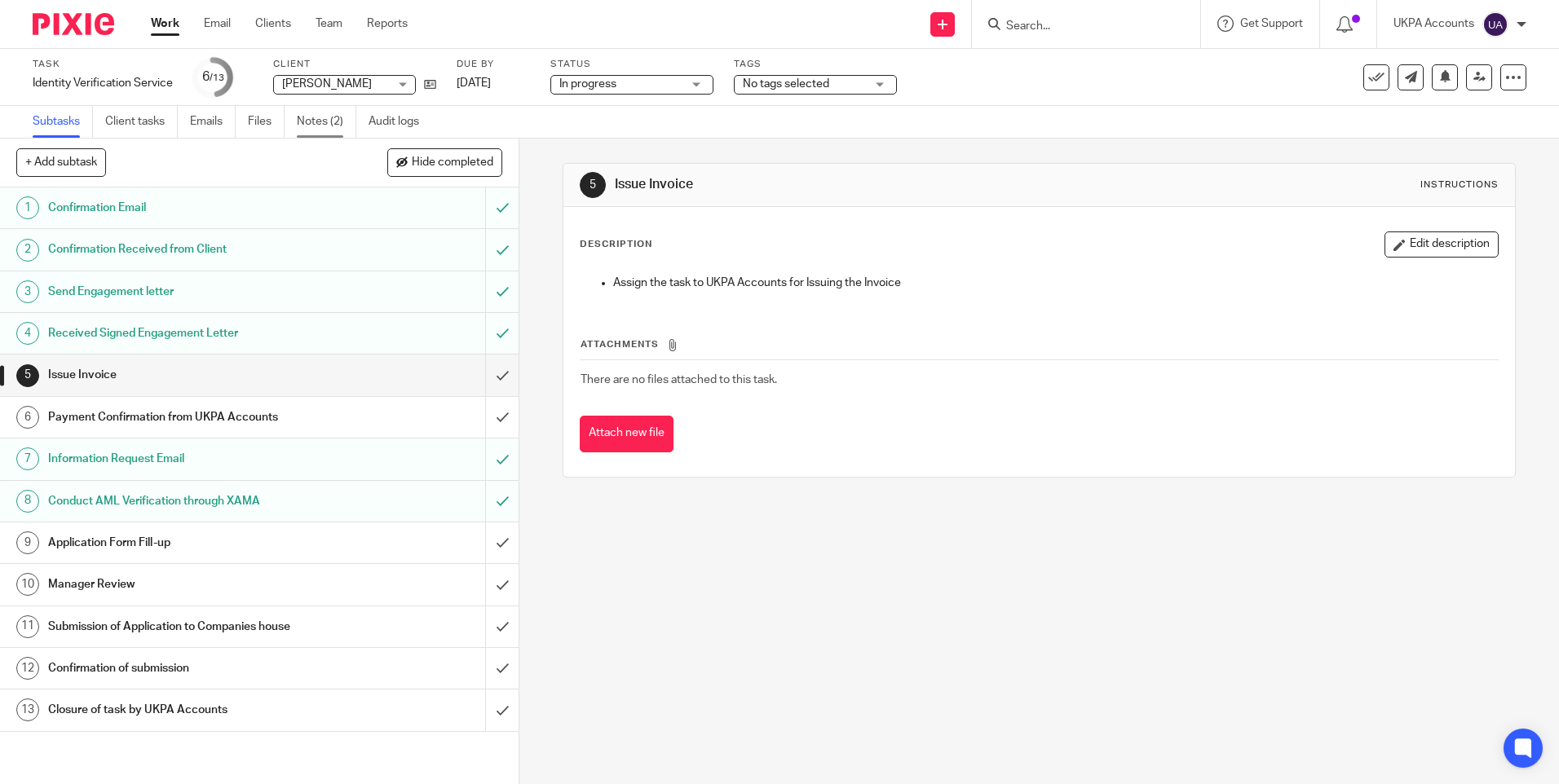
click at [319, 126] on link "Notes (2)" at bounding box center [326, 121] width 59 height 32
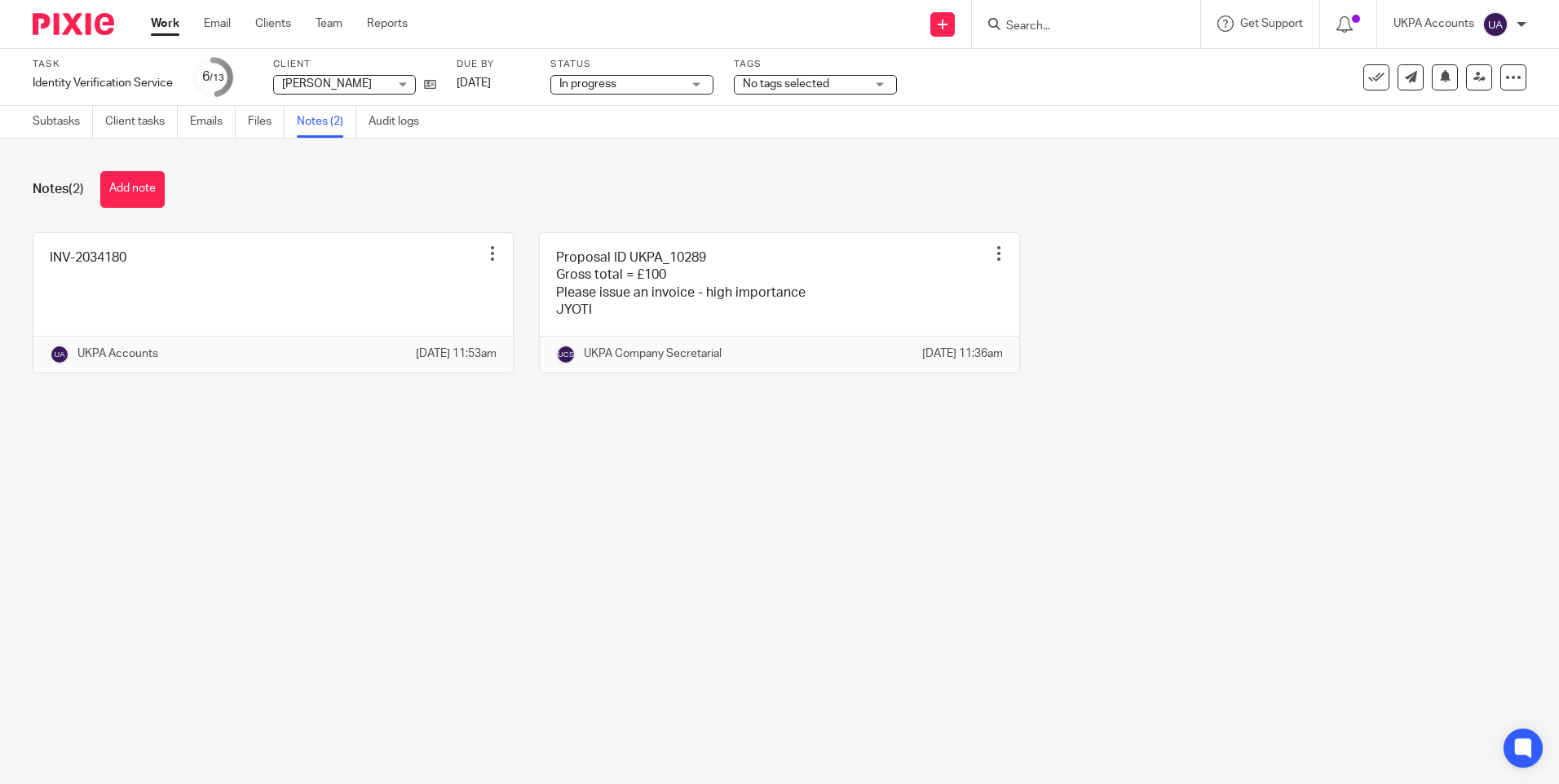
click at [1067, 500] on main "Task Identity Verification Service Save Identity Verification Service 6 /13 Cli…" at bounding box center [780, 392] width 1559 height 784
click at [551, 200] on div "Notes (2) Add note" at bounding box center [779, 190] width 1493 height 37
click at [76, 126] on link "Subtasks" at bounding box center [62, 121] width 60 height 32
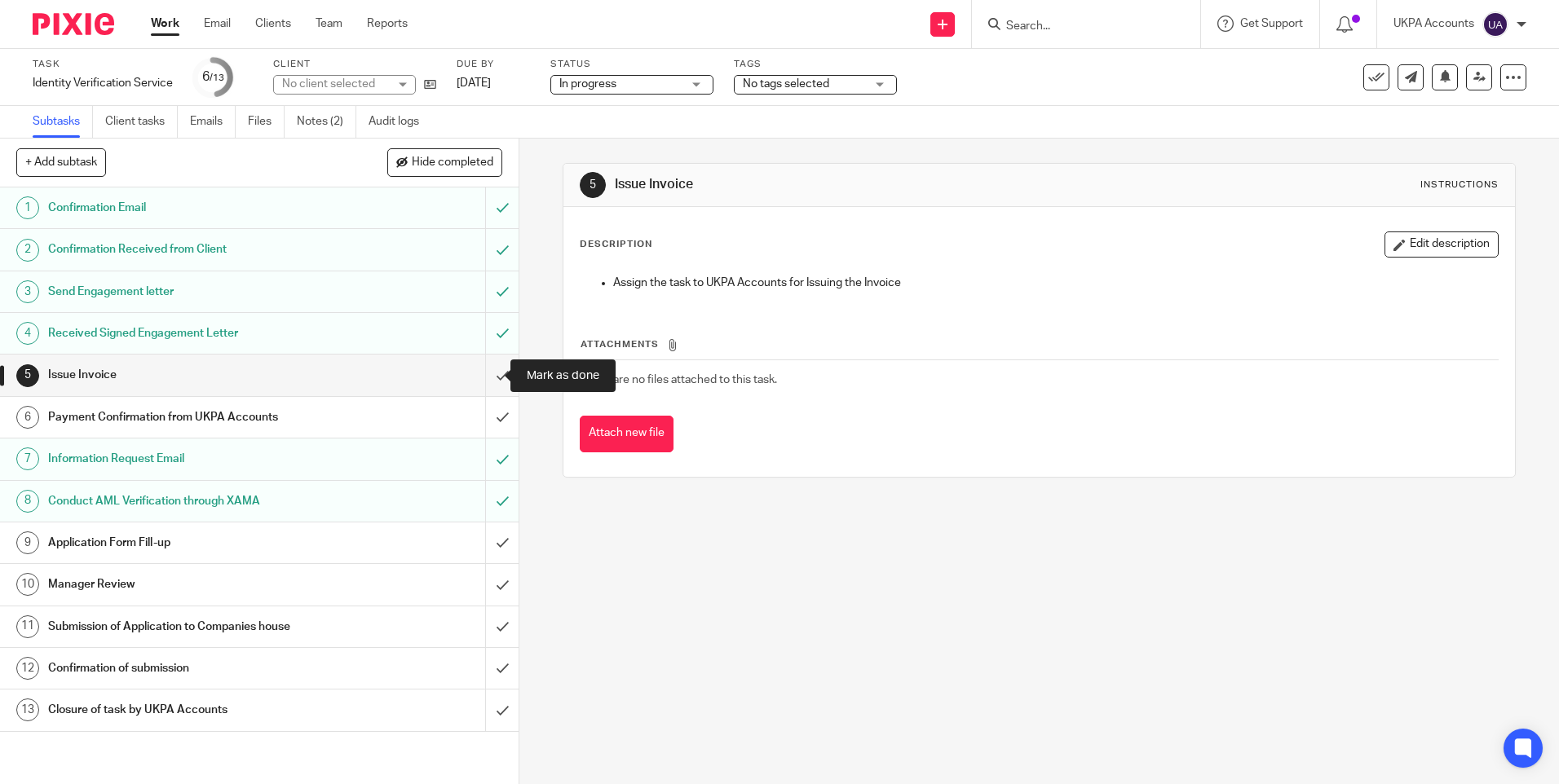
click at [483, 372] on input "submit" at bounding box center [259, 375] width 518 height 41
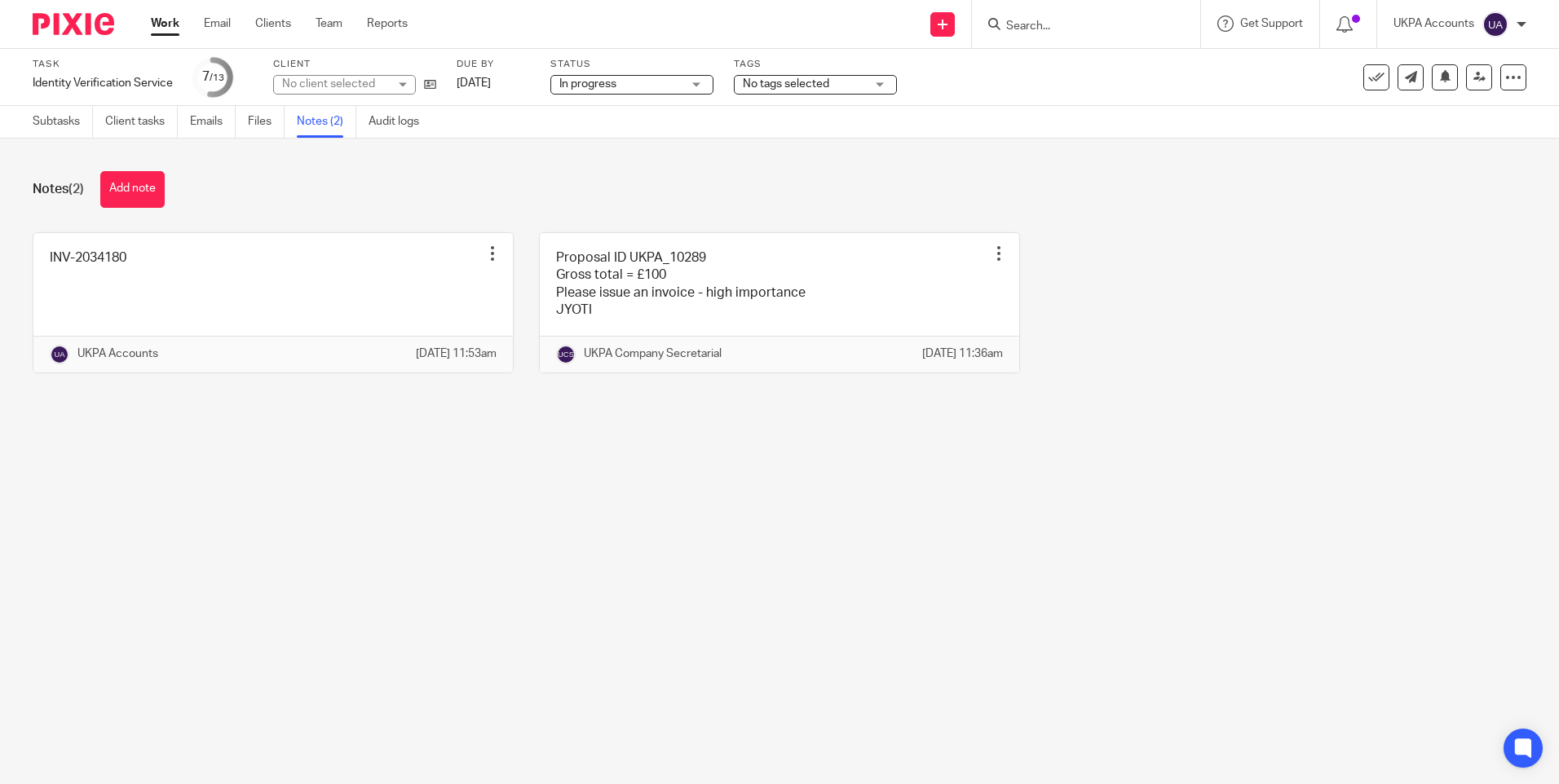
click at [999, 498] on main "Task Identity Verification Service Save Identity Verification Service 7 /13 Cli…" at bounding box center [780, 392] width 1559 height 784
click at [1432, 78] on button at bounding box center [1445, 77] width 26 height 26
click at [1313, 329] on div "INV-2034180 Edit note Delete note UKPA Accounts 17 Sep 2025 11:53am Proposal ID…" at bounding box center [767, 315] width 1519 height 166
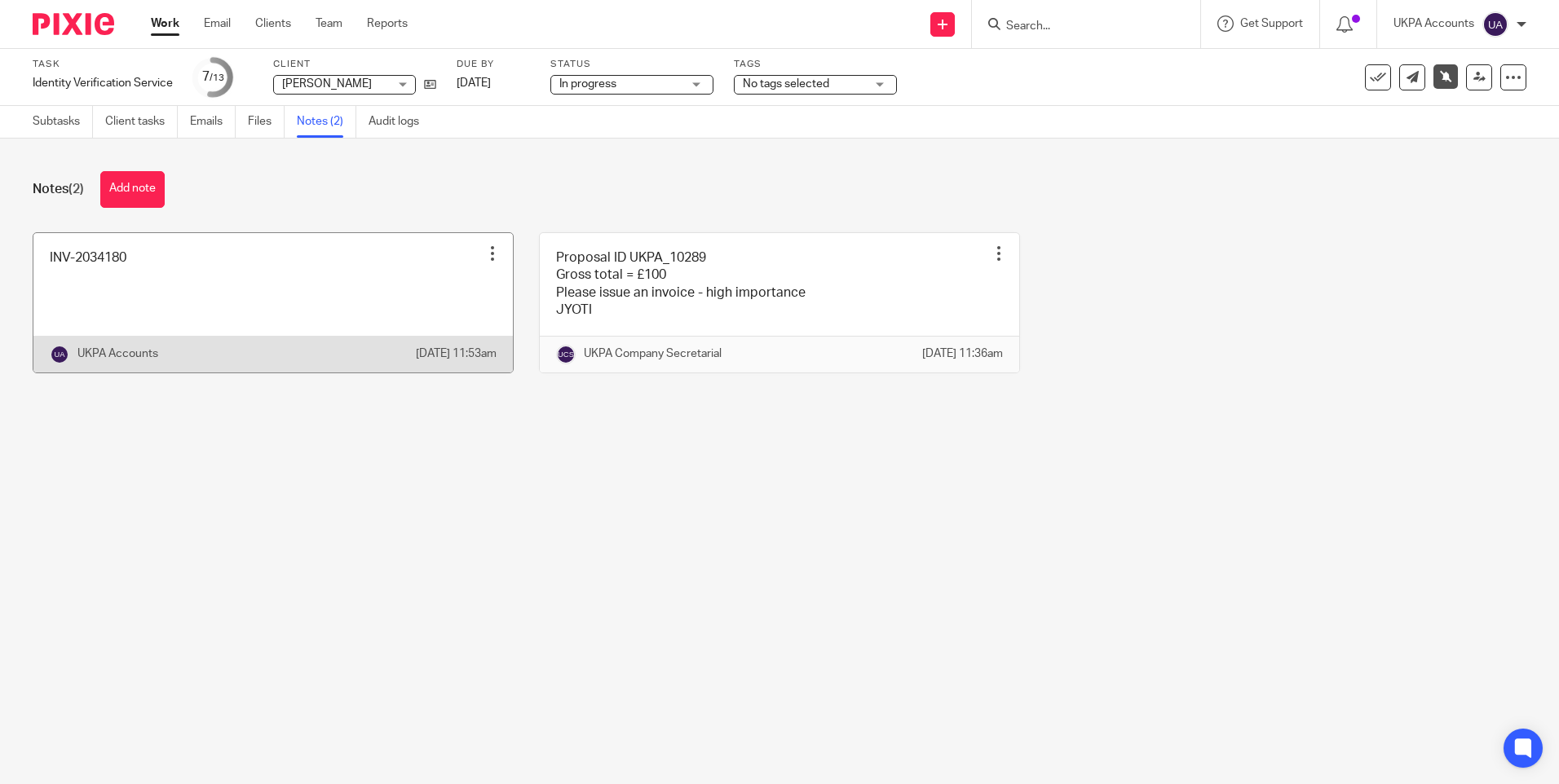
drag, startPoint x: 760, startPoint y: 505, endPoint x: 468, endPoint y: 308, distance: 352.2
click at [755, 505] on main "Task Identity Verification Service Save Identity Verification Service 7 /13 Cli…" at bounding box center [780, 392] width 1559 height 784
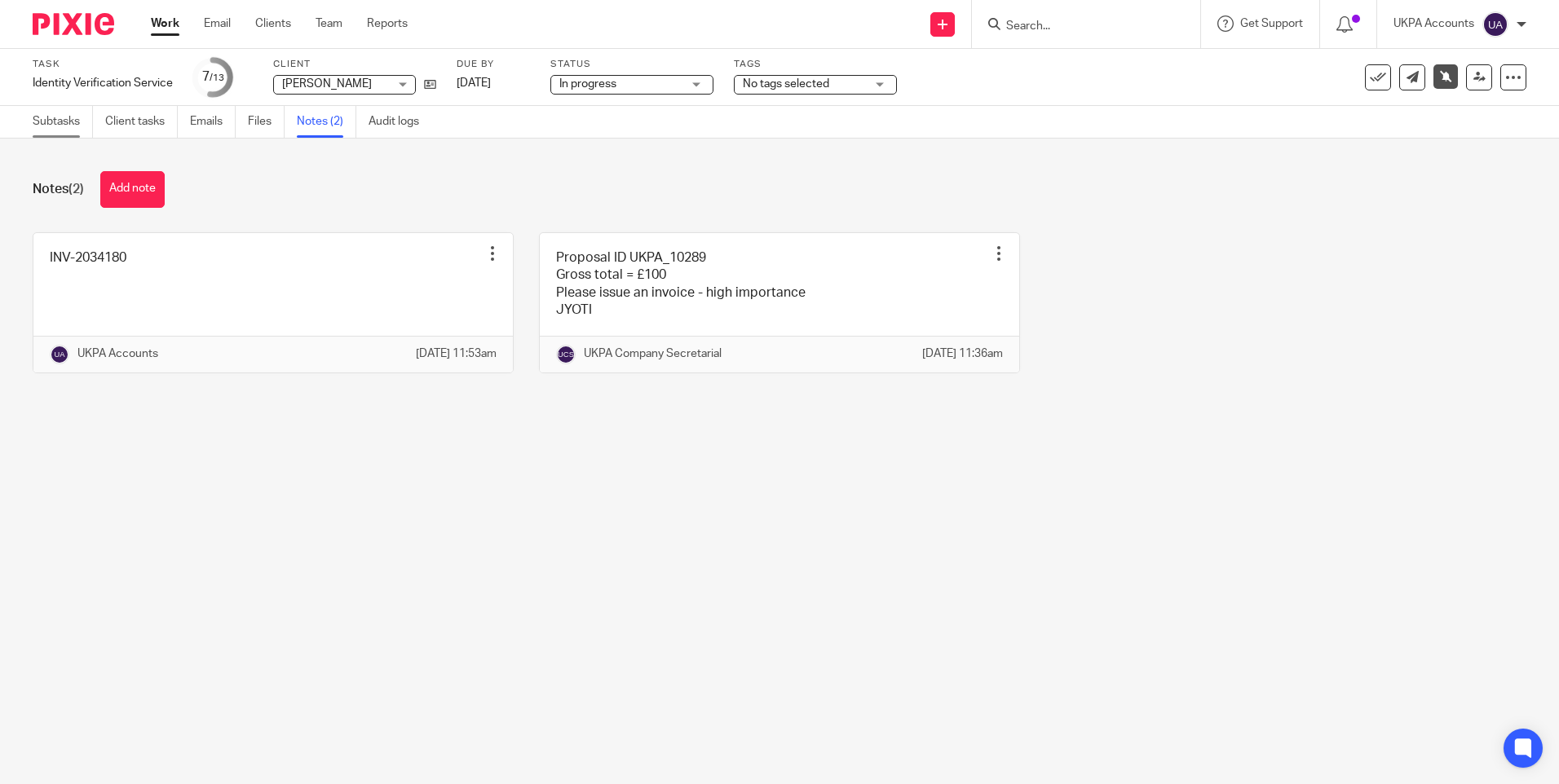
click at [57, 125] on link "Subtasks" at bounding box center [62, 121] width 60 height 32
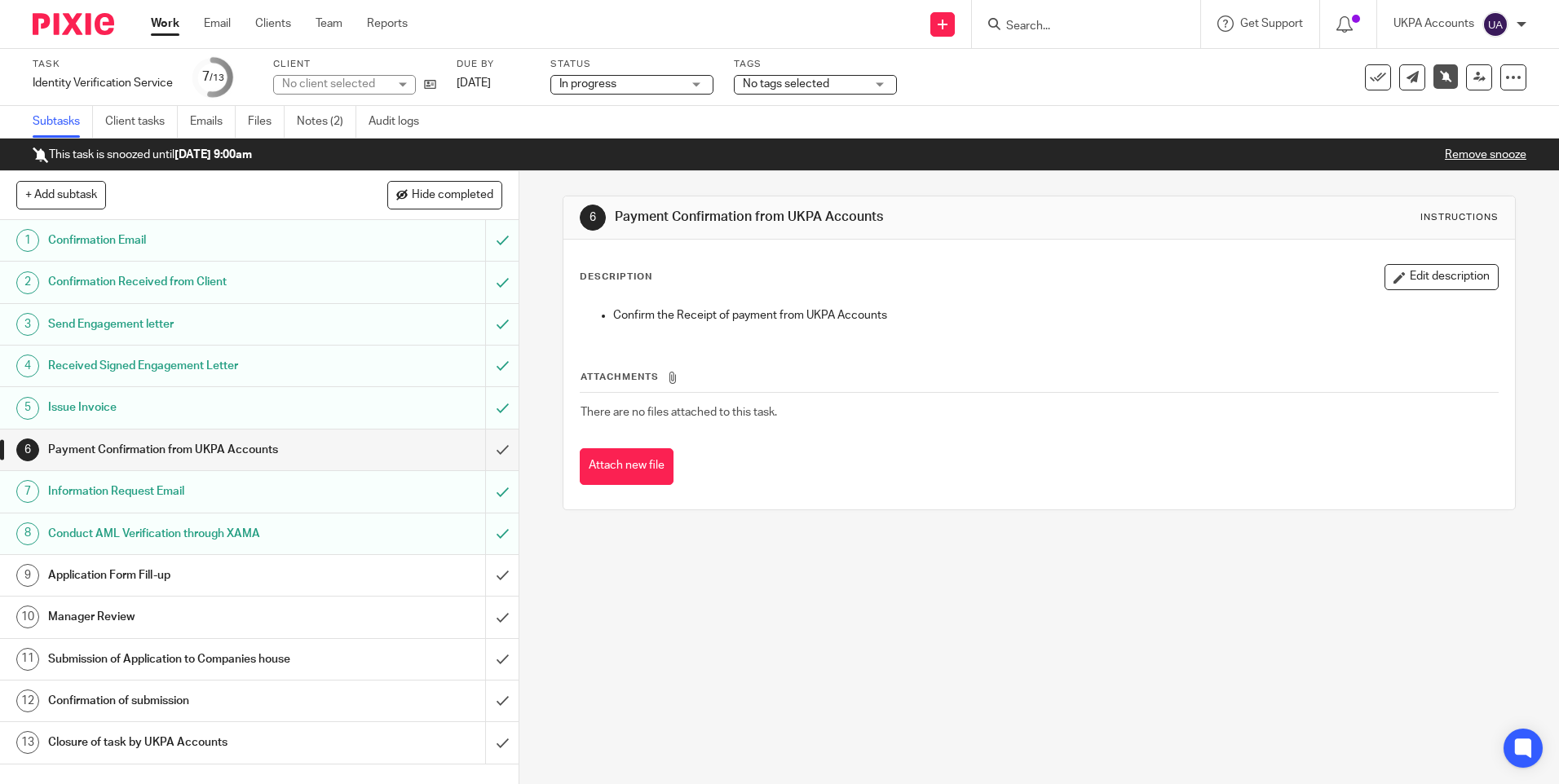
click at [166, 27] on link "Work" at bounding box center [165, 24] width 29 height 17
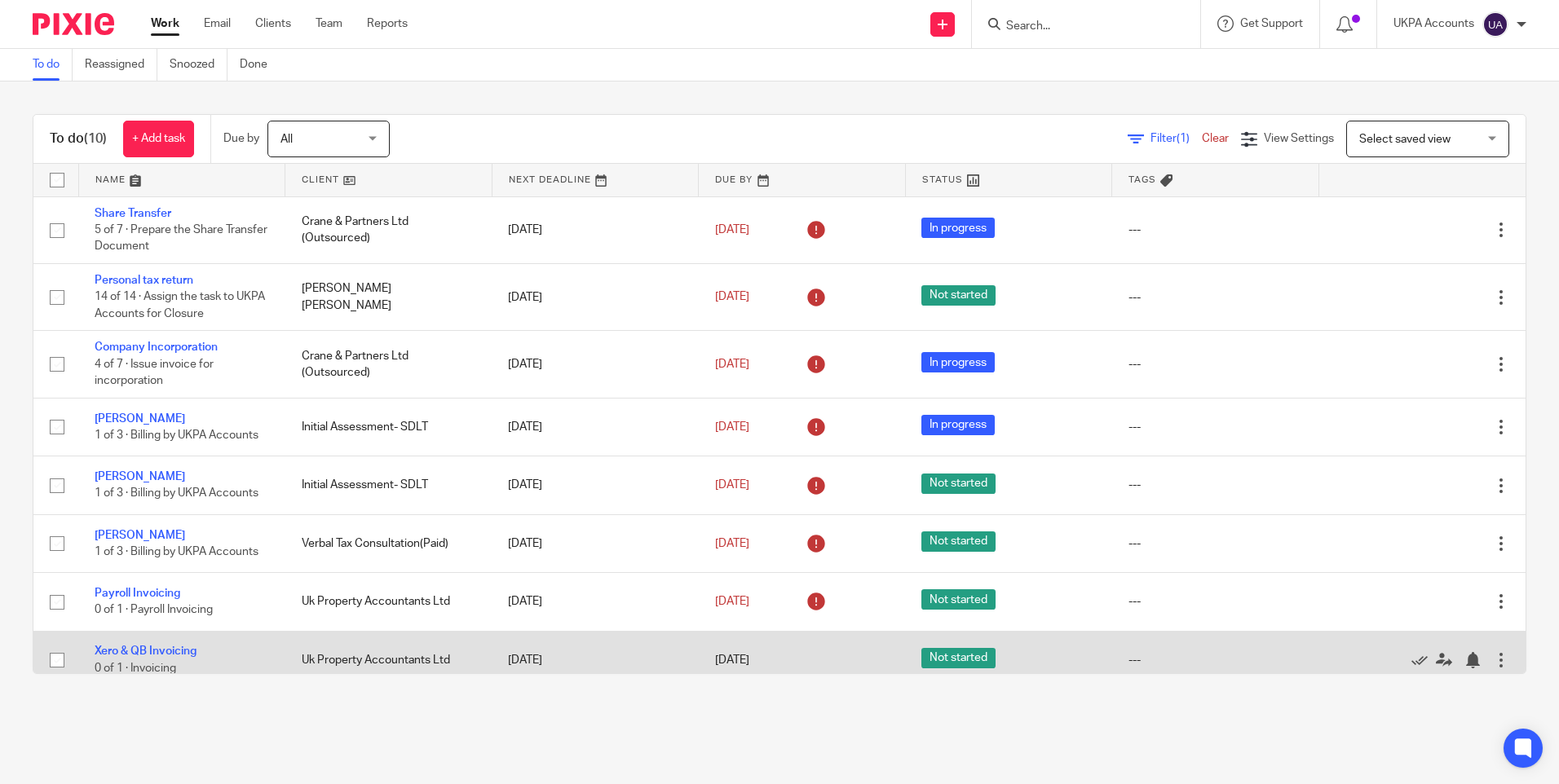
scroll to position [141, 0]
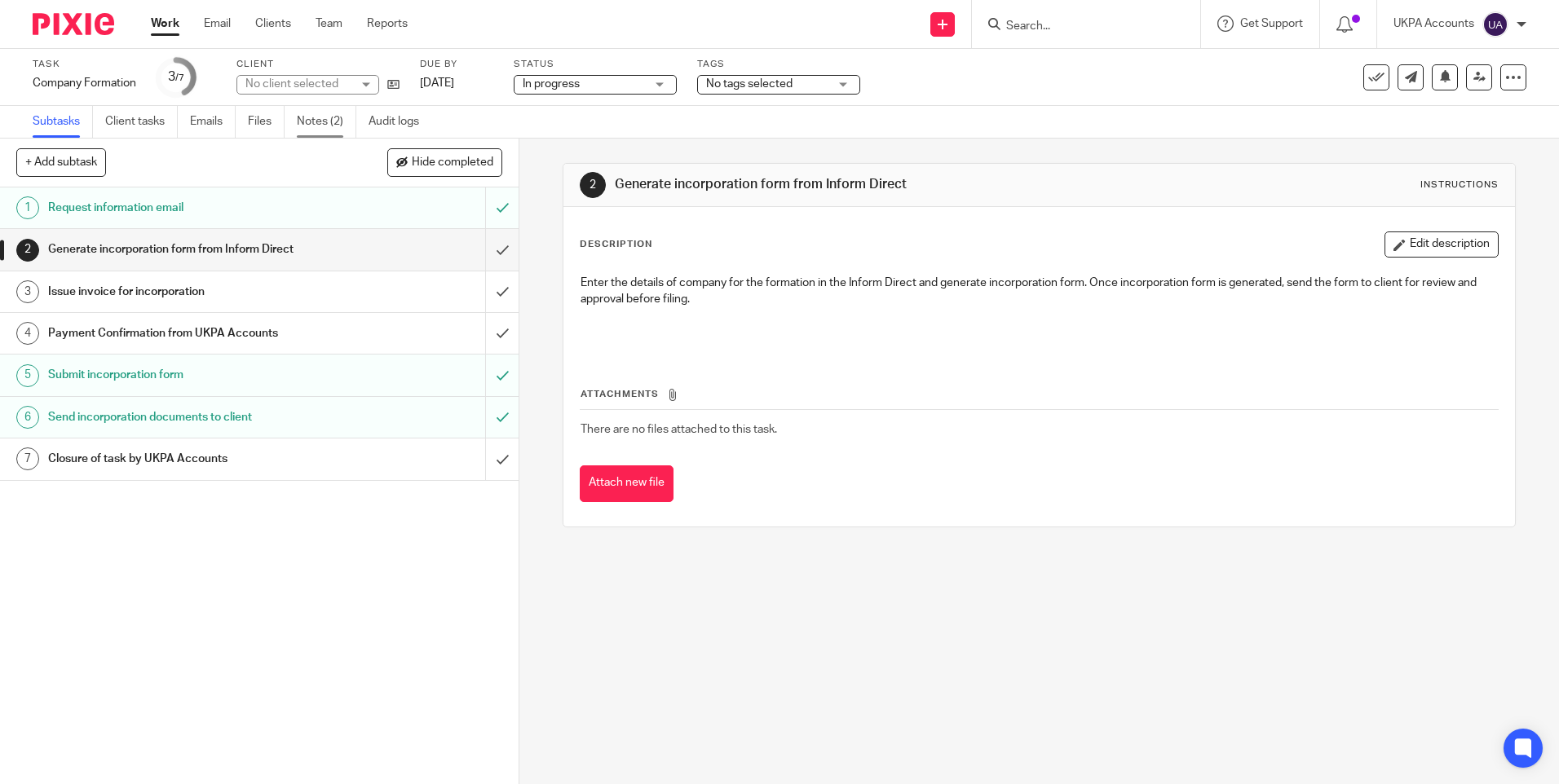
click at [338, 119] on link "Notes (2)" at bounding box center [326, 121] width 59 height 32
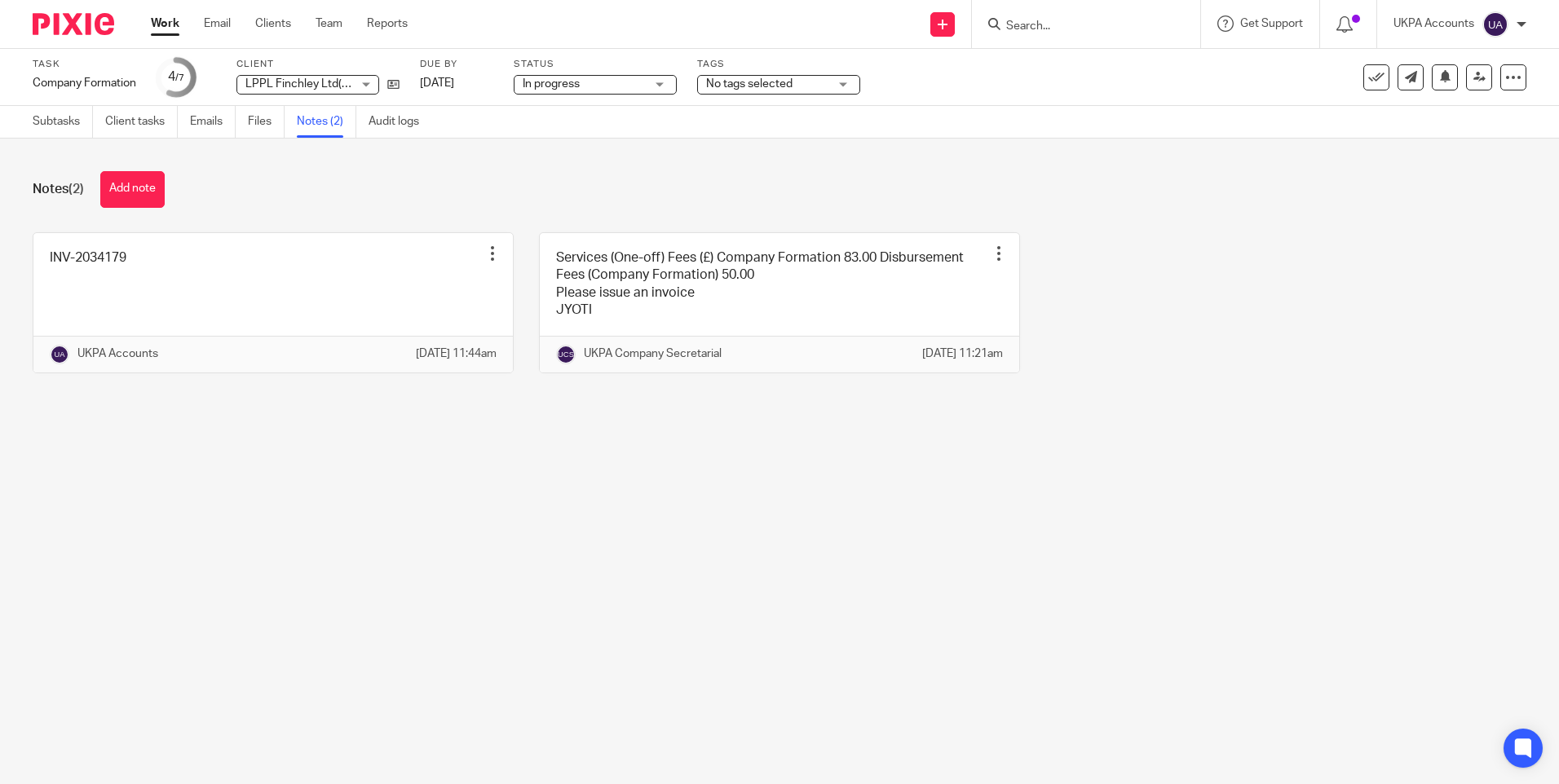
drag, startPoint x: 1070, startPoint y: 544, endPoint x: 1012, endPoint y: 528, distance: 60.2
click at [1067, 544] on main "Task Company Formation Save Company Formation 4 /7 Client LPPL Finchley Ltd(For…" at bounding box center [780, 392] width 1559 height 784
click at [141, 181] on button "Add note" at bounding box center [132, 190] width 64 height 37
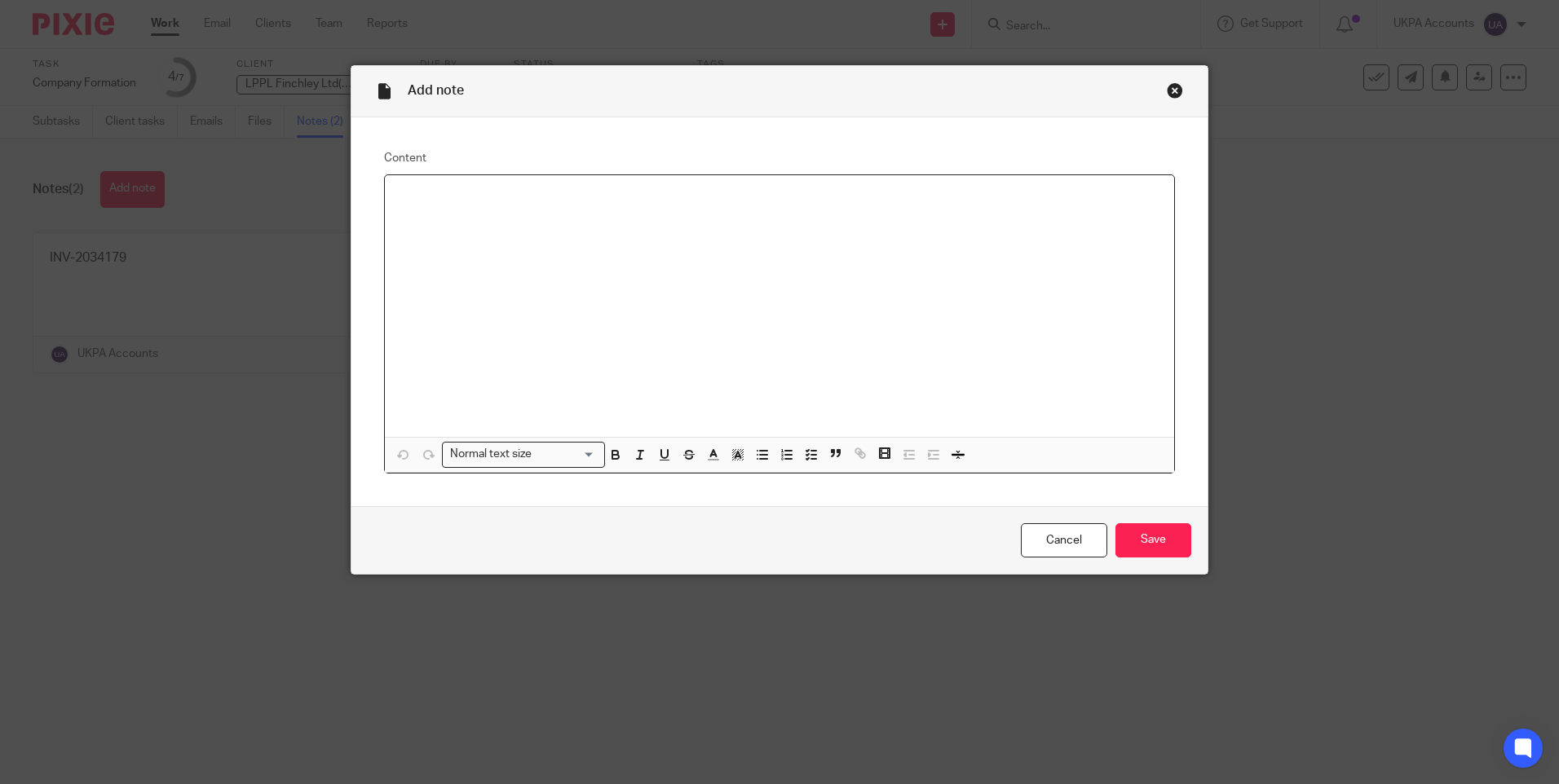
click at [541, 220] on div at bounding box center [779, 306] width 789 height 261
drag, startPoint x: 586, startPoint y: 195, endPoint x: 591, endPoint y: 204, distance: 10.3
click at [589, 200] on p "Details to be updated in xero beforec lposing task." at bounding box center [779, 196] width 763 height 17
click at [1134, 539] on input "Save" at bounding box center [1153, 541] width 76 height 35
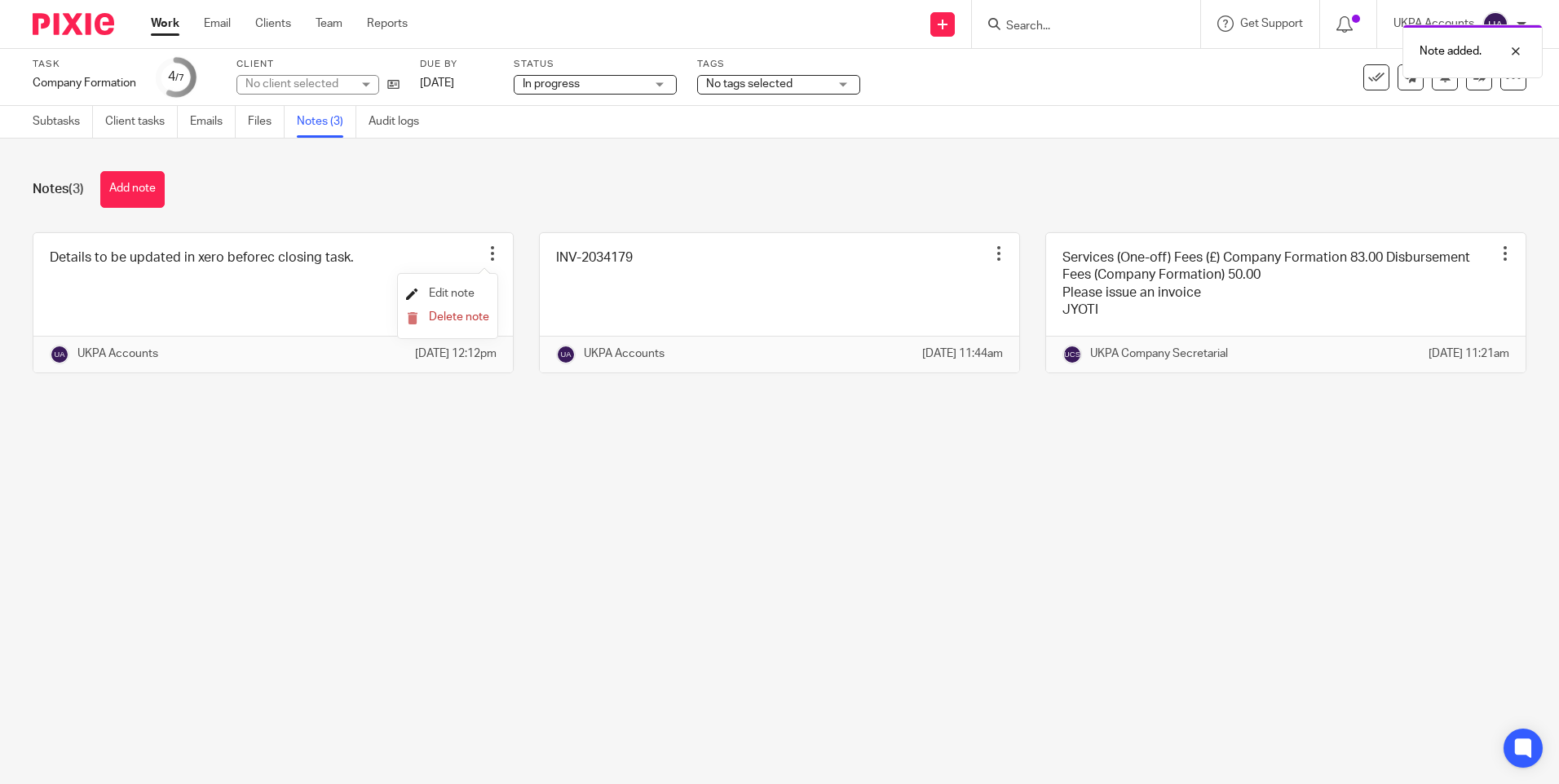
click at [463, 289] on span "Edit note" at bounding box center [451, 293] width 45 height 11
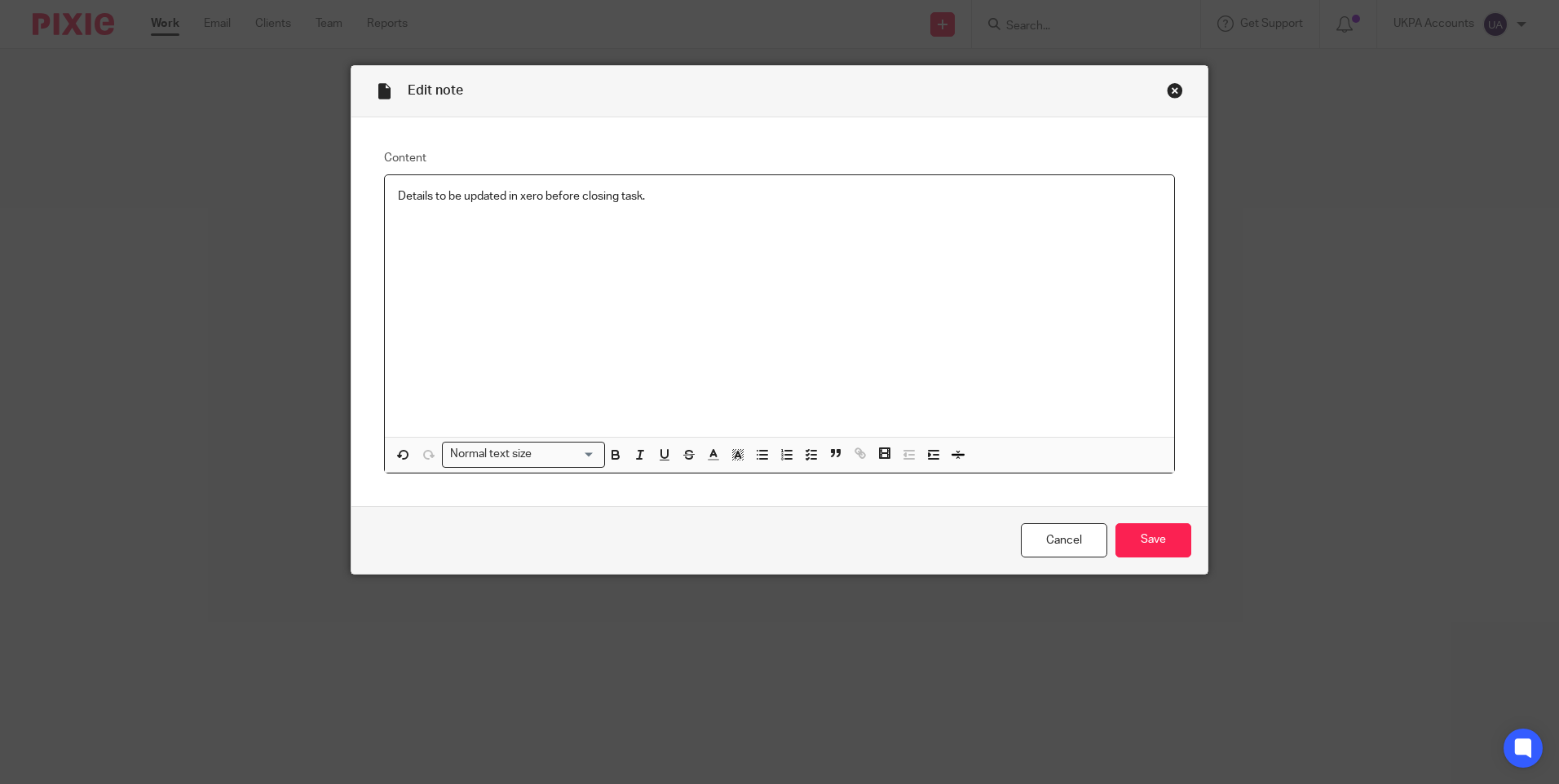
click at [641, 305] on div "Details to be updated in xero before closing task." at bounding box center [779, 306] width 789 height 261
click at [1126, 532] on input "Save" at bounding box center [1153, 541] width 76 height 35
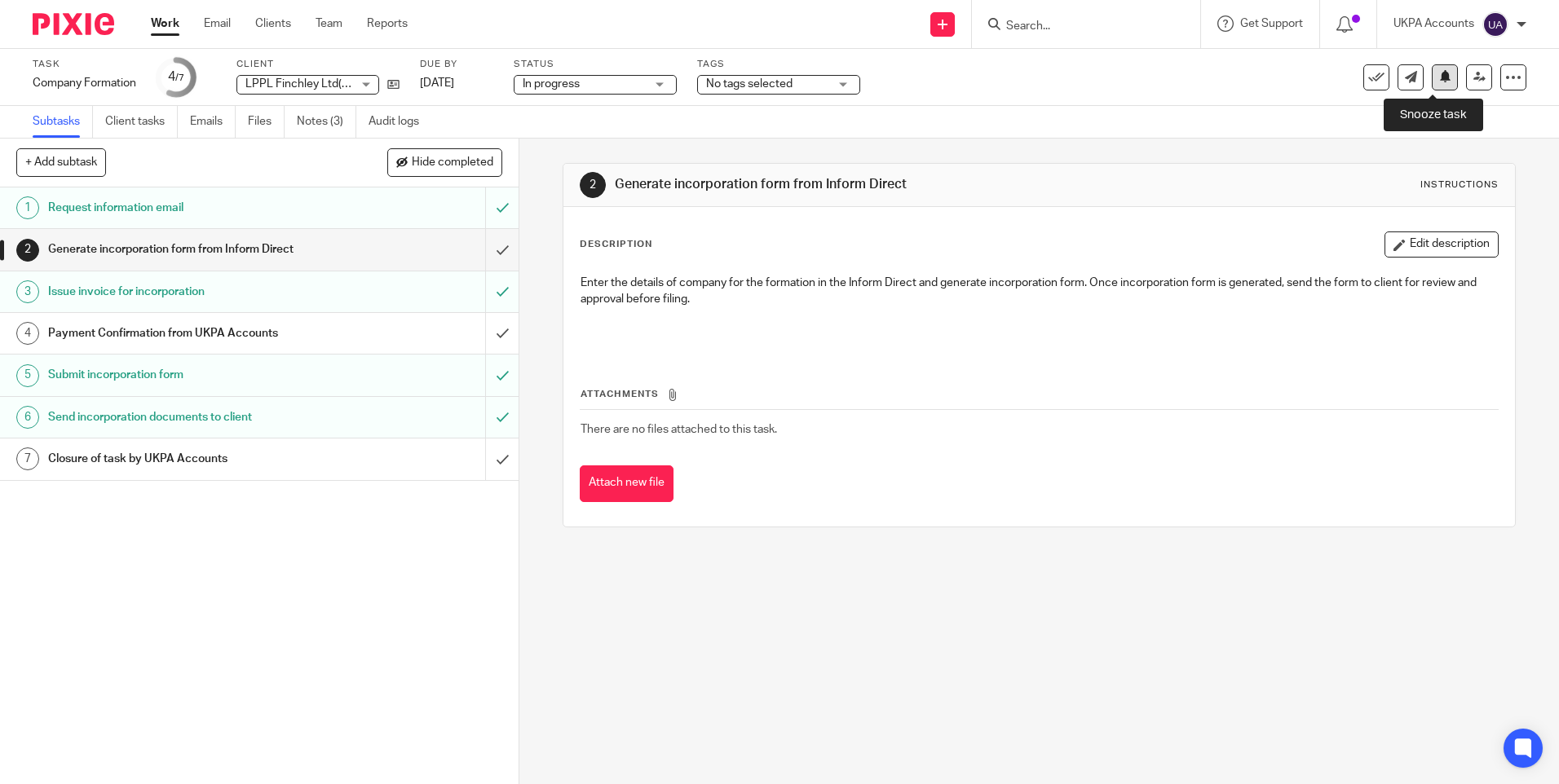
click at [1439, 77] on icon at bounding box center [1444, 76] width 12 height 12
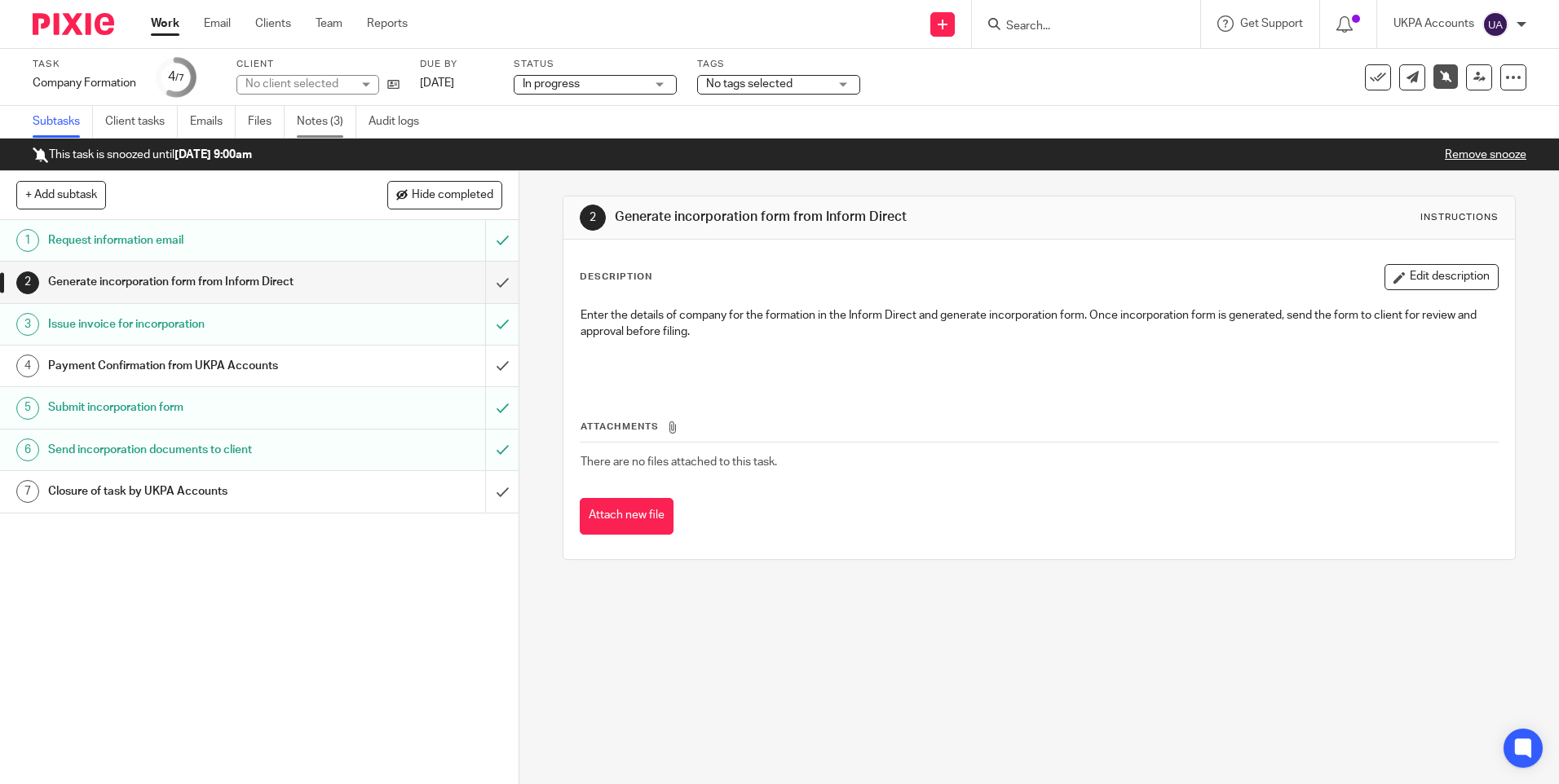
click at [316, 125] on link "Notes (3)" at bounding box center [326, 121] width 59 height 32
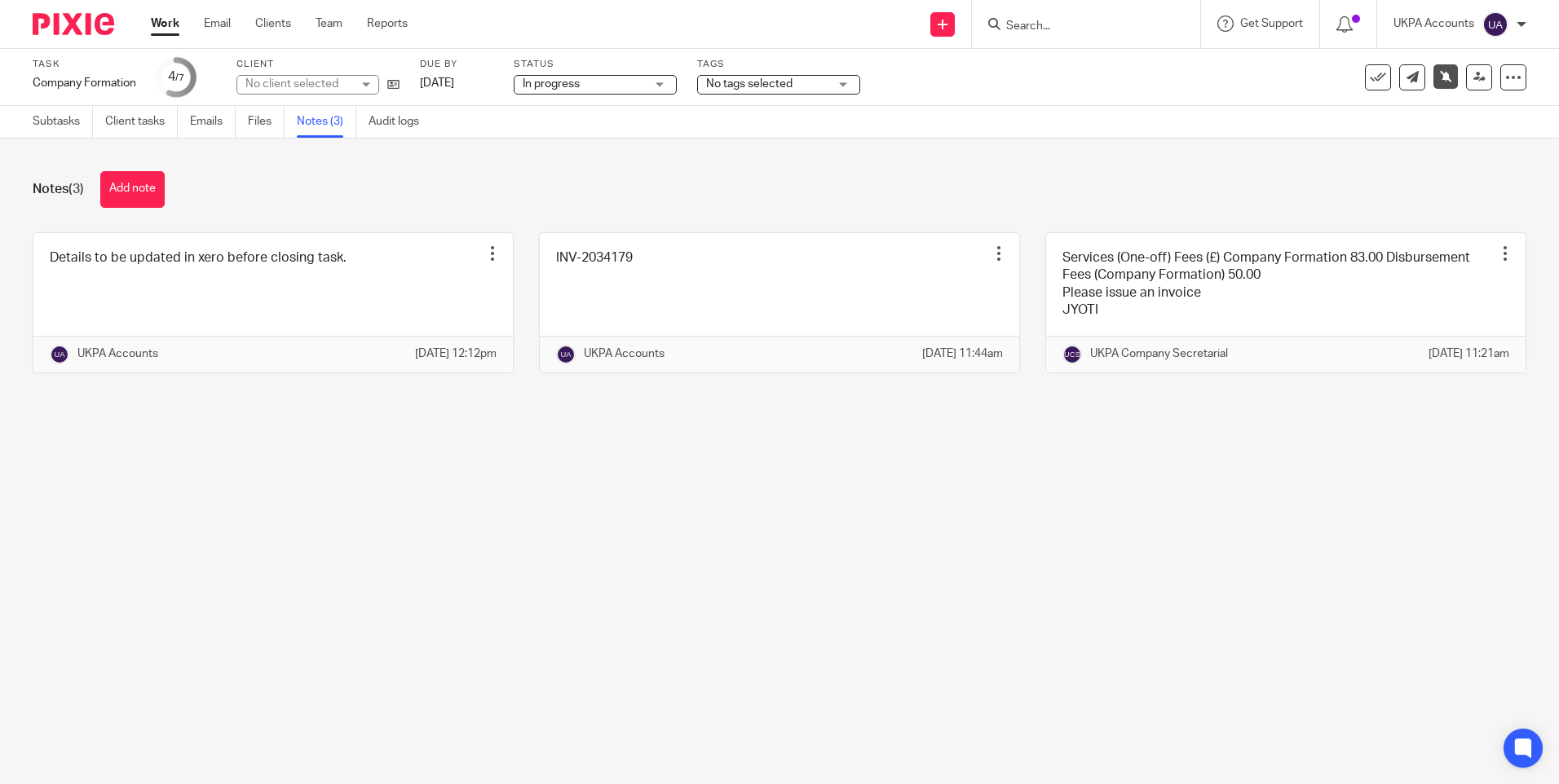
click at [281, 510] on main "Task Company Formation Save Company Formation 4 /7 Client No client selected Du…" at bounding box center [780, 392] width 1559 height 784
click at [171, 20] on link "Work" at bounding box center [165, 24] width 29 height 17
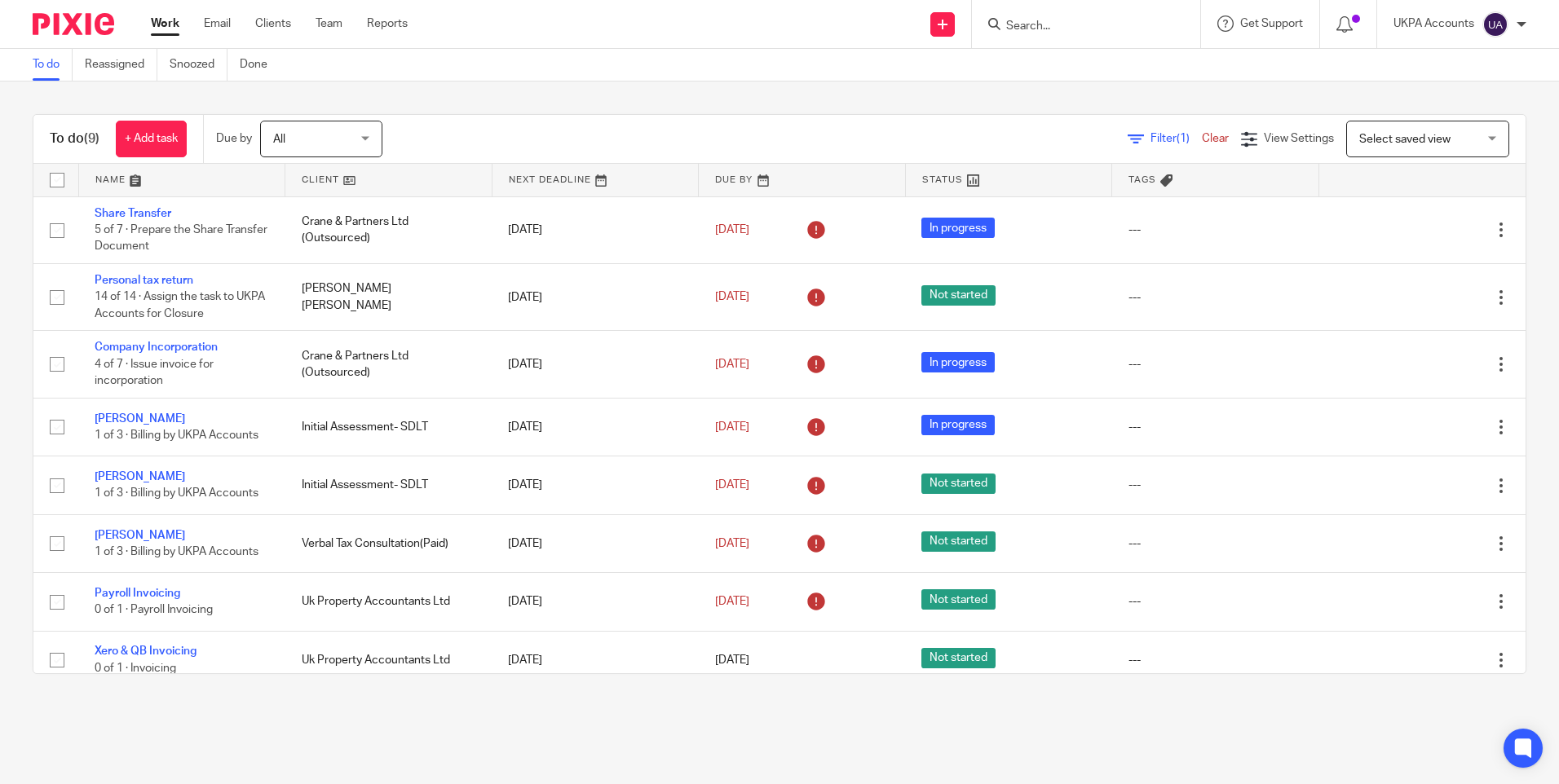
click at [54, 63] on link "To do" at bounding box center [52, 65] width 40 height 32
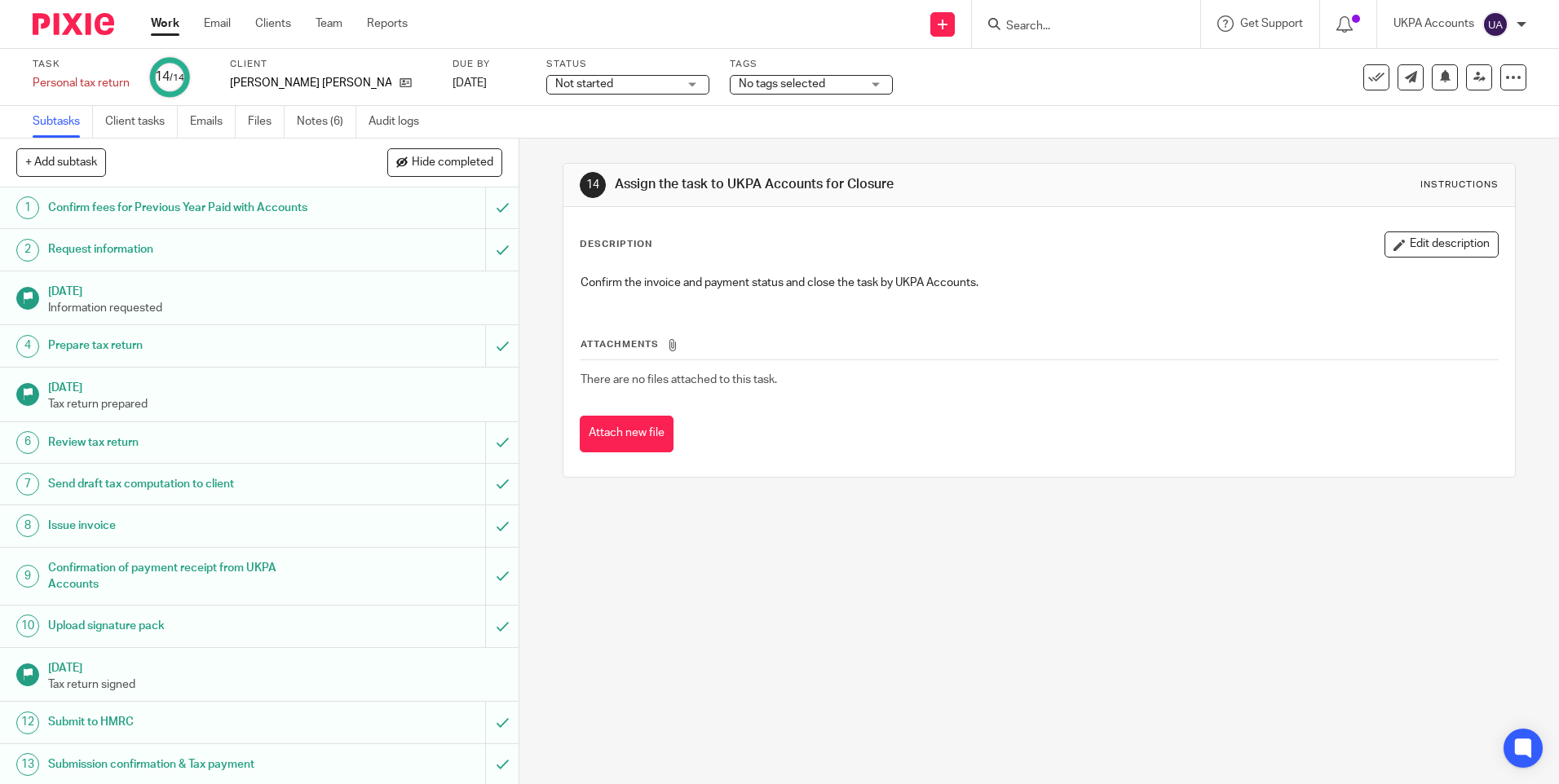
scroll to position [44, 0]
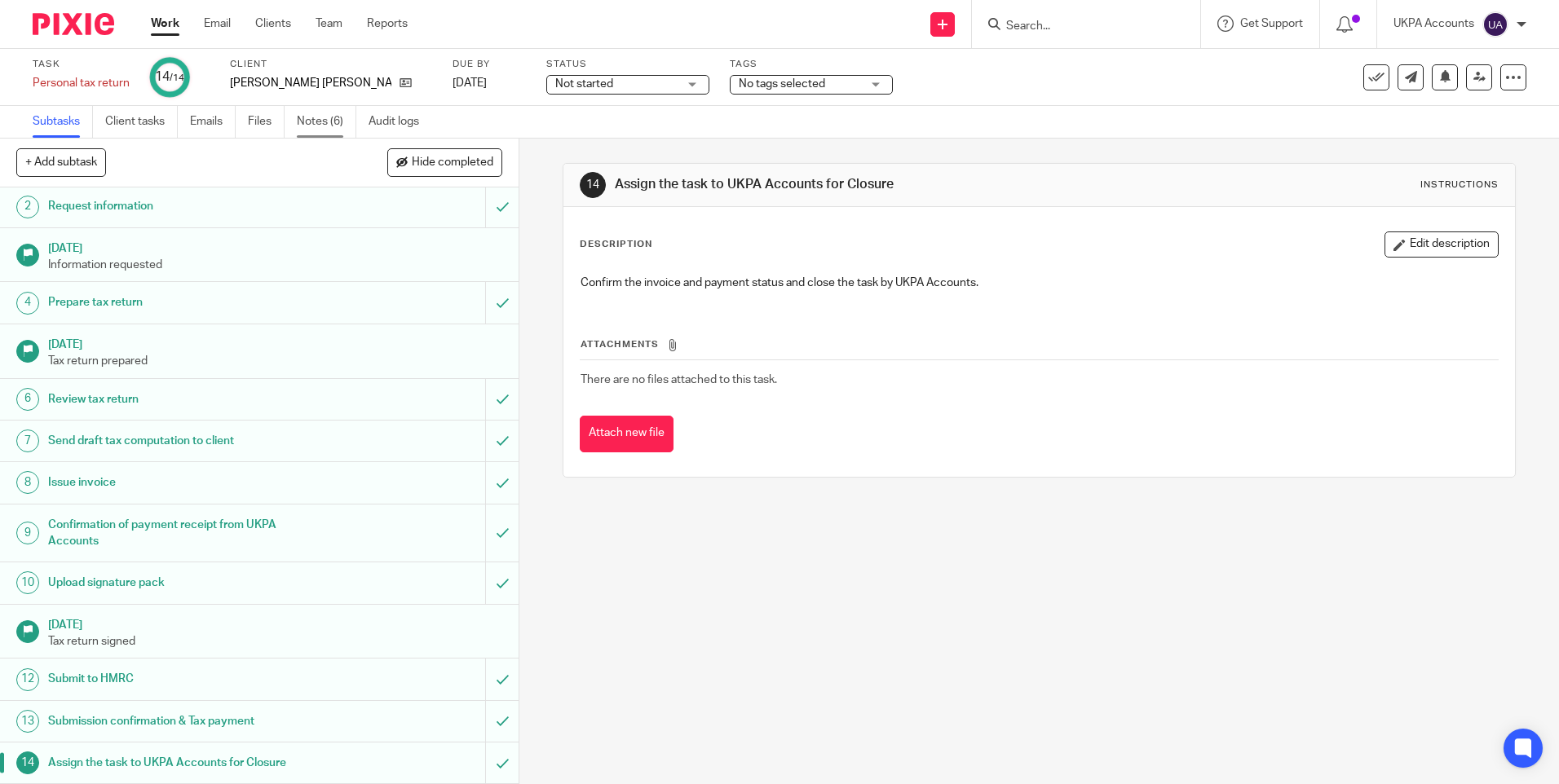
click at [315, 129] on link "Notes (6)" at bounding box center [326, 121] width 59 height 32
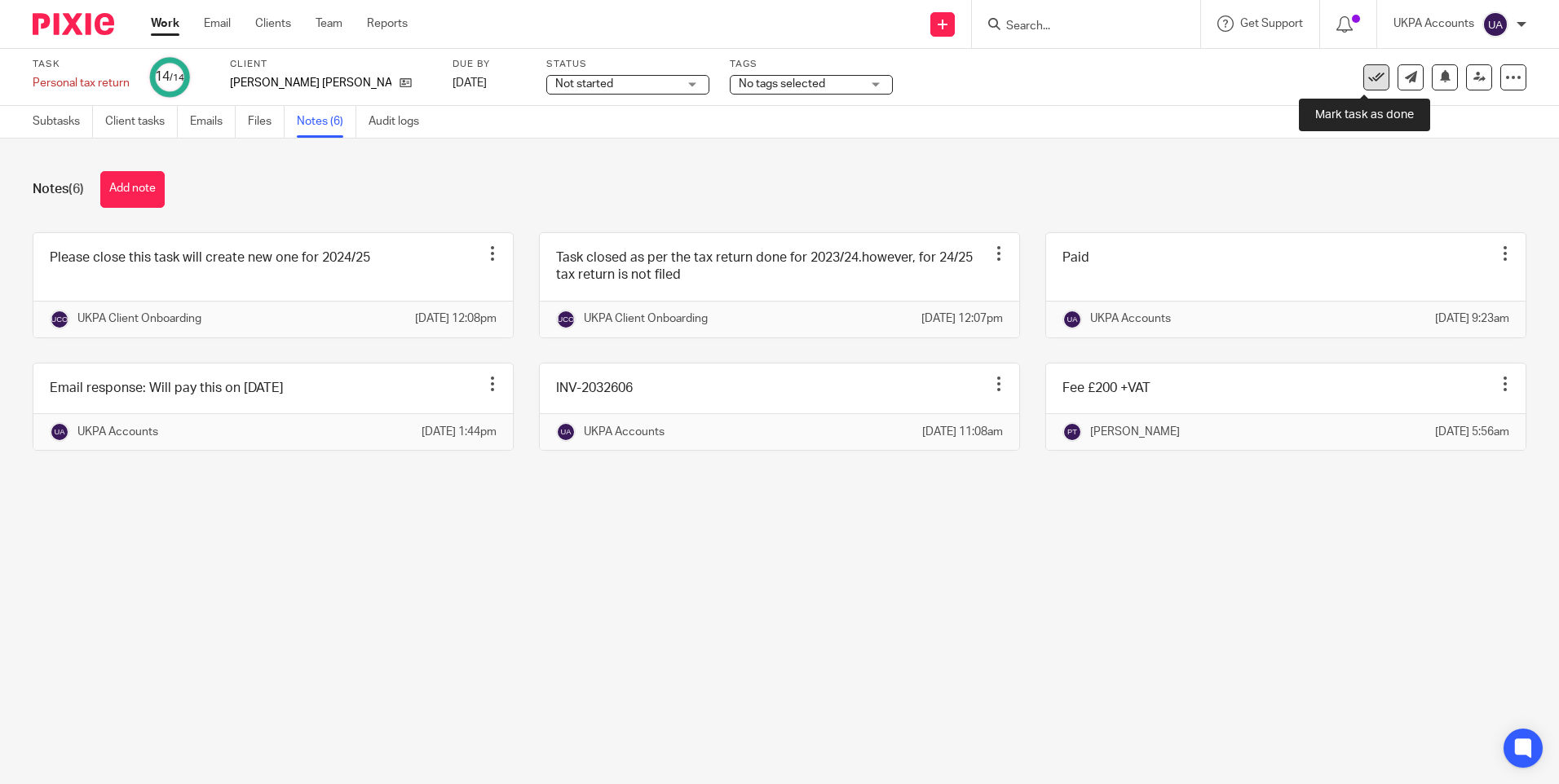
click at [1368, 78] on icon at bounding box center [1376, 78] width 17 height 17
